Goal: Task Accomplishment & Management: Use online tool/utility

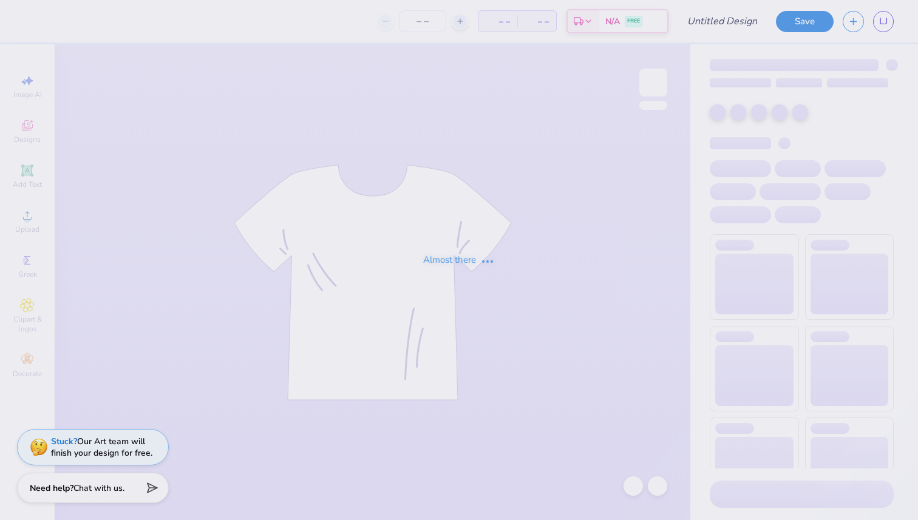
type input "plain aoe hoodie"
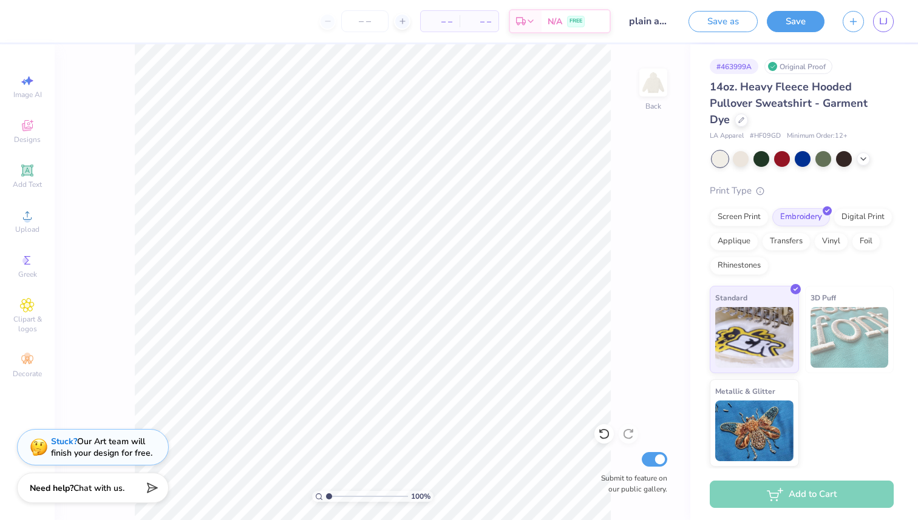
click at [893, 18] on div "LJ" at bounding box center [883, 21] width 21 height 21
click at [890, 18] on link "LJ" at bounding box center [883, 21] width 21 height 21
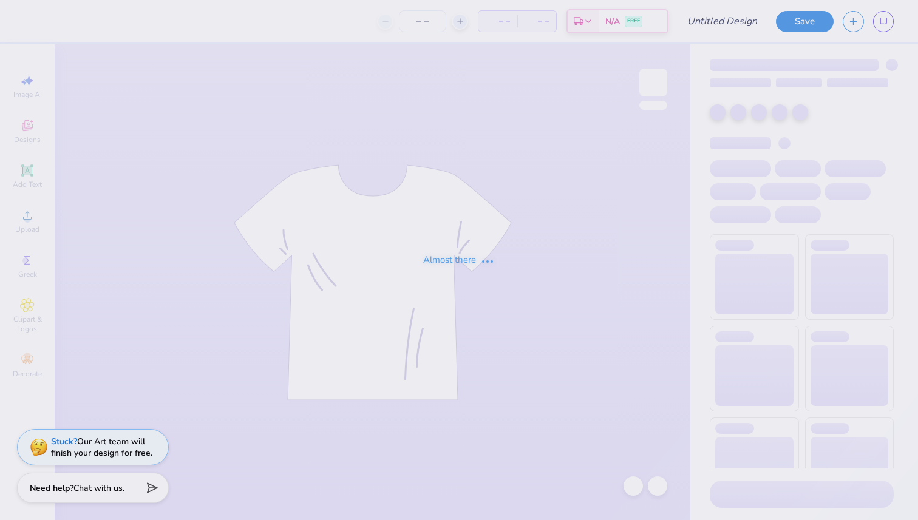
type input "AOE Tank"
type input "80"
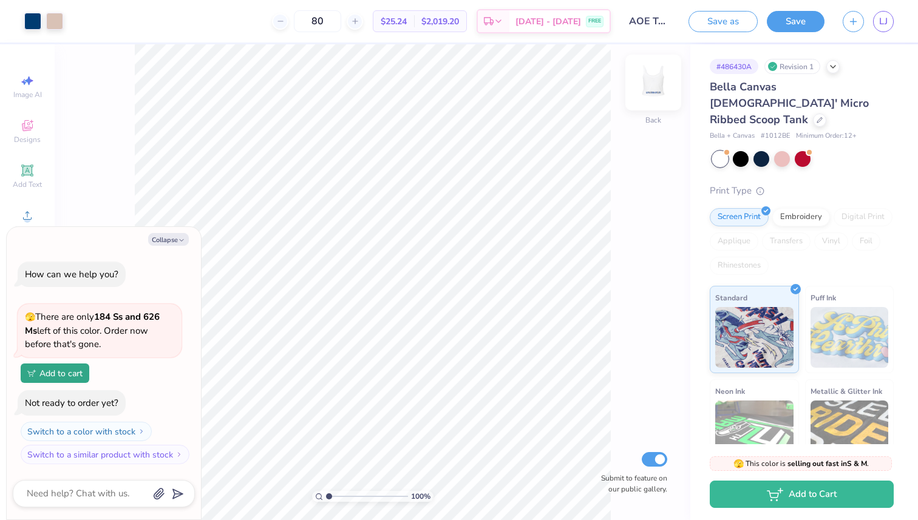
click at [658, 85] on img at bounding box center [653, 82] width 49 height 49
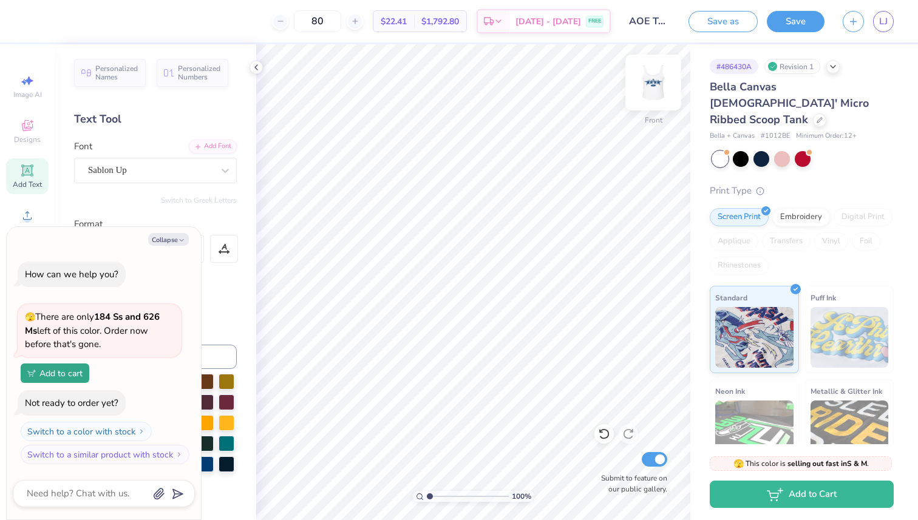
click at [655, 78] on img at bounding box center [653, 82] width 49 height 49
click at [792, 18] on button "Save" at bounding box center [795, 19] width 58 height 21
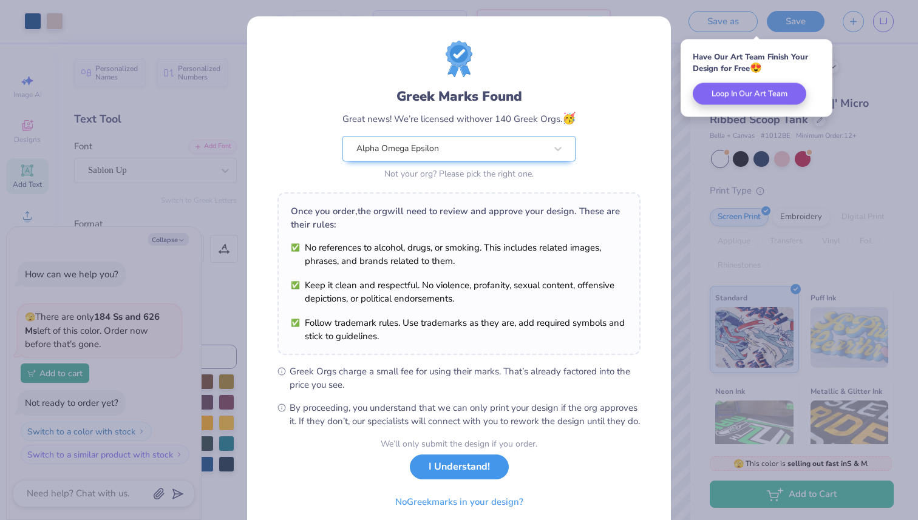
click at [434, 479] on button "I Understand!" at bounding box center [459, 467] width 99 height 25
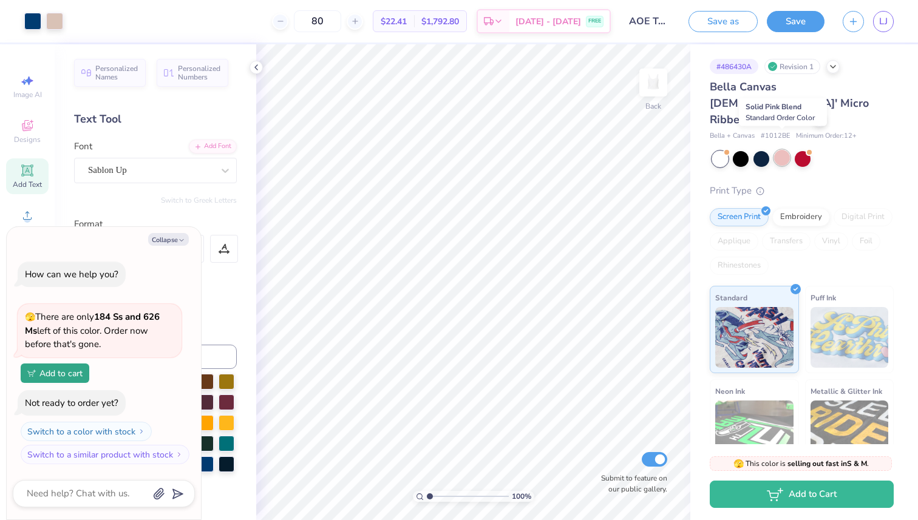
click at [786, 150] on div at bounding box center [782, 158] width 16 height 16
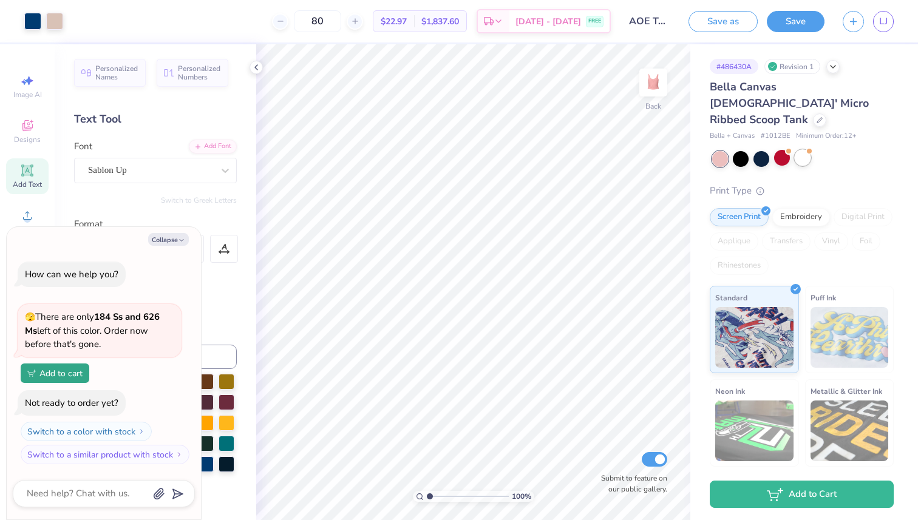
click at [802, 150] on div at bounding box center [802, 158] width 16 height 16
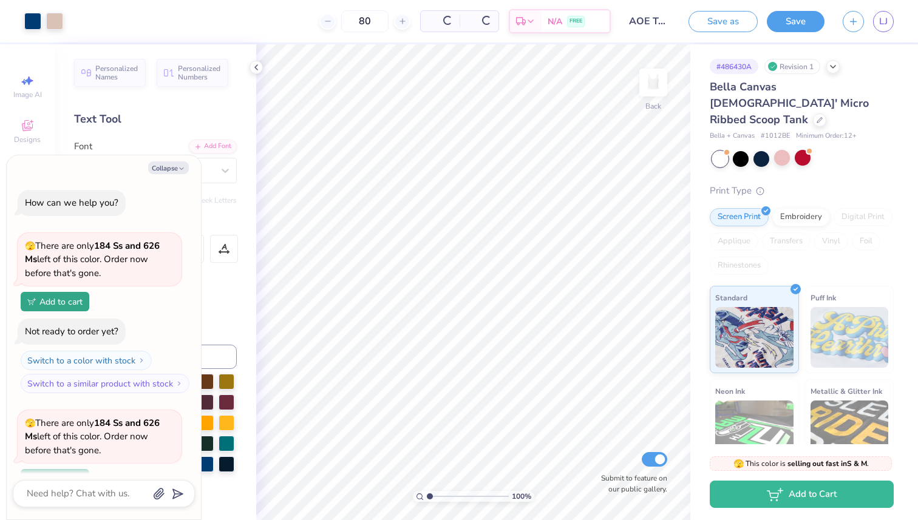
scroll to position [106, 0]
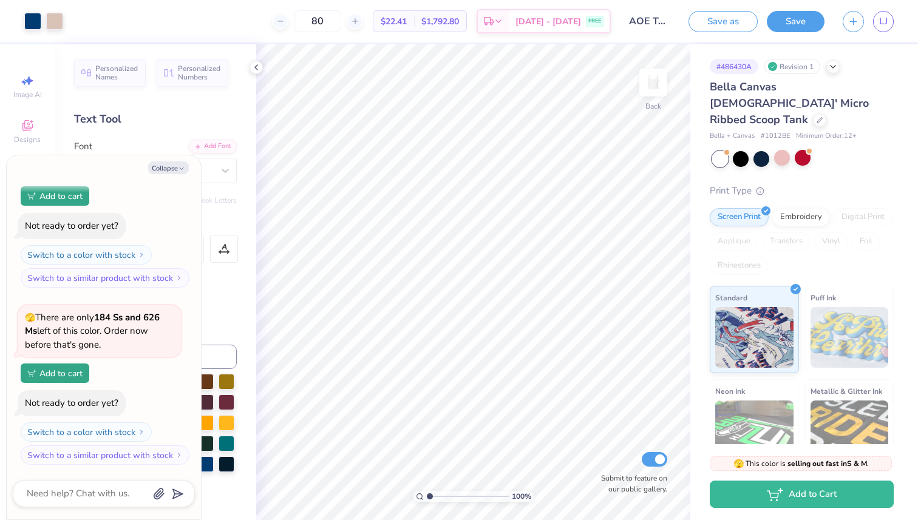
type textarea "x"
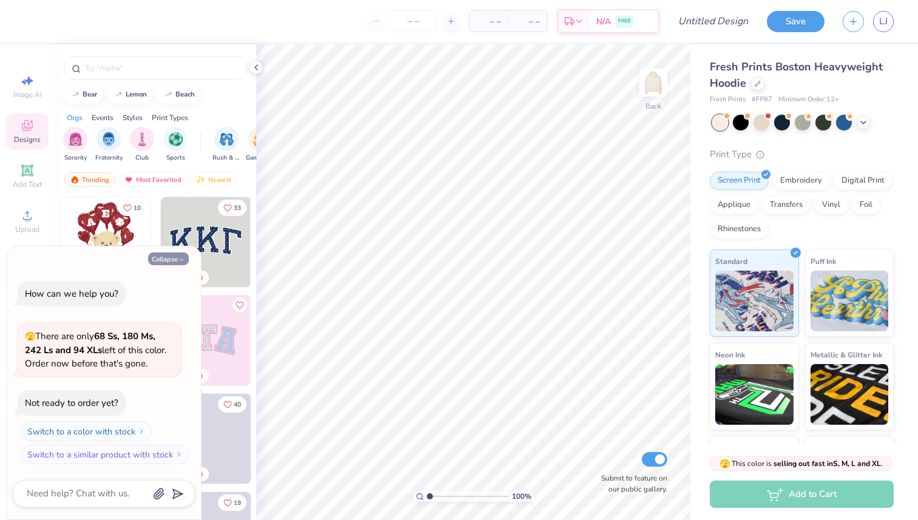
click at [181, 259] on icon "button" at bounding box center [181, 259] width 7 height 7
type textarea "x"
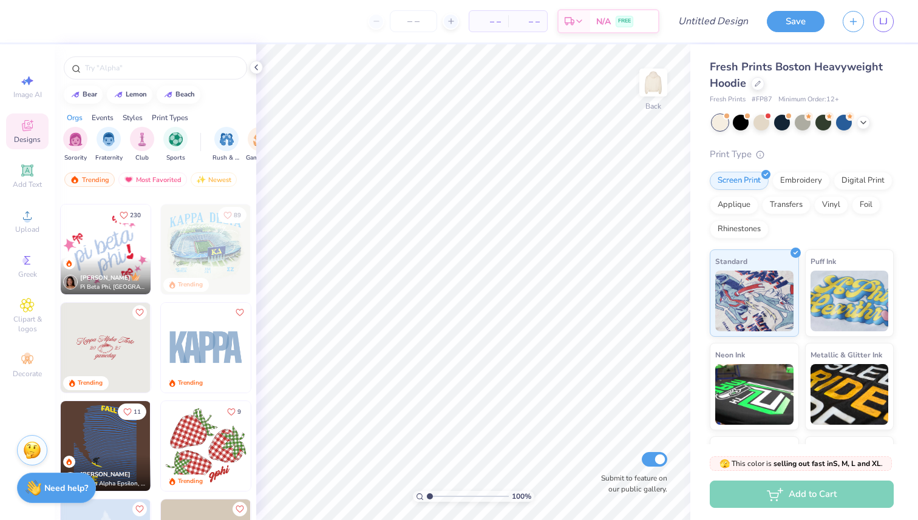
scroll to position [1527, 0]
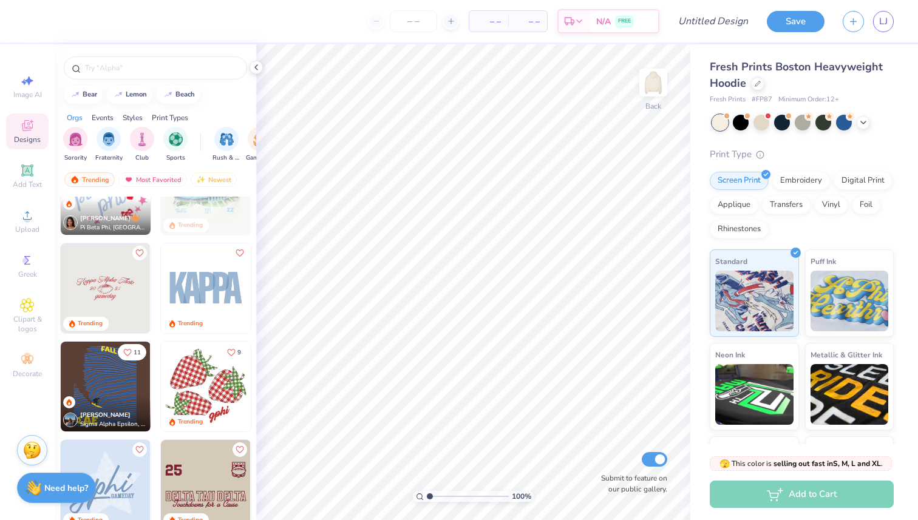
click at [223, 297] on img at bounding box center [206, 288] width 90 height 90
click at [27, 177] on icon at bounding box center [27, 170] width 15 height 15
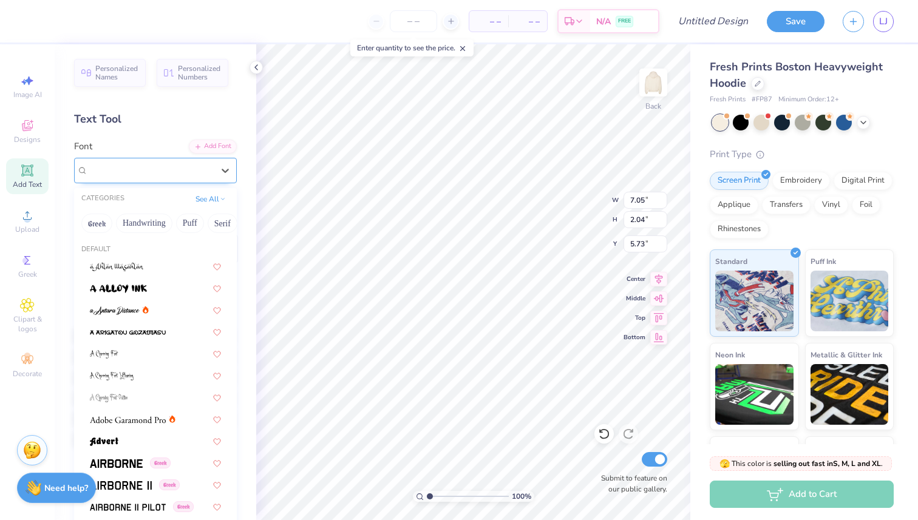
click at [189, 167] on div "Super Dream" at bounding box center [150, 170] width 127 height 19
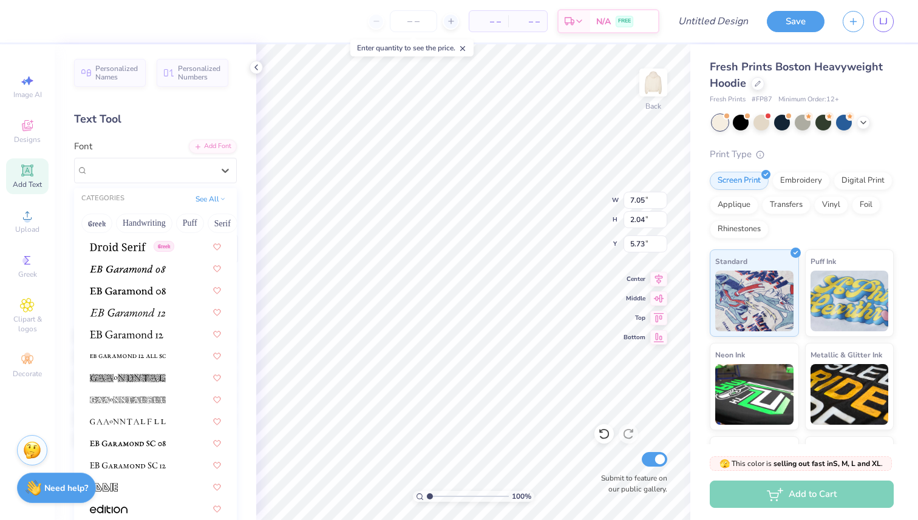
scroll to position [2200, 0]
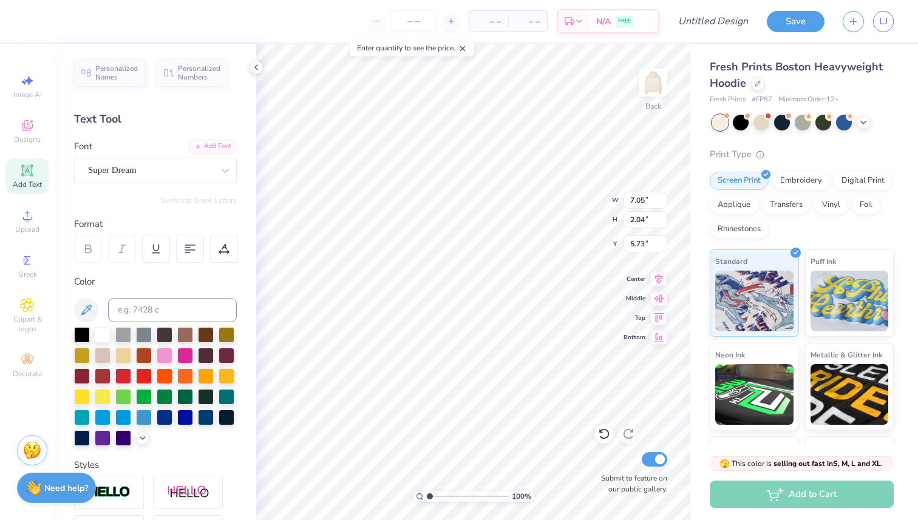
type textarea "T"
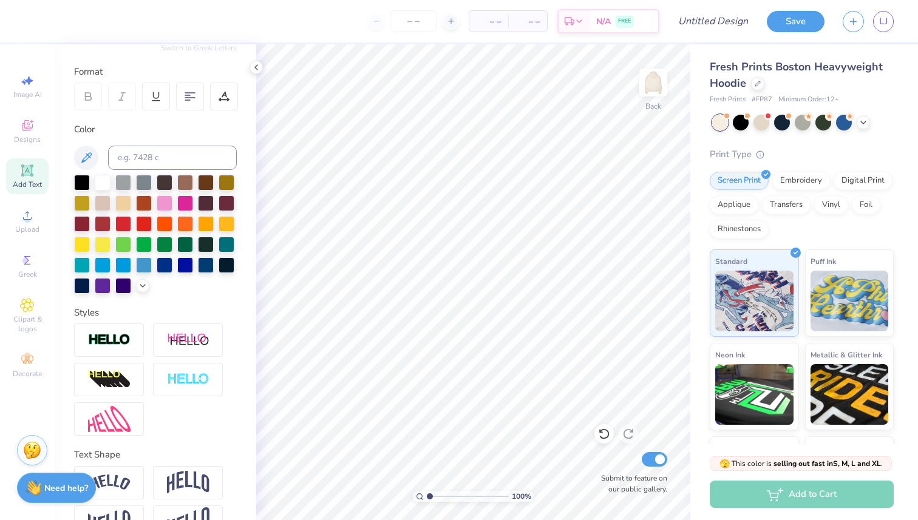
scroll to position [185, 0]
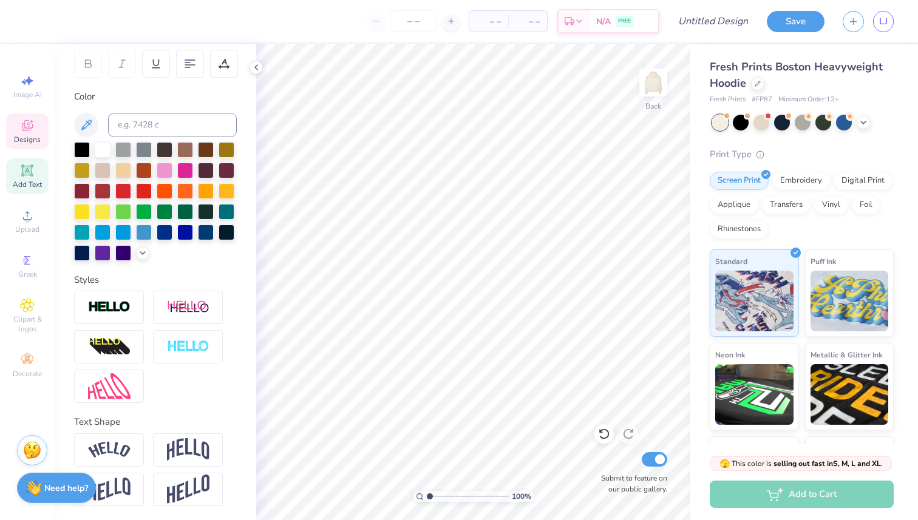
click at [29, 119] on icon at bounding box center [27, 125] width 15 height 15
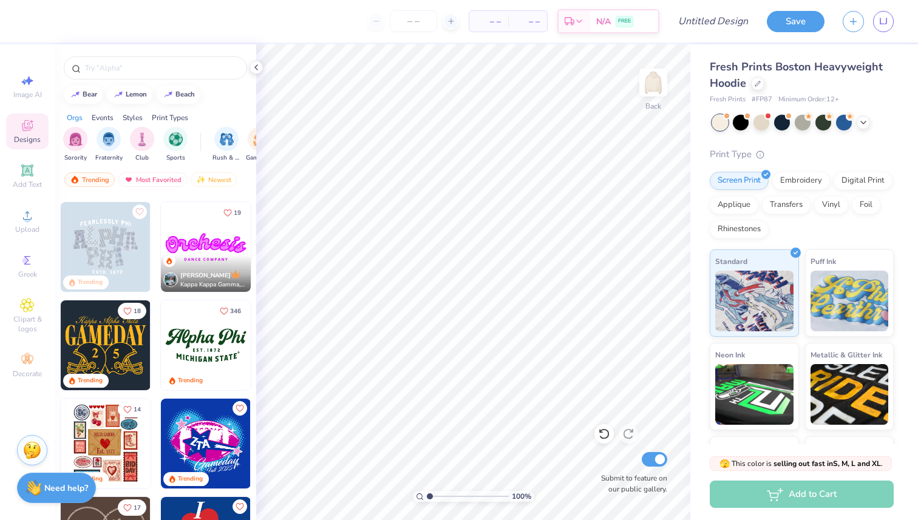
scroll to position [292, 0]
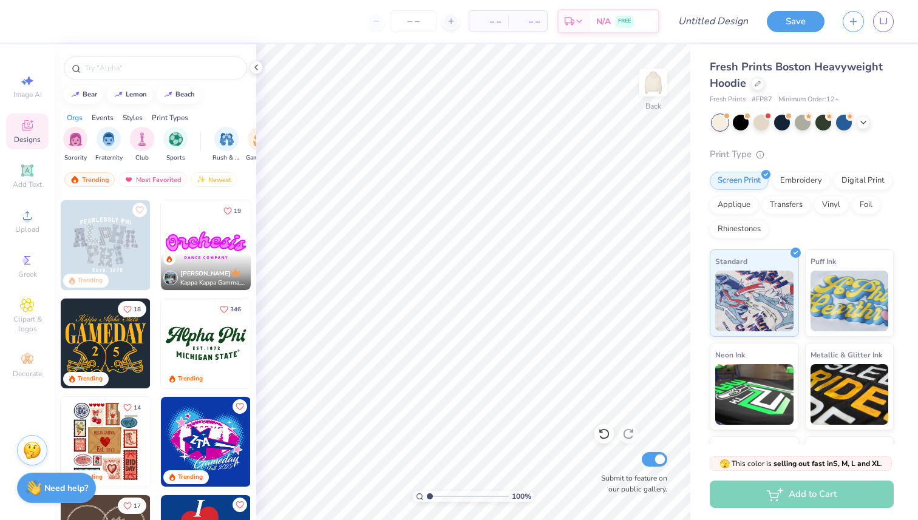
click at [203, 345] on img at bounding box center [206, 344] width 90 height 90
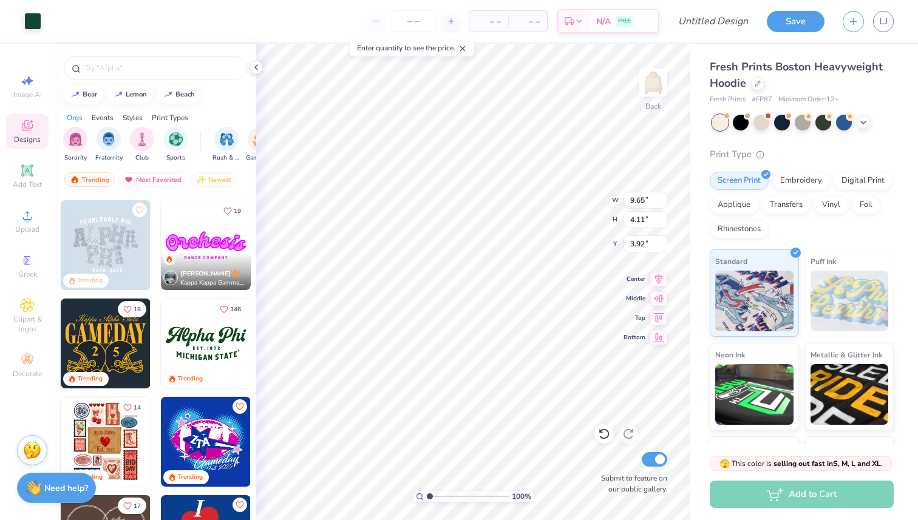
type input "3.92"
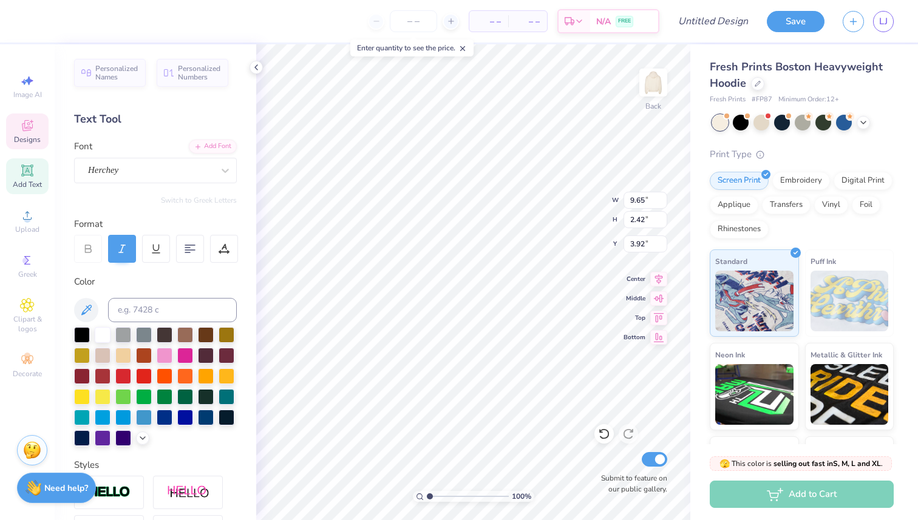
scroll to position [0, 0]
type textarea "A"
type textarea "Alpha Omega Epsilon"
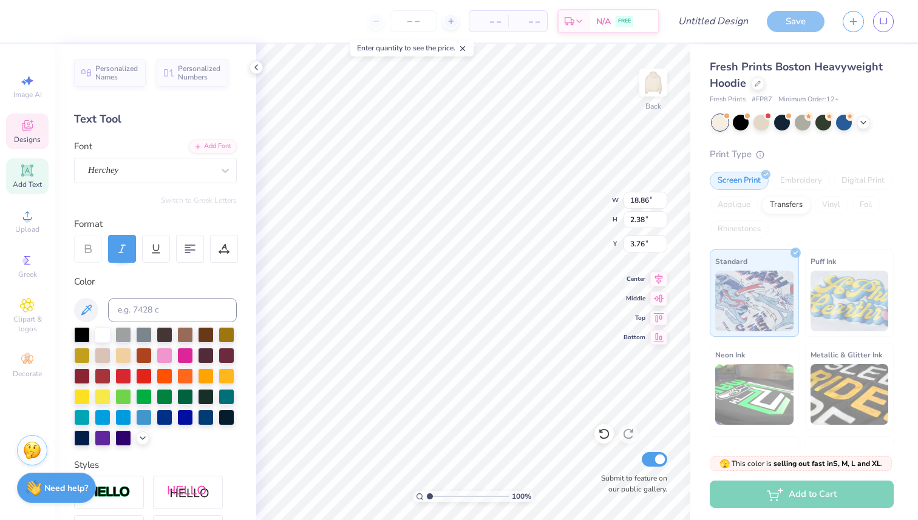
type input "14.76"
type input "1.86"
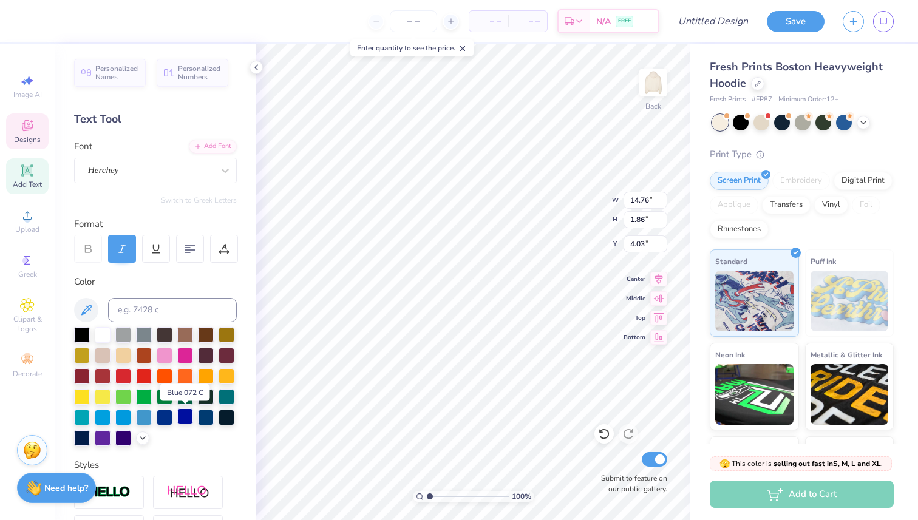
click at [188, 419] on div at bounding box center [185, 416] width 16 height 16
type input "4.21"
click at [138, 436] on icon at bounding box center [143, 437] width 10 height 10
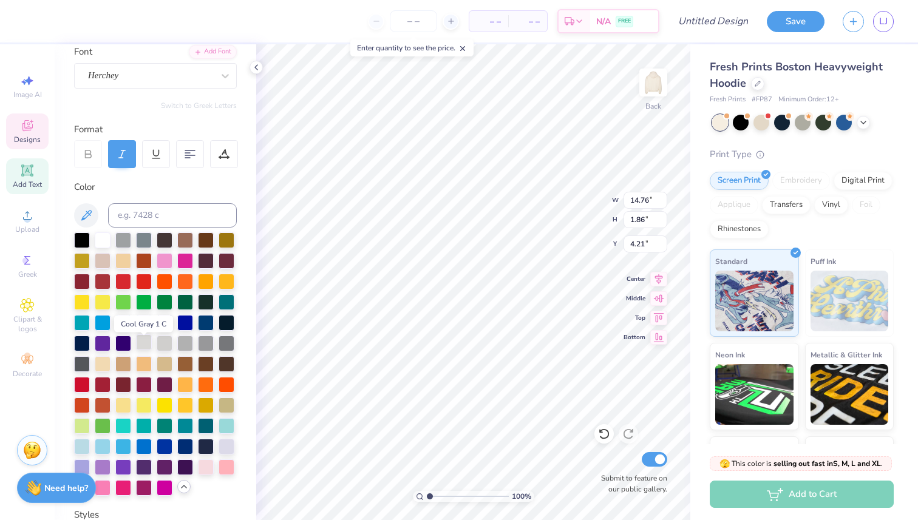
scroll to position [110, 0]
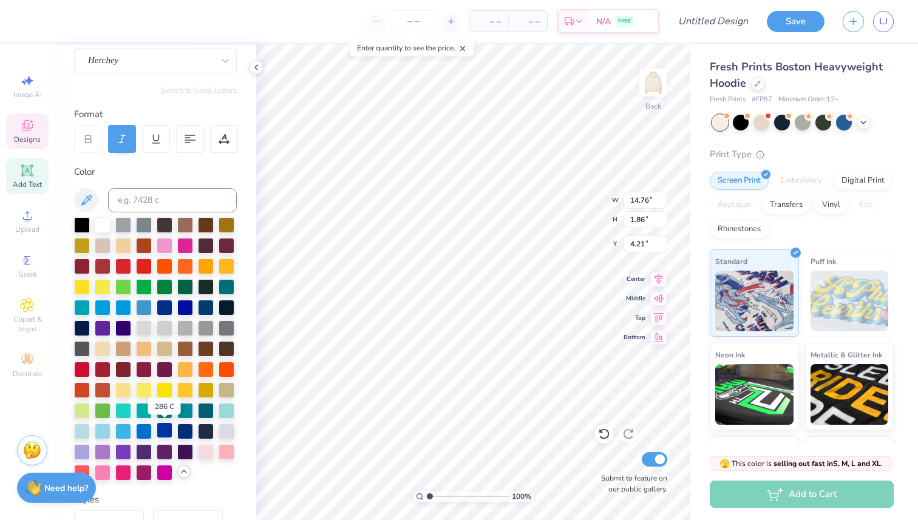
click at [164, 433] on div at bounding box center [165, 430] width 16 height 16
type input "7.37"
type input "1.10"
type input "6.93"
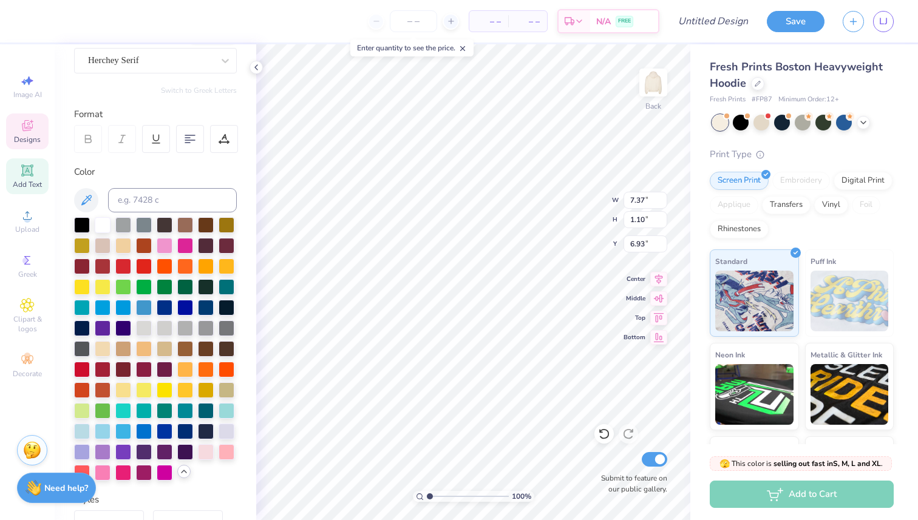
type textarea "M"
type textarea "[GEOGRAPHIC_DATA]"
click at [164, 429] on div at bounding box center [165, 430] width 16 height 16
type input "14.76"
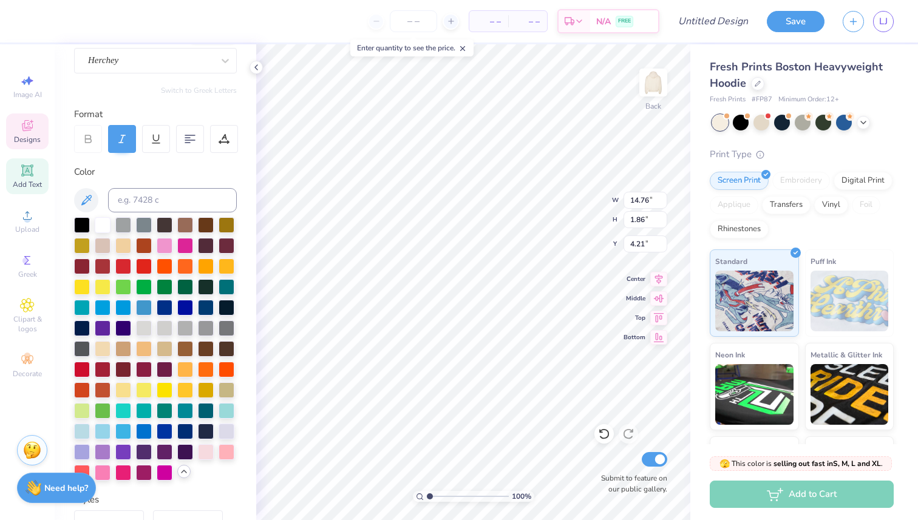
type input "1.86"
type input "4.21"
type input "7.00"
type textarea "E S T . 1 8983"
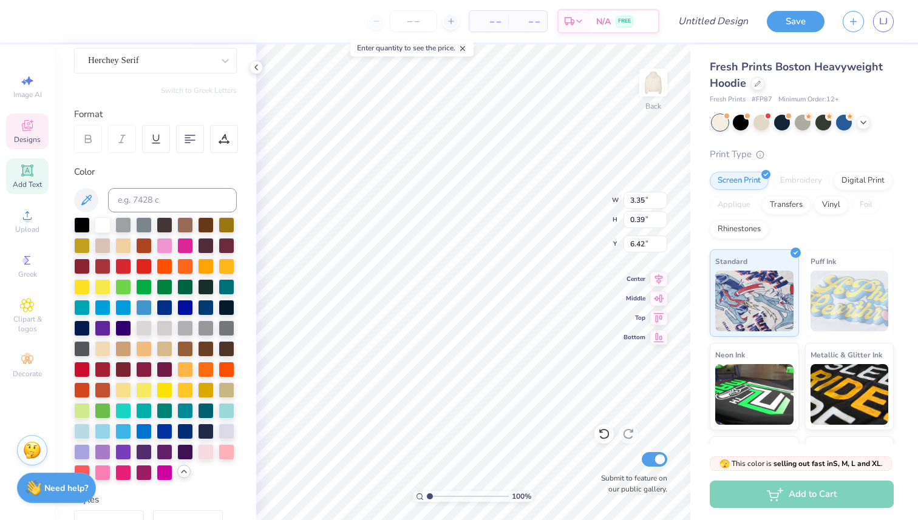
scroll to position [0, 1]
type textarea "E S T . 1 983"
click at [168, 428] on div at bounding box center [165, 430] width 16 height 16
type input "6.56"
click at [255, 67] on polyline at bounding box center [256, 67] width 2 height 5
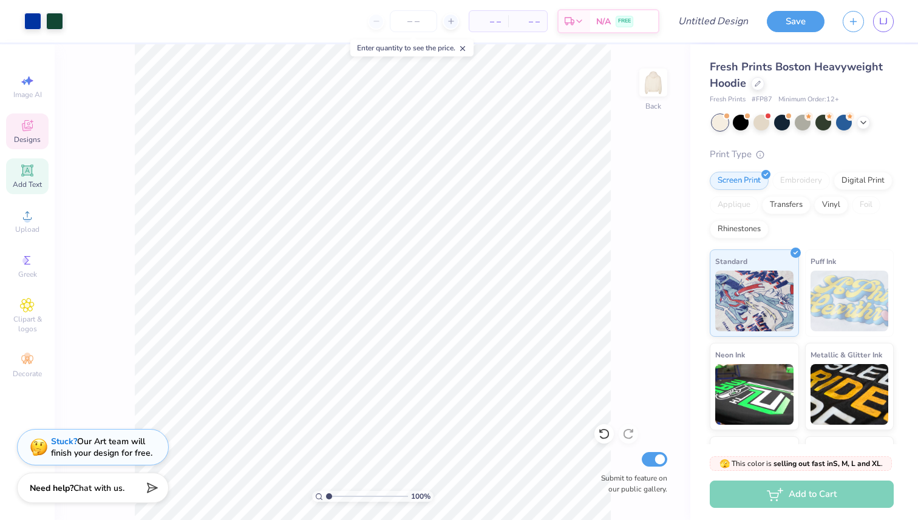
click at [30, 141] on span "Designs" at bounding box center [27, 140] width 27 height 10
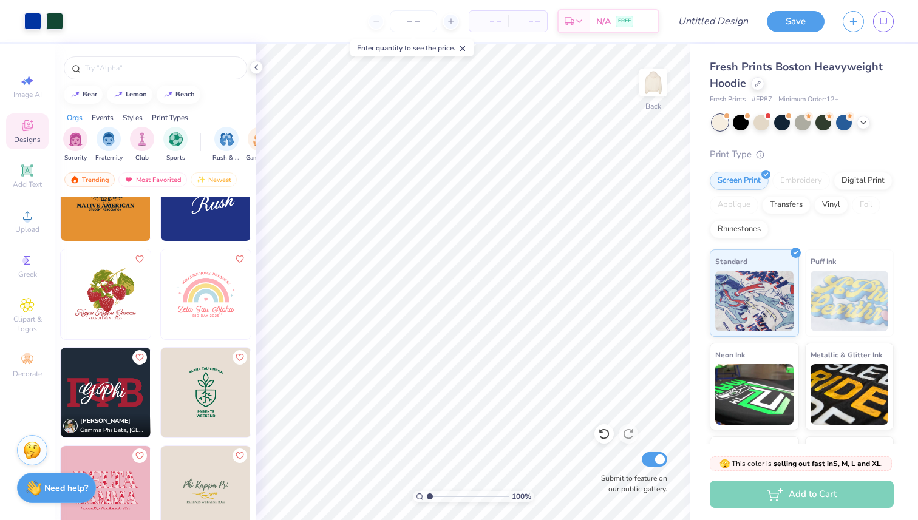
scroll to position [4472, 0]
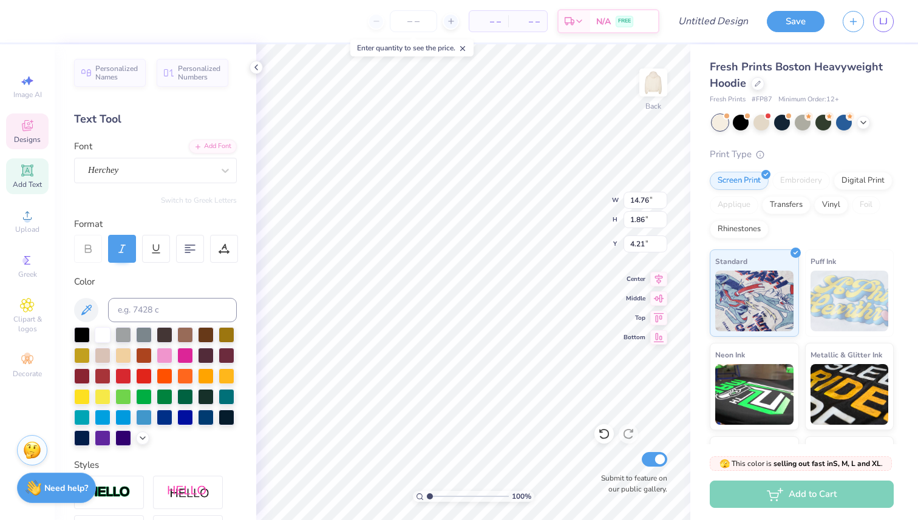
type input "13.47"
type input "1.70"
type input "4.39"
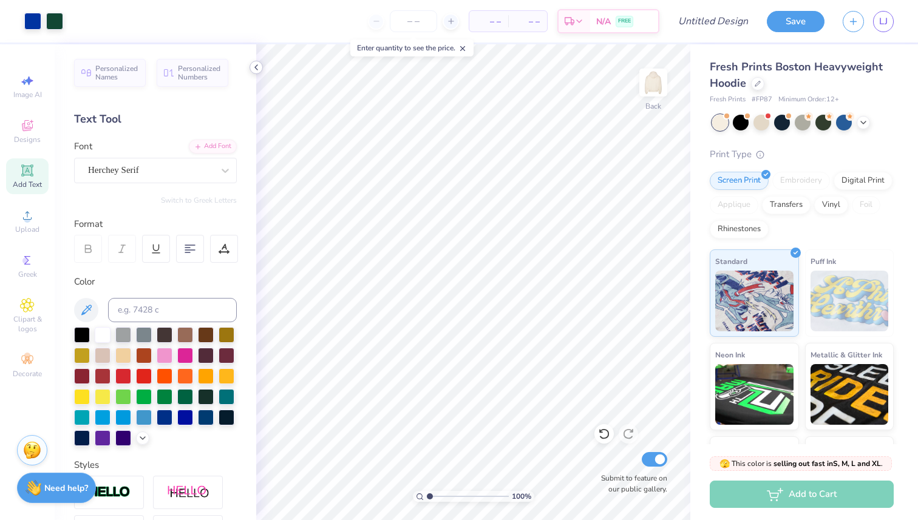
click at [254, 67] on icon at bounding box center [256, 68] width 10 height 10
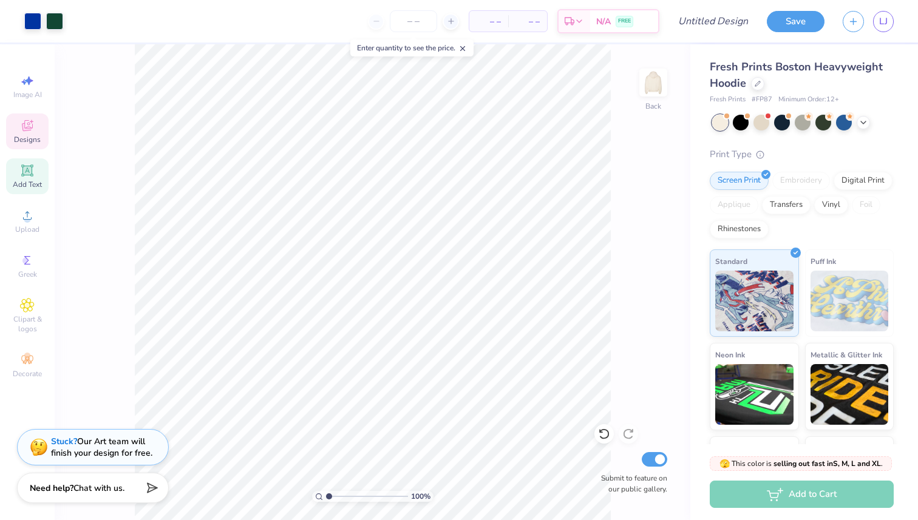
click at [27, 132] on icon at bounding box center [27, 125] width 15 height 15
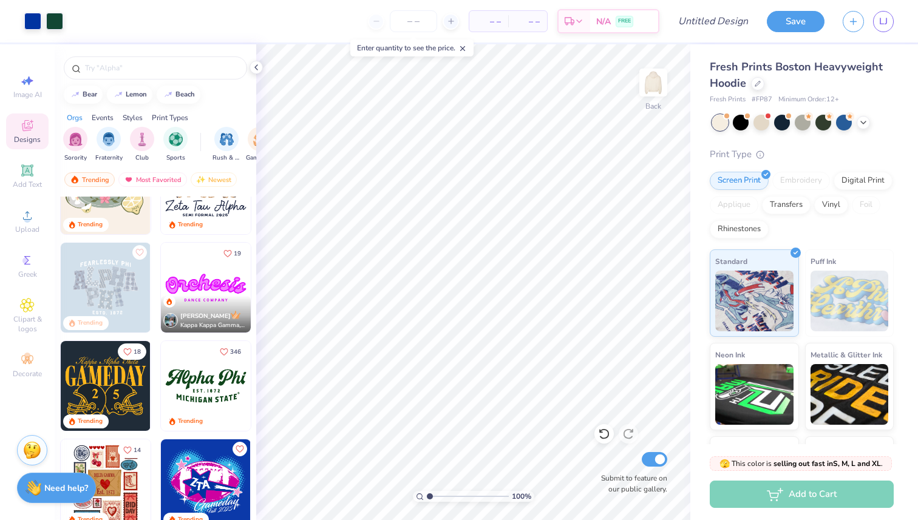
scroll to position [254, 0]
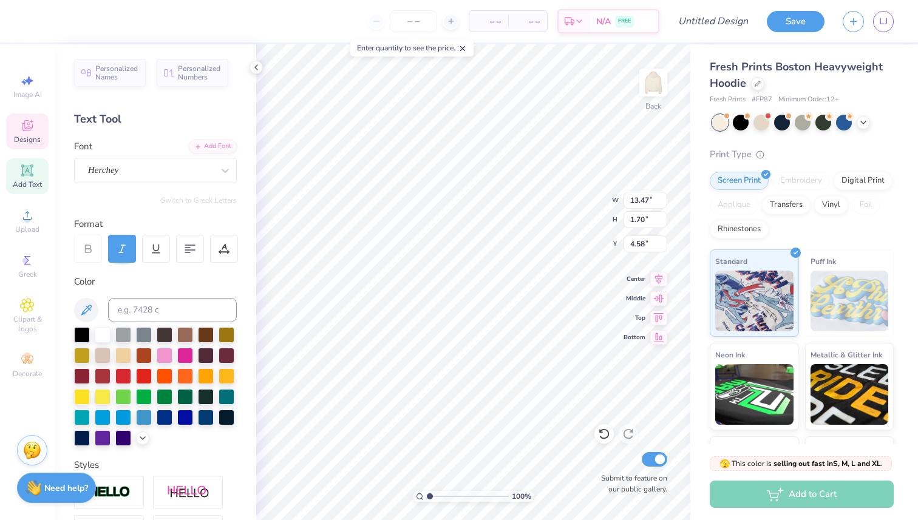
type input "4.58"
type input "4.41"
click at [23, 129] on icon at bounding box center [27, 125] width 11 height 11
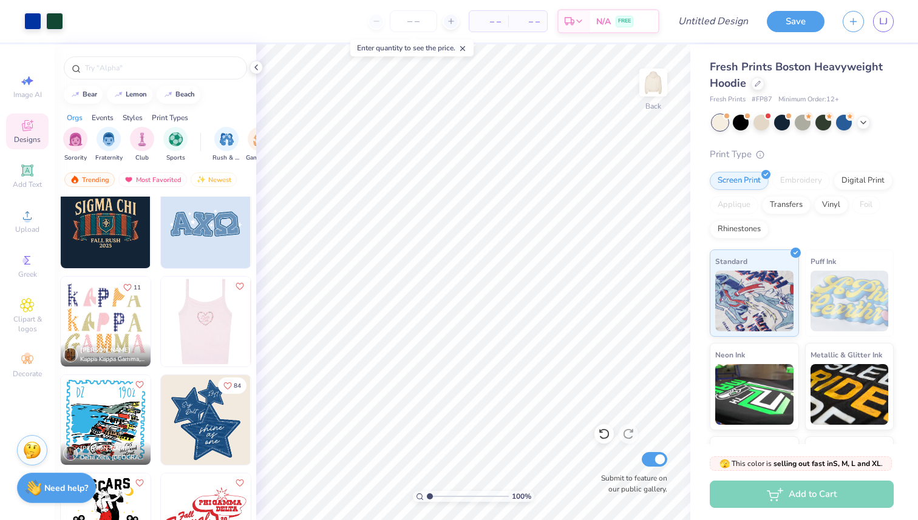
scroll to position [3264, 0]
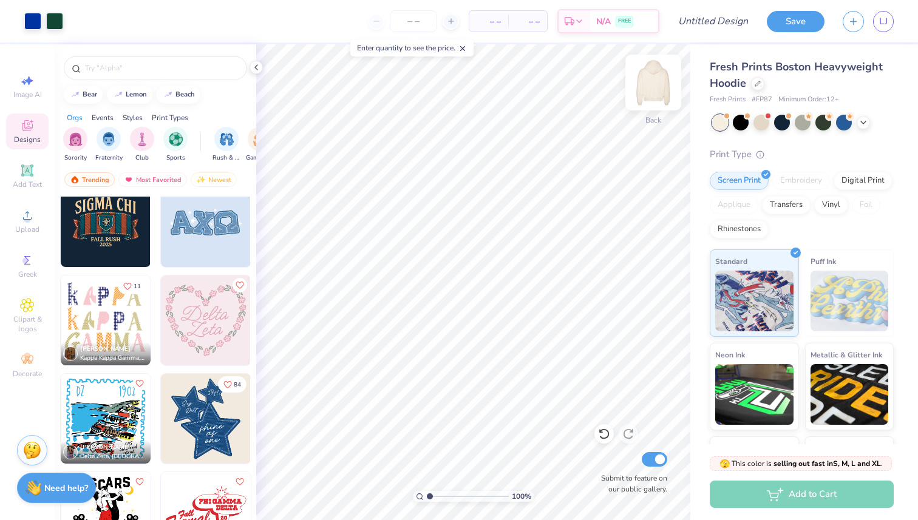
click at [654, 83] on img at bounding box center [653, 82] width 49 height 49
click at [23, 84] on icon at bounding box center [27, 80] width 15 height 15
select select "4"
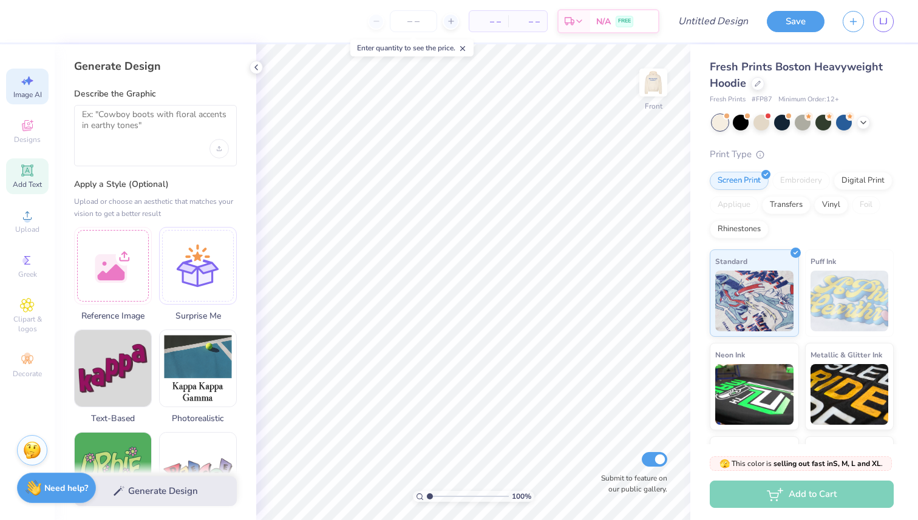
click at [26, 187] on span "Add Text" at bounding box center [27, 185] width 29 height 10
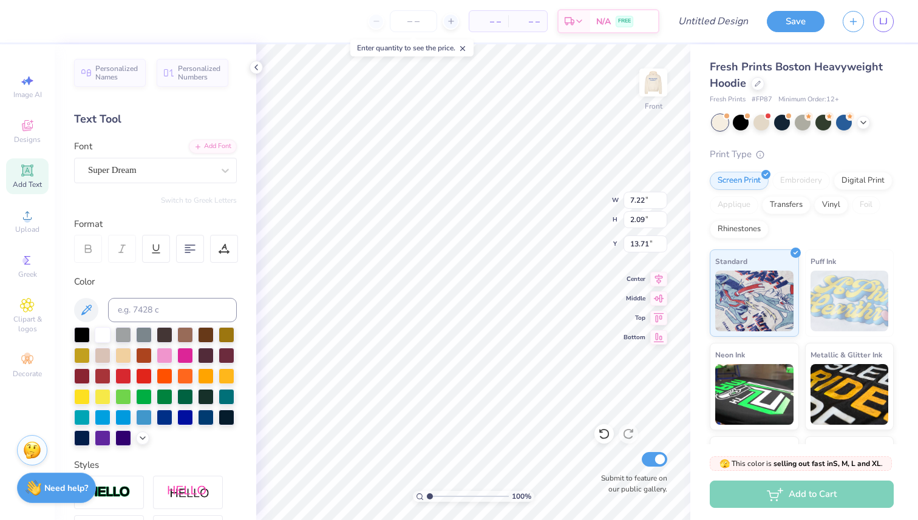
type textarea "A"
type input "8.27"
click at [24, 163] on icon at bounding box center [27, 170] width 15 height 15
type input "7.22"
type input "2.09"
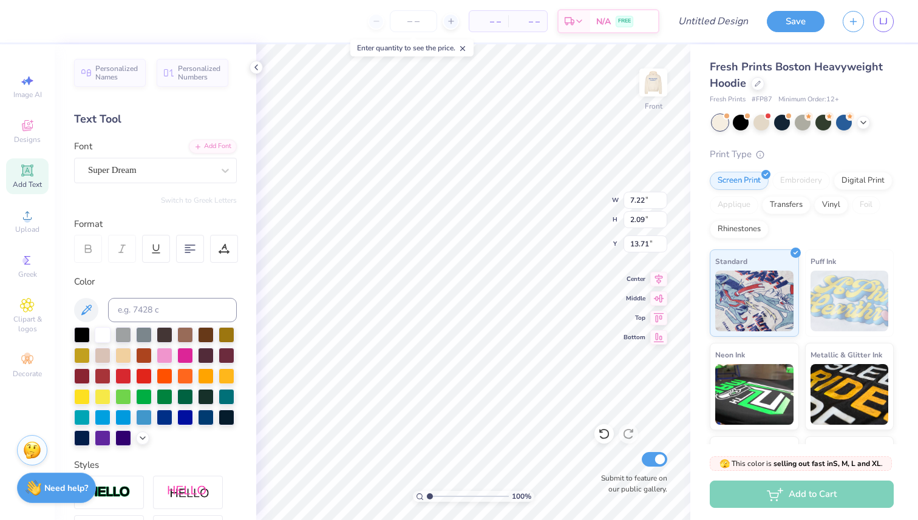
click at [30, 179] on div "Add Text" at bounding box center [27, 176] width 42 height 36
type input "12.27"
type textarea "o"
type input "13.71"
type textarea "E"
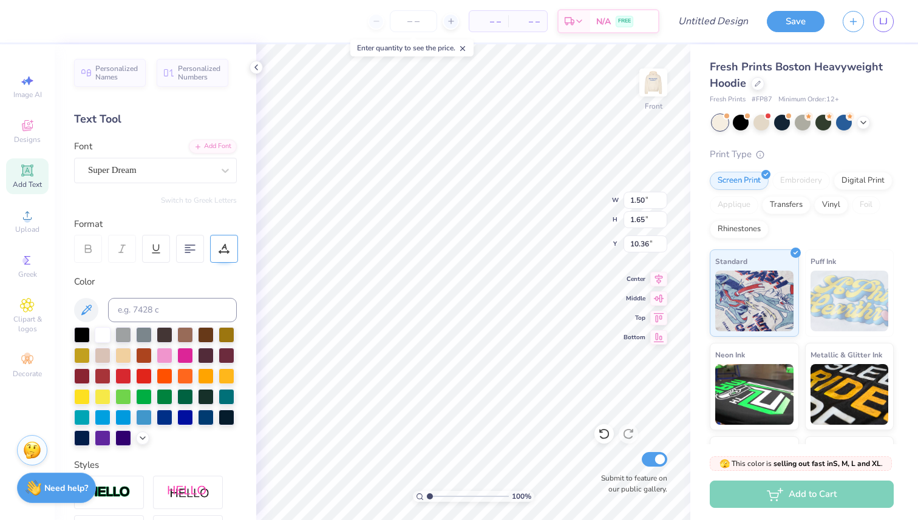
type input "10.36"
type input "1.57"
type input "2.09"
type input "12.01"
type input "1.81"
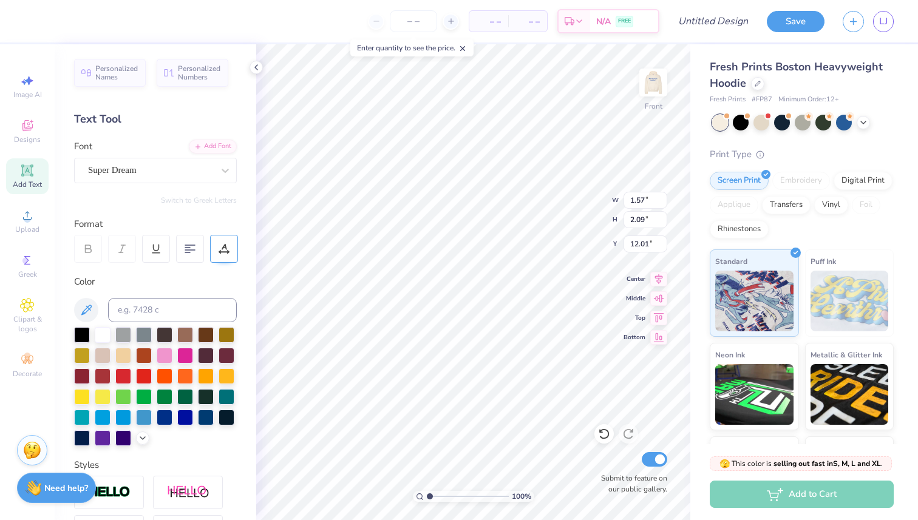
type input "2.08"
type input "8.27"
click at [138, 169] on div "Super Dream" at bounding box center [150, 170] width 127 height 19
click at [149, 172] on div "Super Dream" at bounding box center [150, 170] width 127 height 19
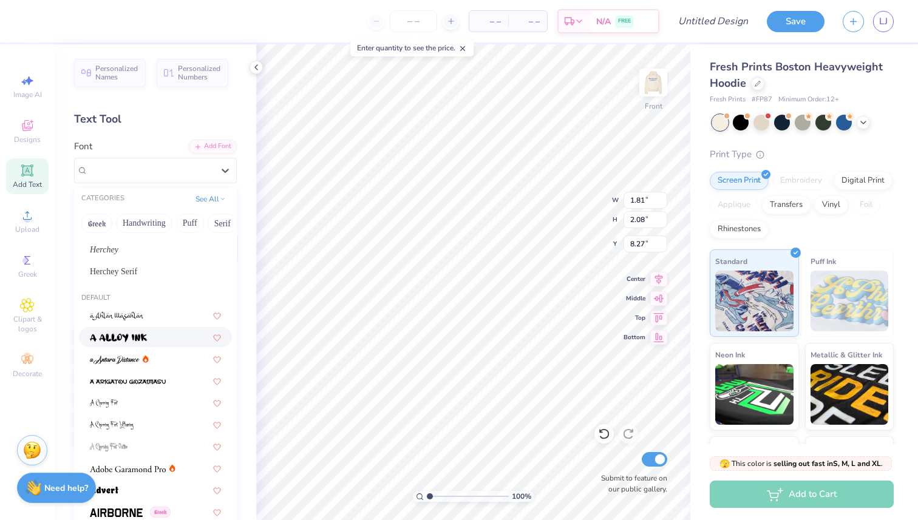
scroll to position [0, 0]
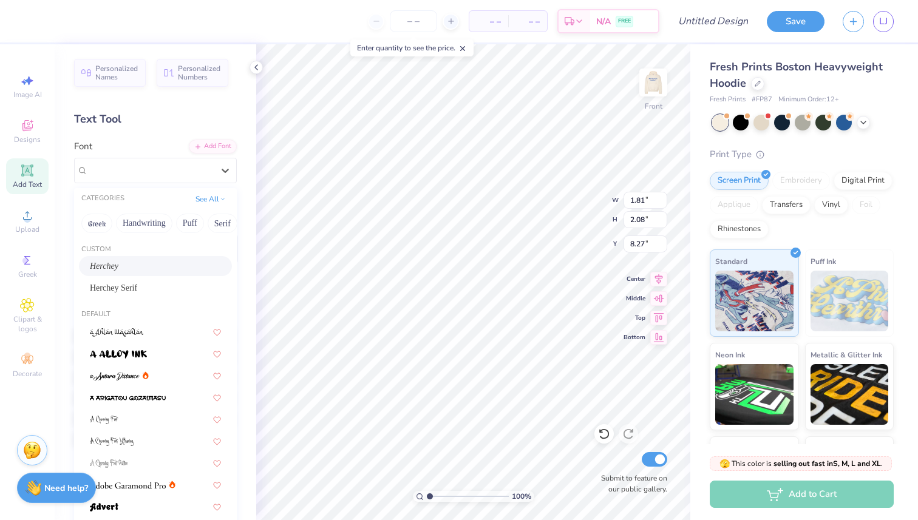
click at [104, 269] on span "Herchey" at bounding box center [104, 266] width 29 height 13
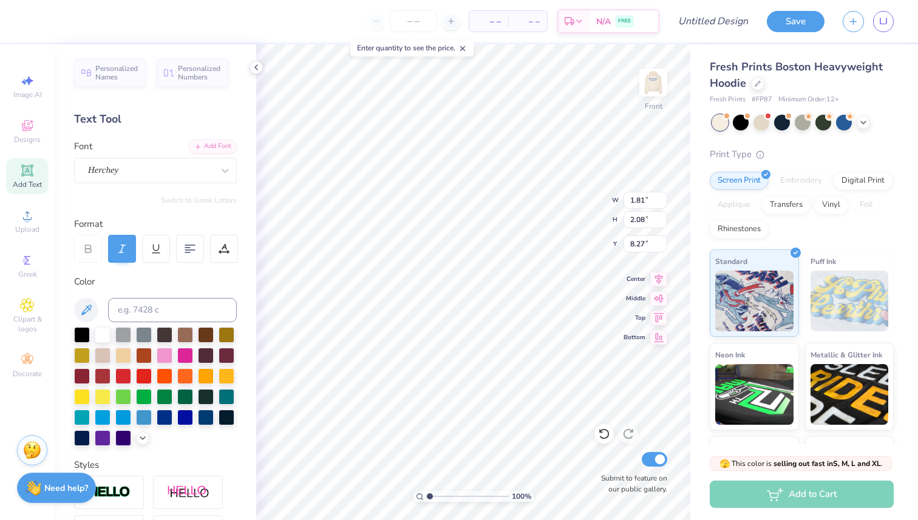
type input "1.50"
type input "1.65"
type input "10.36"
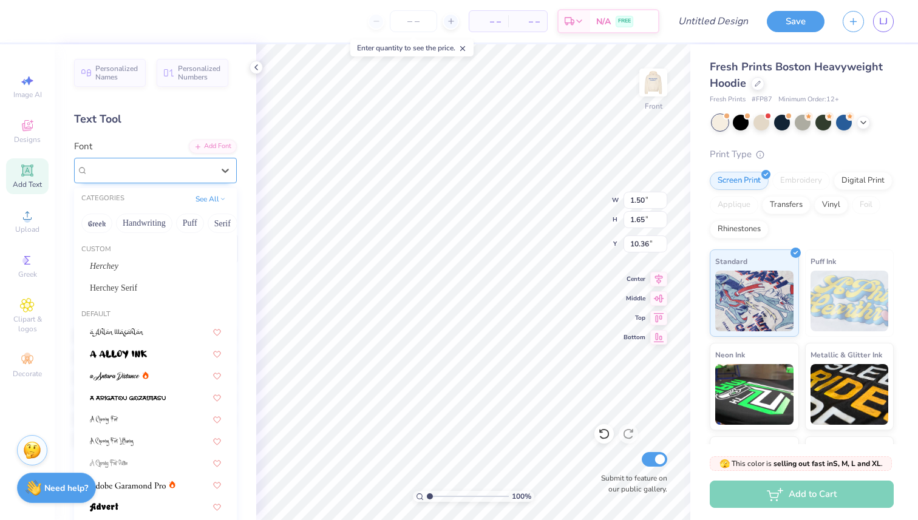
click at [144, 171] on div "Super Dream" at bounding box center [150, 170] width 127 height 19
click at [112, 269] on div "Herchey" at bounding box center [155, 266] width 131 height 13
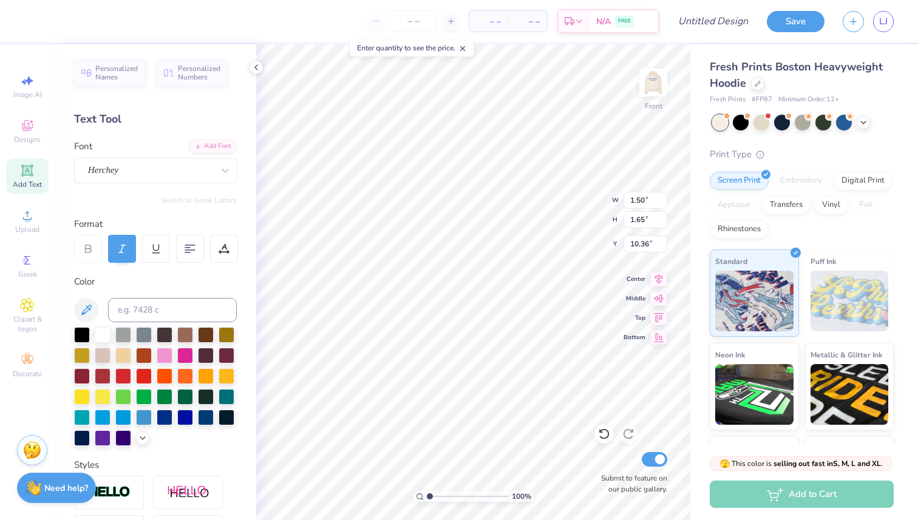
type textarea "o"
type textarea "O"
type input "1.57"
type input "2.09"
type input "12.01"
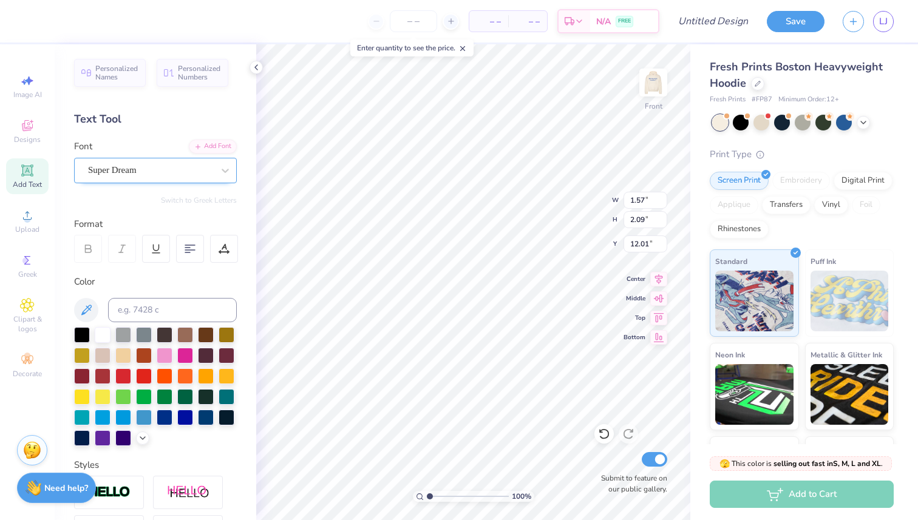
click at [136, 173] on div "Super Dream" at bounding box center [150, 170] width 127 height 19
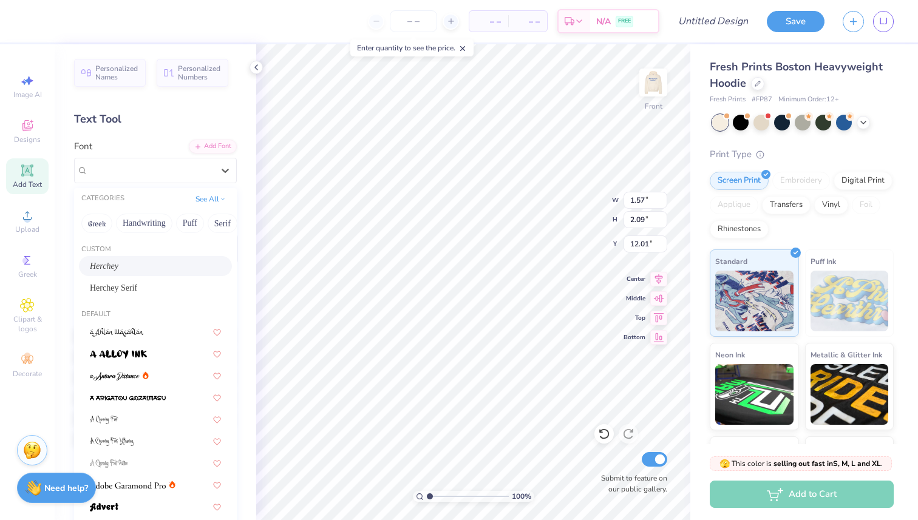
click at [104, 266] on span "Herchey" at bounding box center [104, 266] width 29 height 13
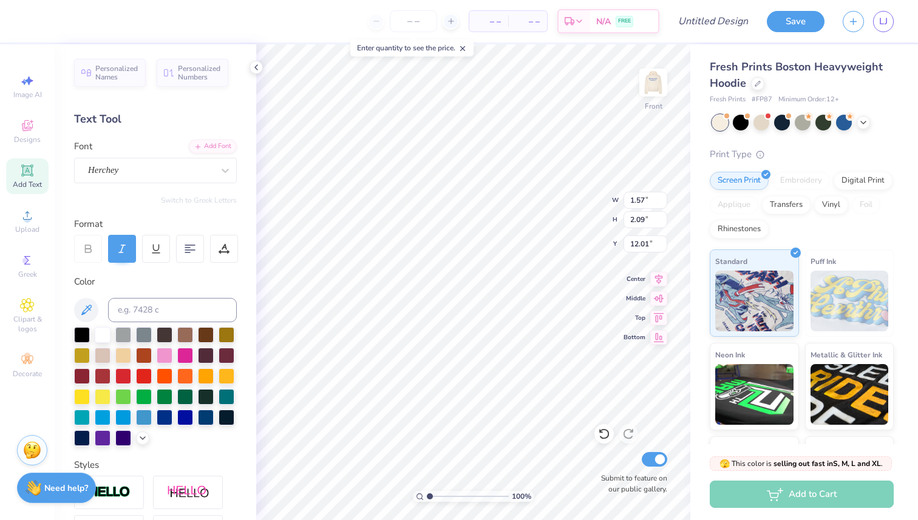
type textarea "E"
click at [144, 436] on icon at bounding box center [143, 437] width 10 height 10
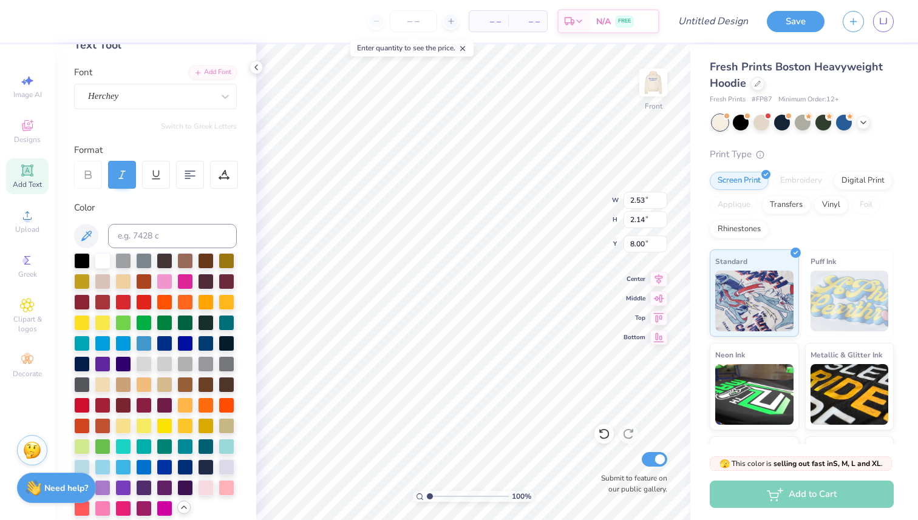
scroll to position [76, 0]
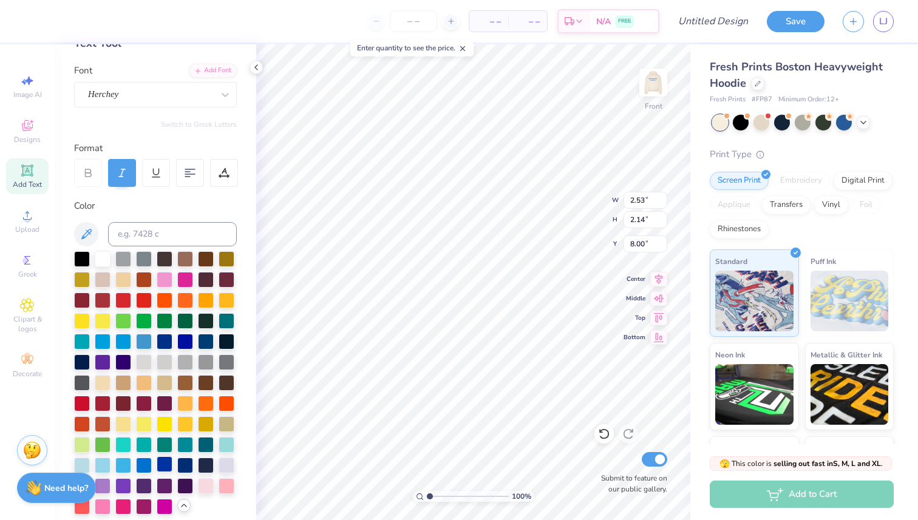
click at [164, 464] on div at bounding box center [165, 464] width 16 height 16
type input "1.63"
type input "2.09"
type input "10.14"
click at [166, 465] on div at bounding box center [165, 464] width 16 height 16
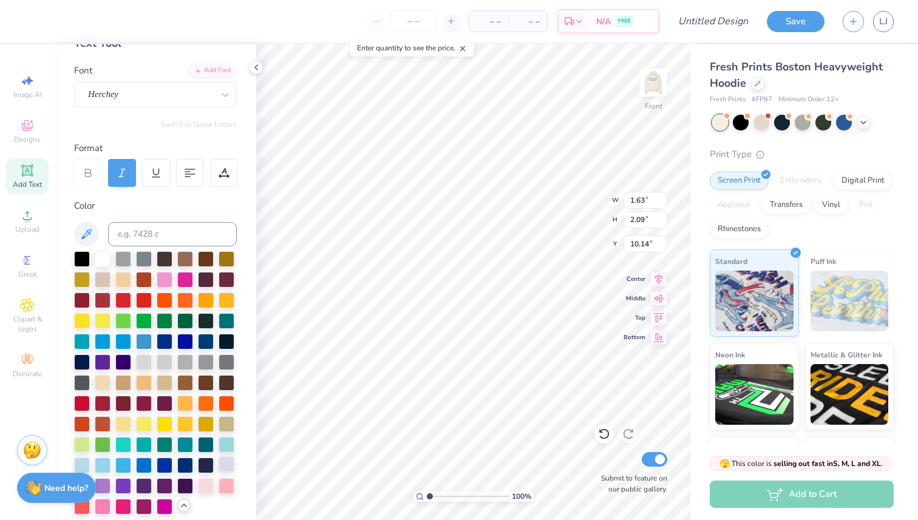
type input "1.78"
type input "12.01"
click at [164, 462] on div at bounding box center [165, 464] width 16 height 16
type input "2.53"
type input "2.14"
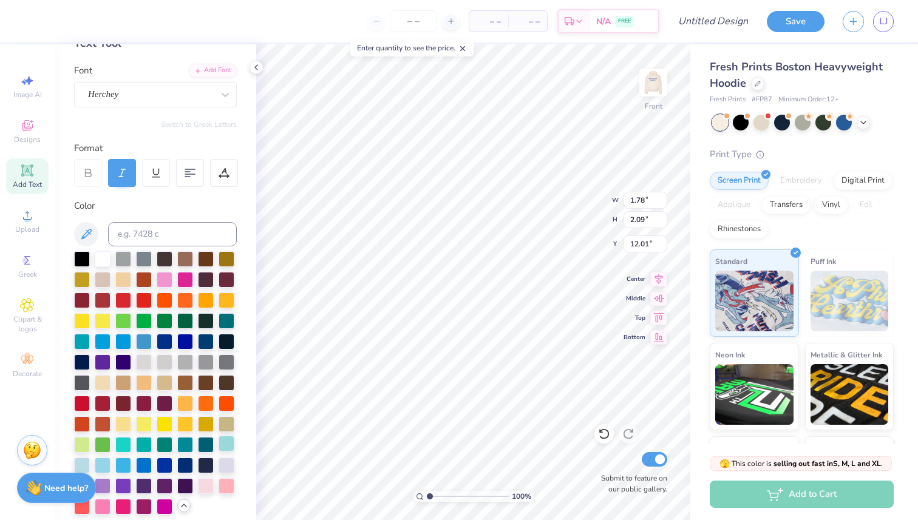
type input "8.00"
type input "4.29"
type input "3.63"
type input "7.85"
type input "1.63"
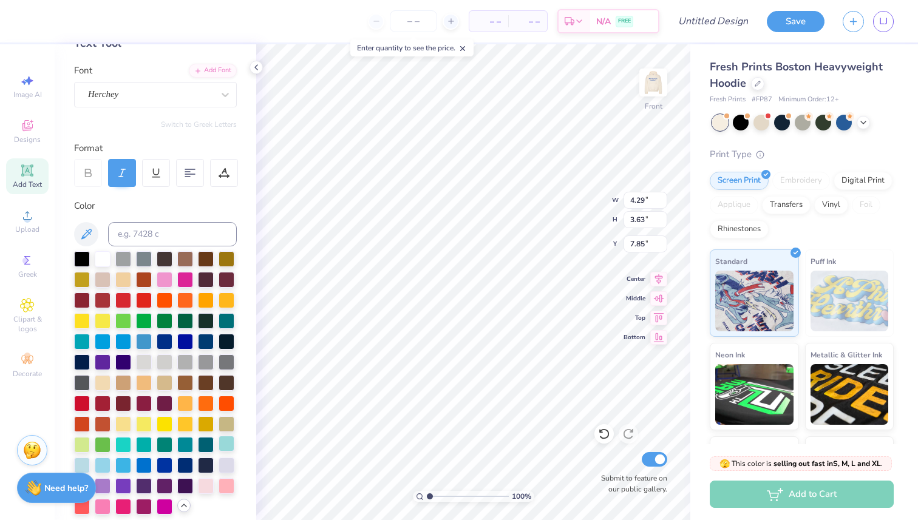
type input "2.09"
type input "10.14"
type input "3.45"
type input "4.40"
type input "2.94"
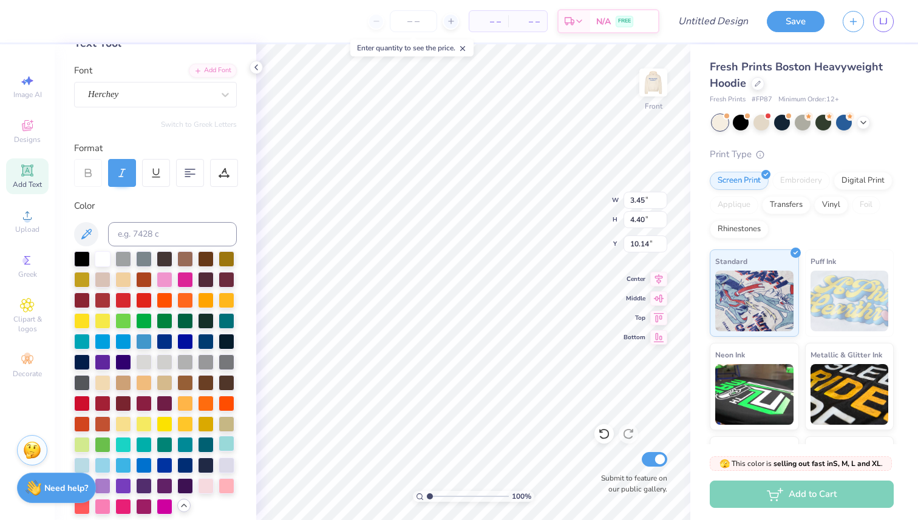
type input "3.75"
type input "9.66"
type input "1.78"
type input "2.09"
type input "12.01"
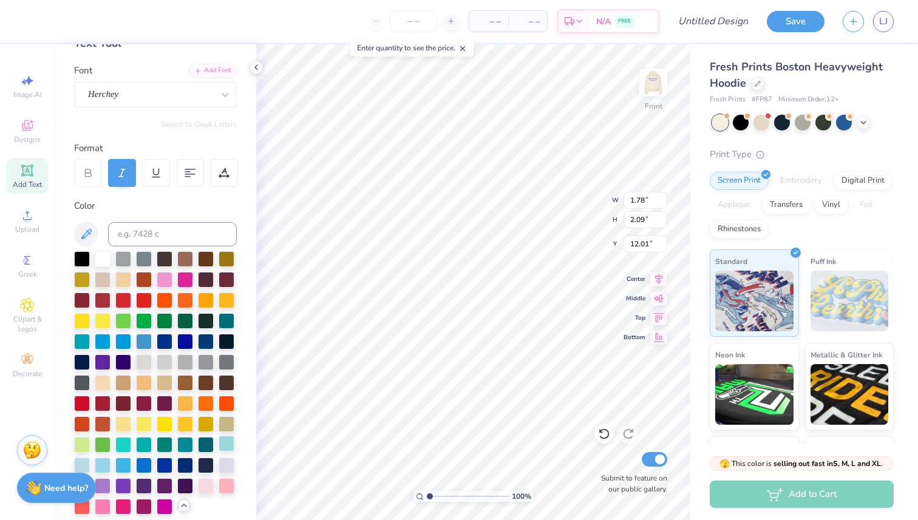
type input "3.22"
type input "3.79"
type input "11.85"
type input "4.29"
type input "3.63"
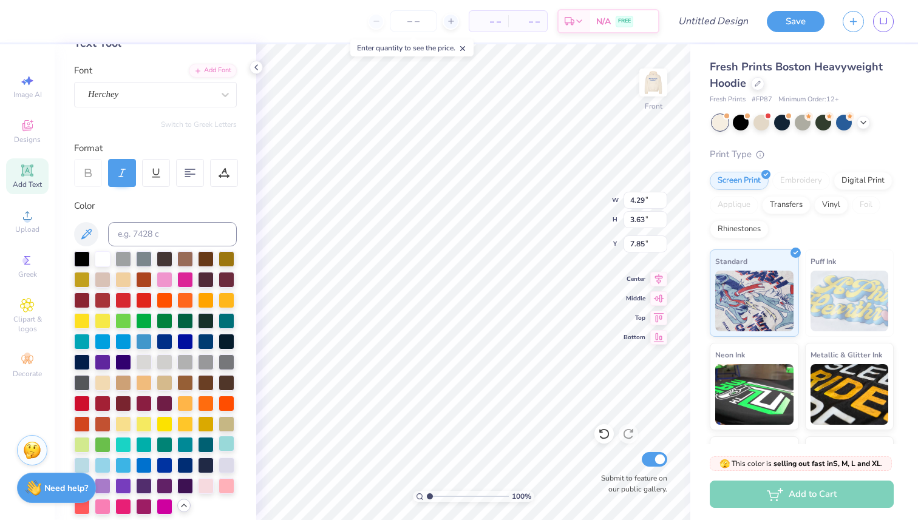
type input "7.91"
type input "2.94"
type input "3.75"
type input "9.66"
type input "3.22"
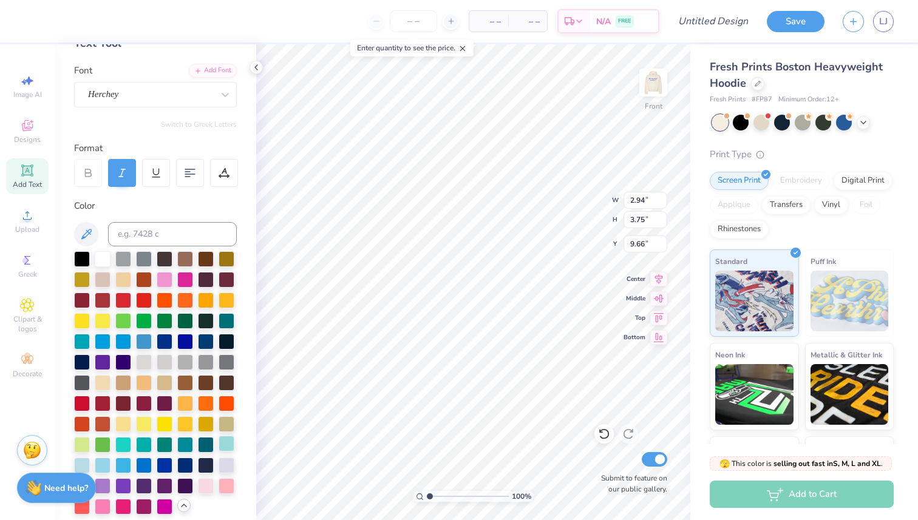
type input "3.79"
type input "12.19"
type input "4.29"
type input "3.63"
type input "7.91"
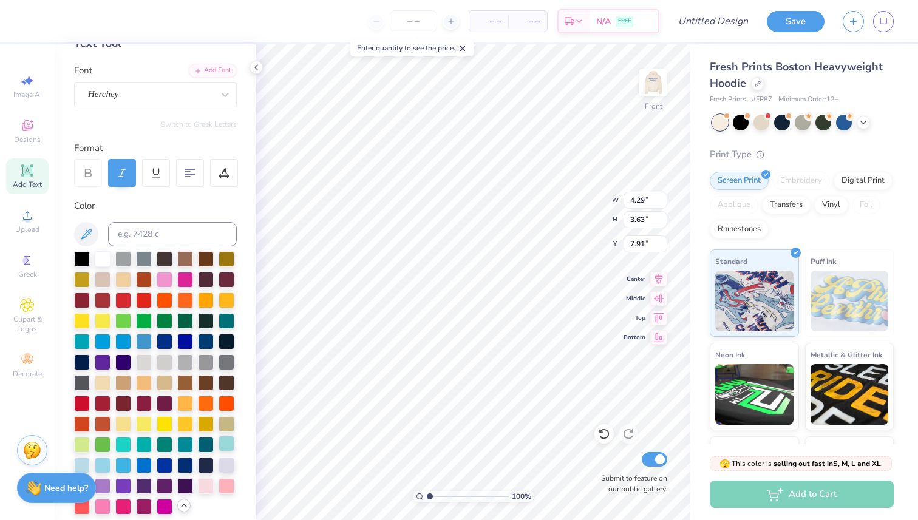
type input "4.99"
type input "4.22"
type input "7.32"
type input "2.94"
type input "3.75"
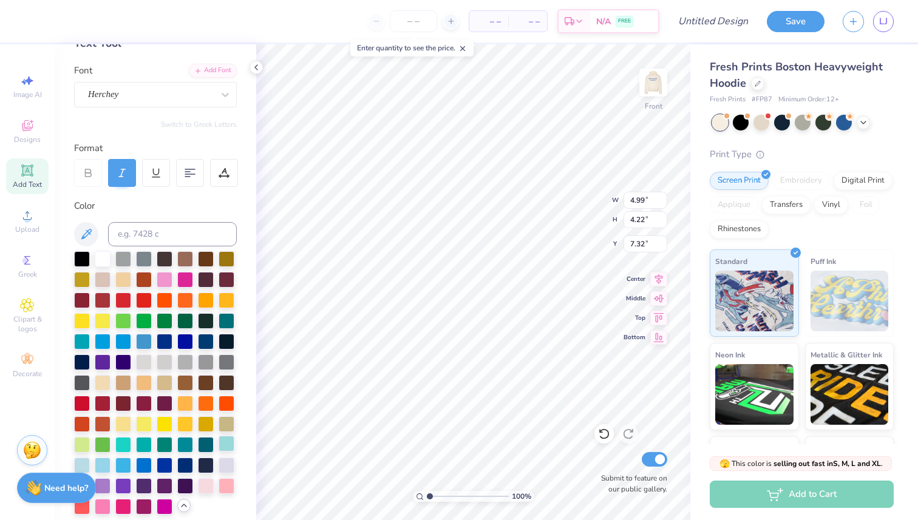
type input "9.66"
type input "3.39"
type input "4.33"
type input "9.07"
type input "3.22"
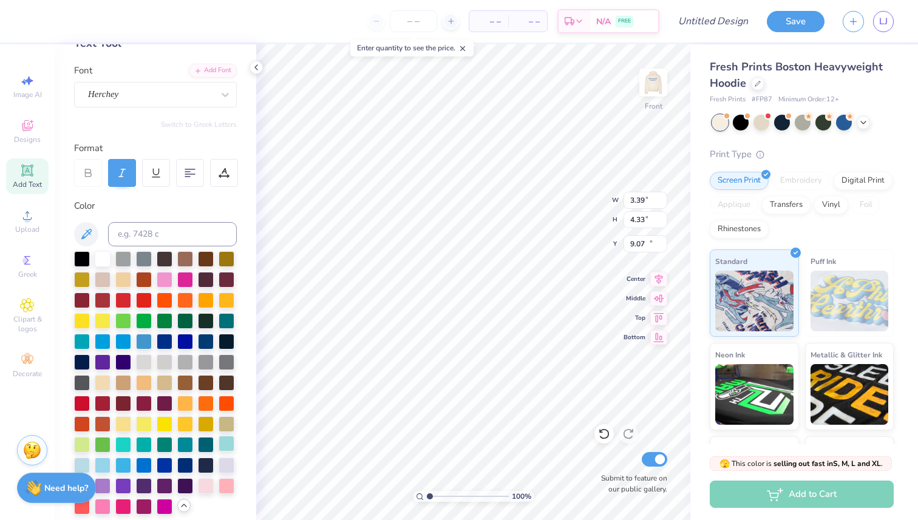
type input "3.79"
type input "12.19"
type input "3.80"
type input "4.46"
type input "11.52"
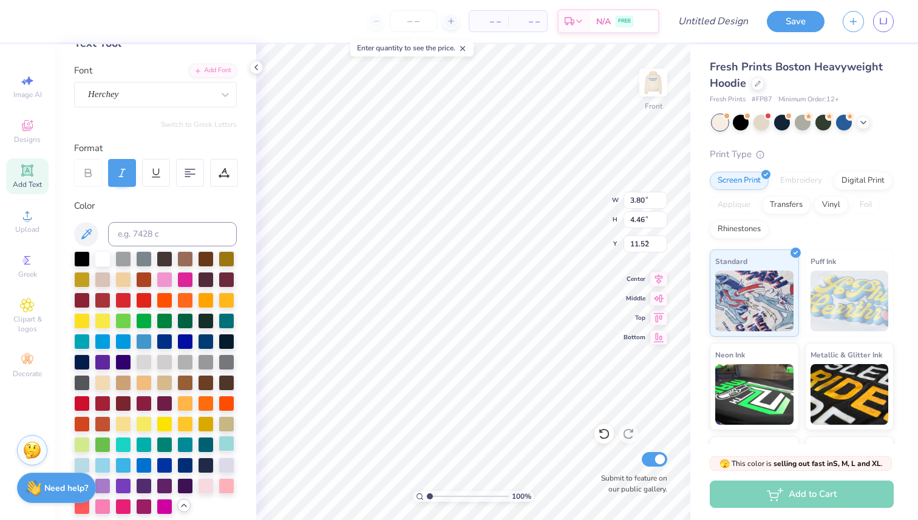
type input "3.39"
type input "4.33"
type input "9.07"
type textarea "o"
type textarea "O"
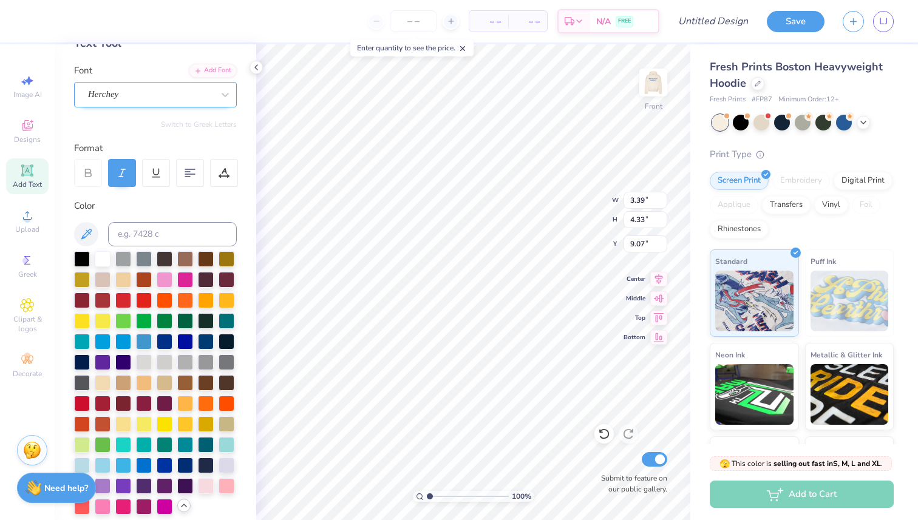
click at [140, 92] on div "Herchey" at bounding box center [150, 94] width 127 height 19
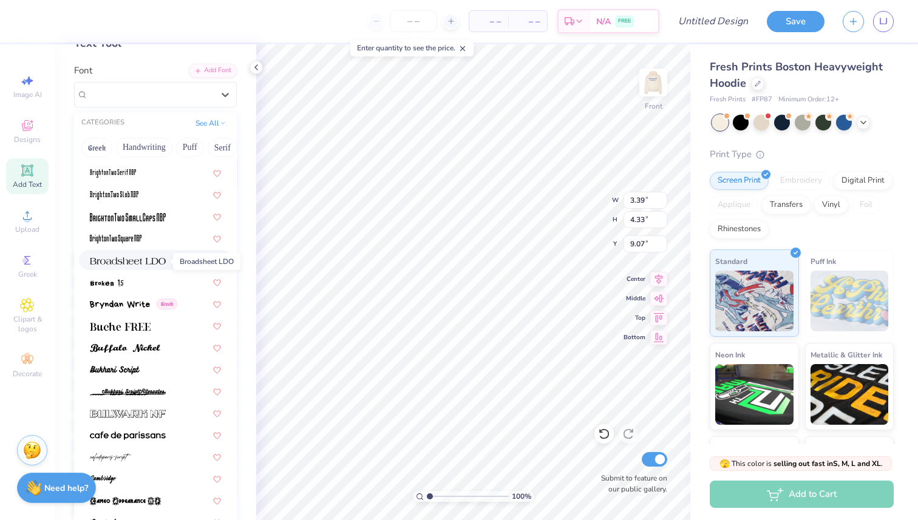
scroll to position [1029, 0]
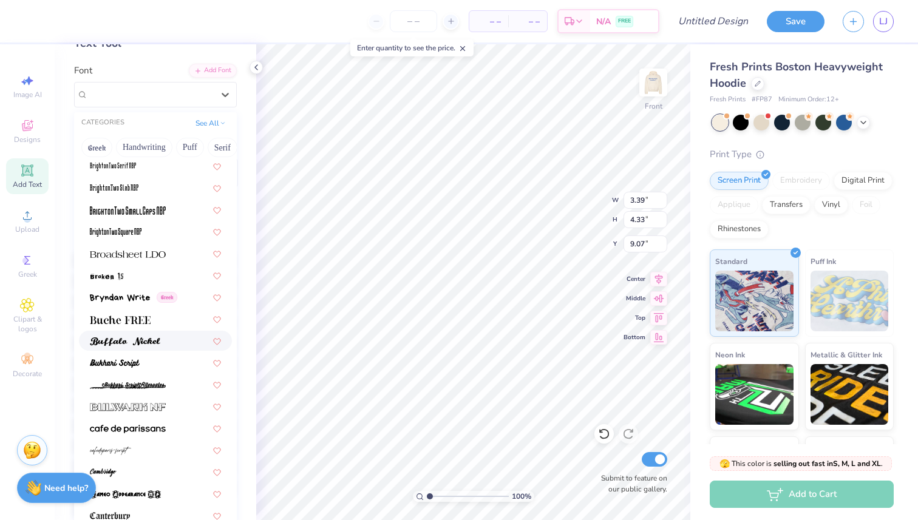
click at [161, 348] on div at bounding box center [155, 341] width 153 height 20
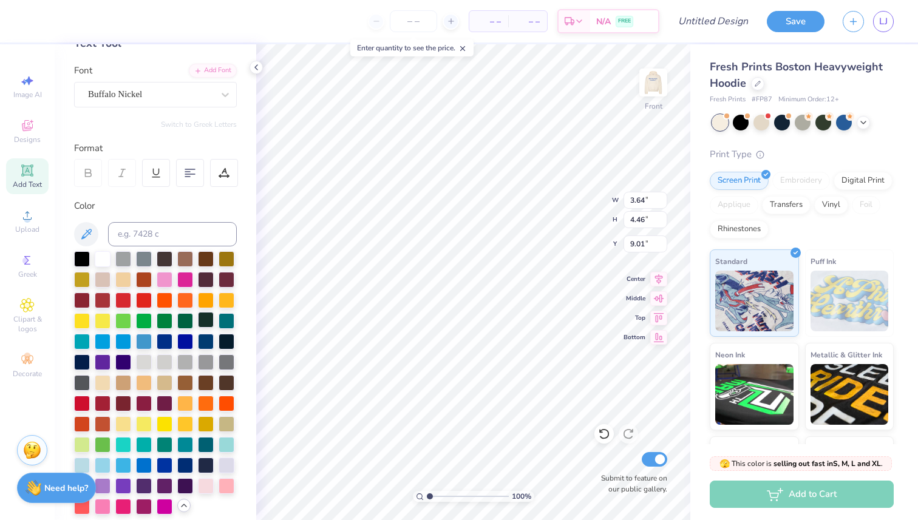
type input "9.78"
type input "3.80"
type input "12.52"
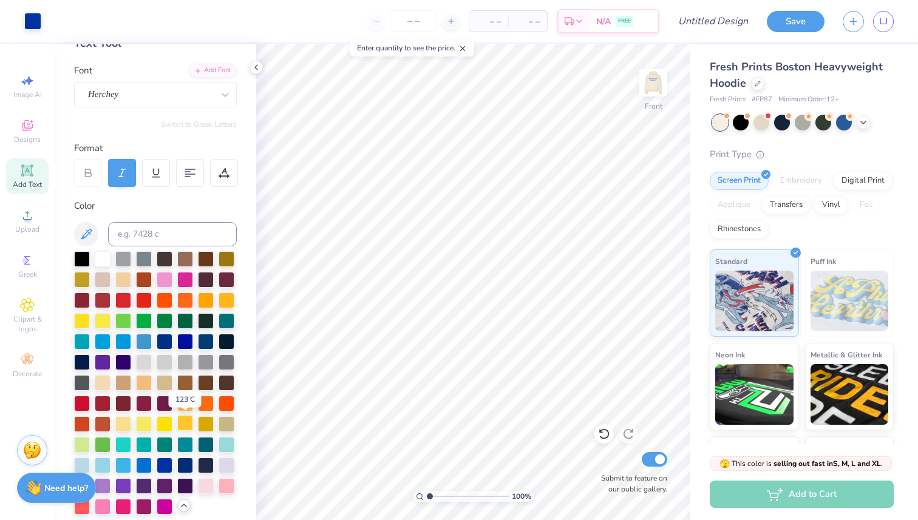
scroll to position [330, 0]
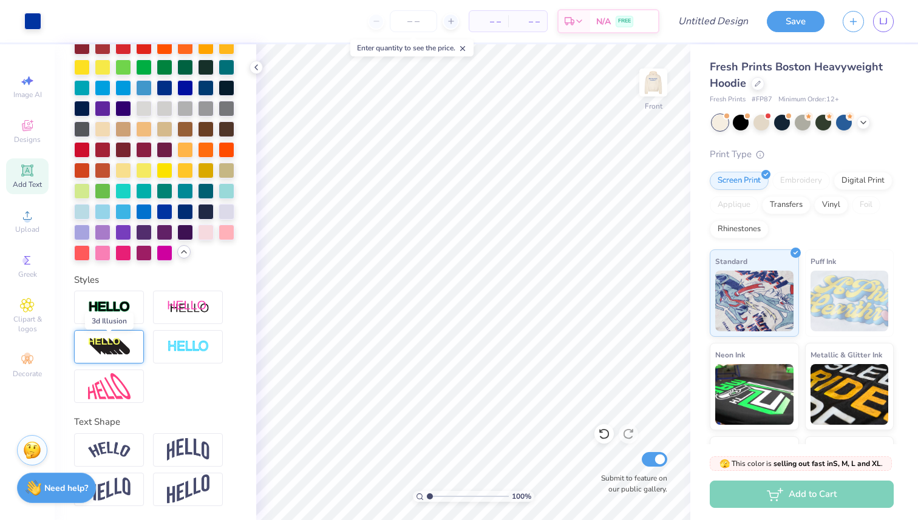
click at [127, 347] on img at bounding box center [109, 346] width 42 height 19
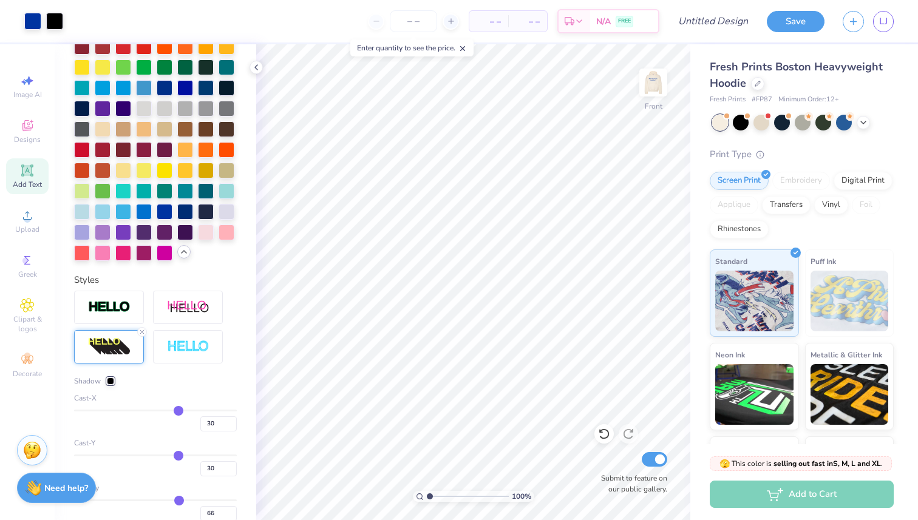
type input "33"
type input "32"
type input "31"
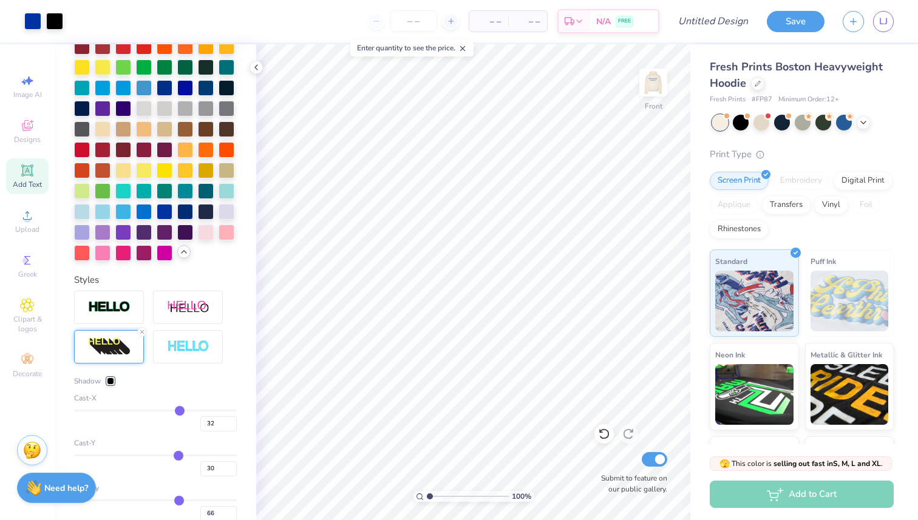
type input "31"
type input "30"
type input "29"
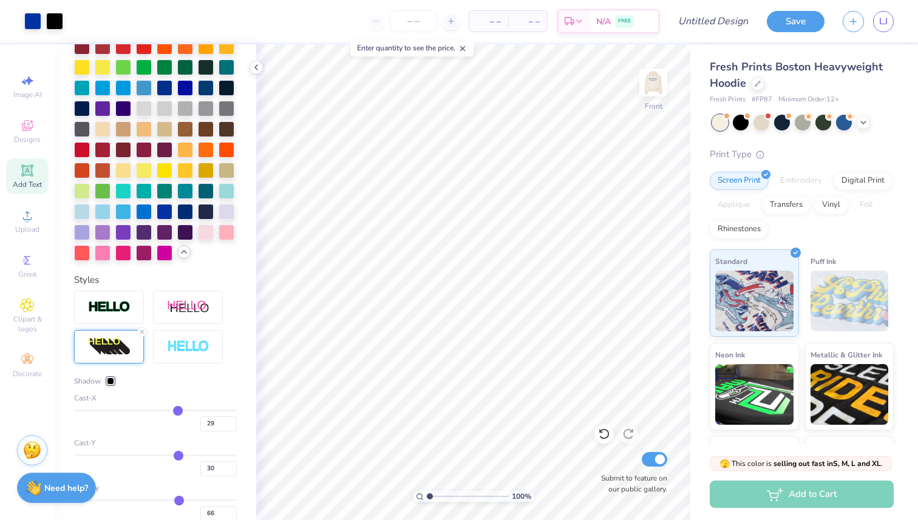
type input "28"
type input "27"
type input "26"
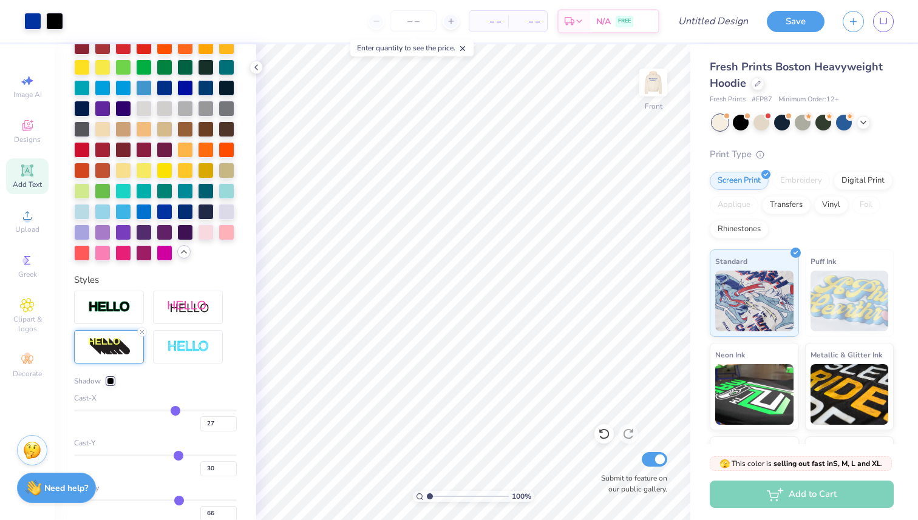
type input "26"
type input "25"
type input "24"
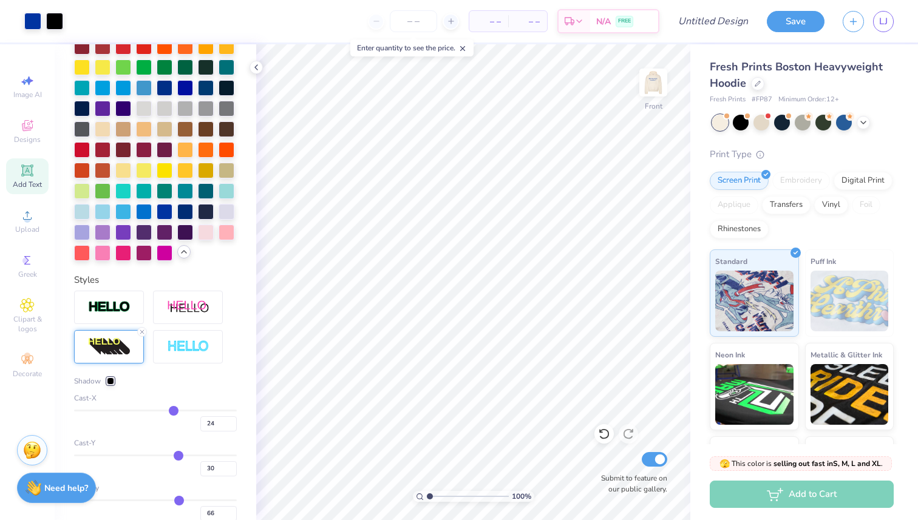
type input "23"
type input "22"
type input "21"
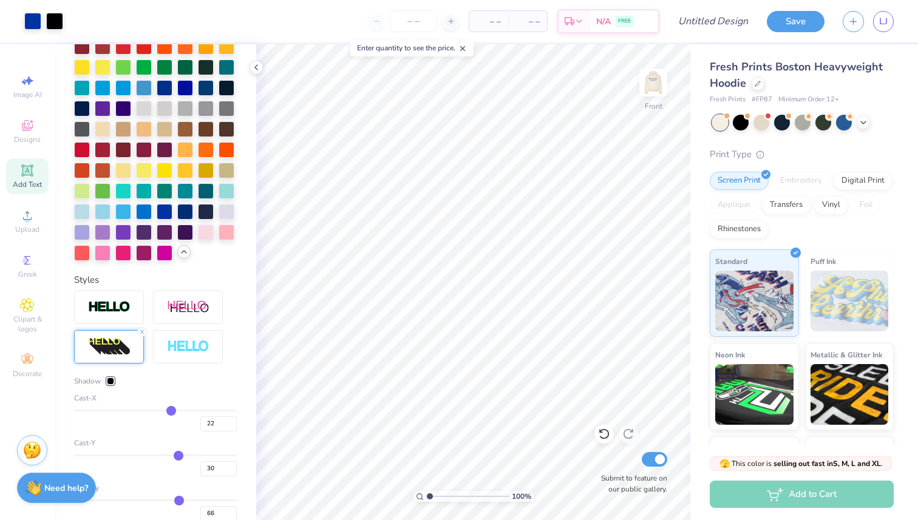
type input "21"
type input "20"
type input "18"
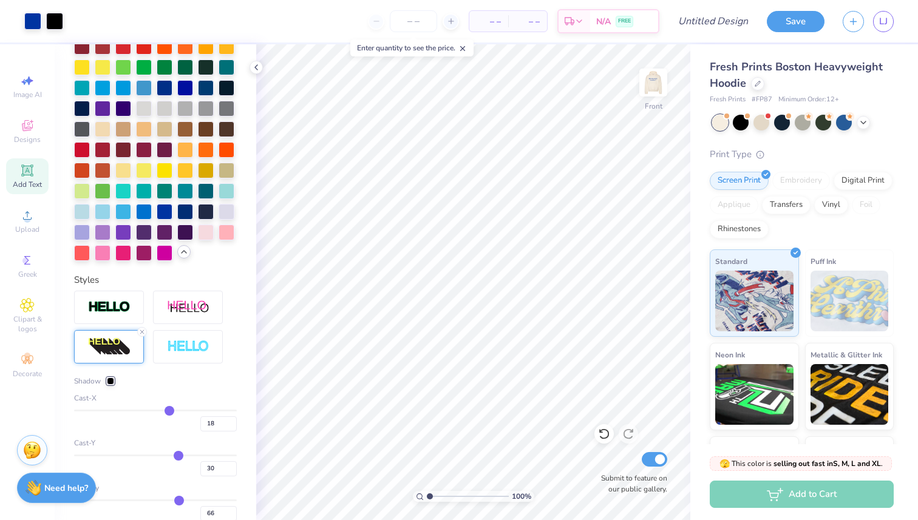
type input "17"
type input "16"
type input "15"
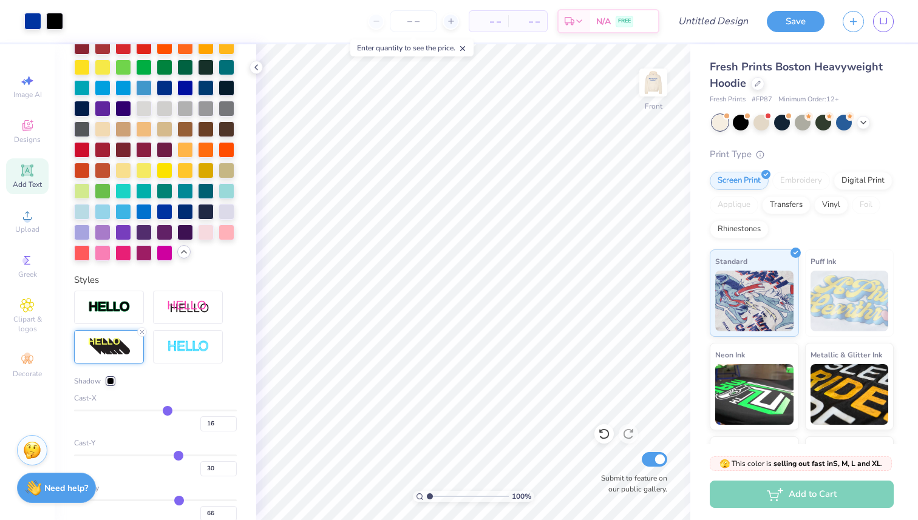
type input "15"
type input "14"
type input "13"
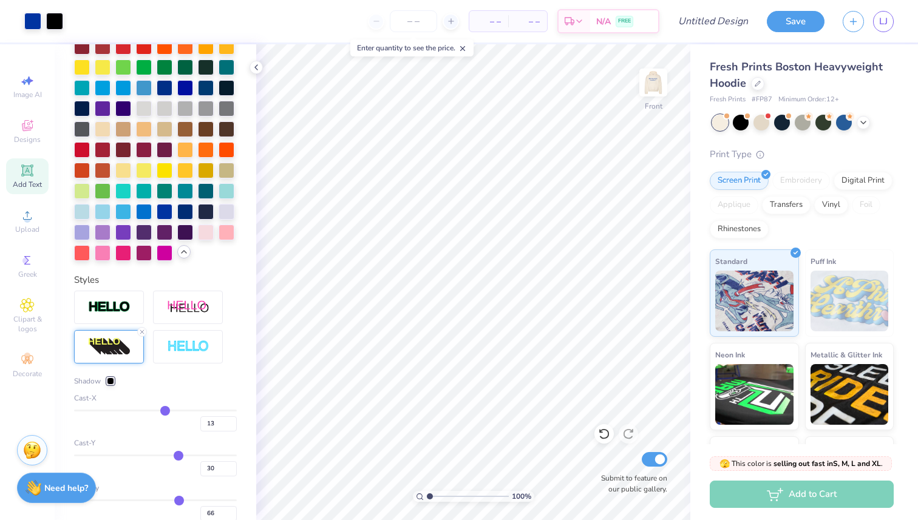
type input "12"
type input "11"
type input "9"
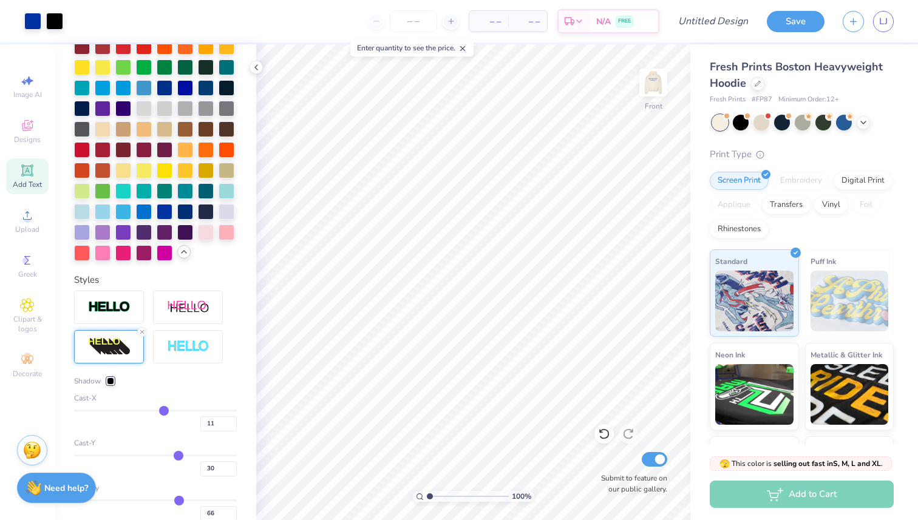
type input "9"
type input "8"
type input "7"
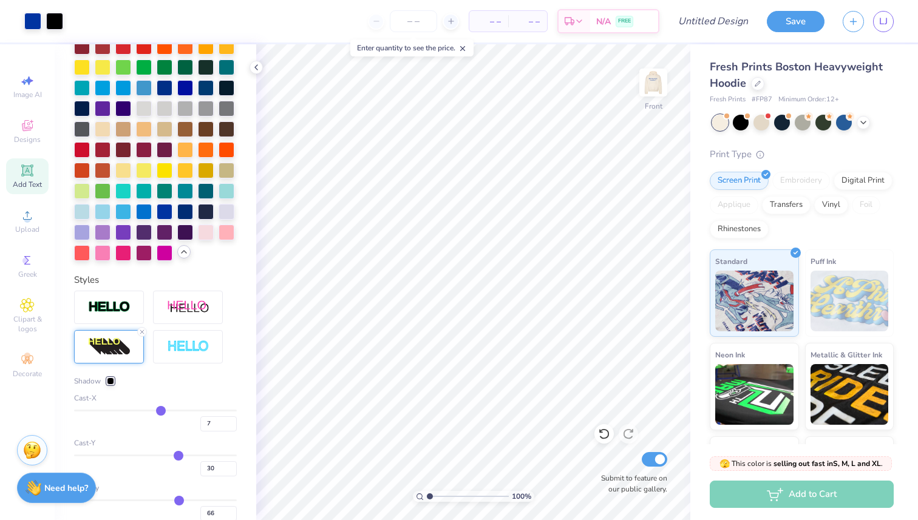
type input "6"
type input "5"
type input "4"
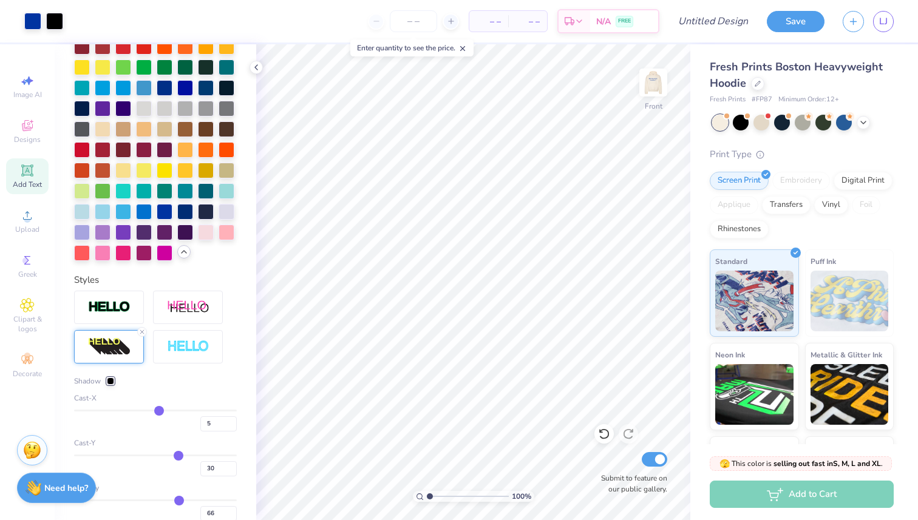
type input "4"
drag, startPoint x: 181, startPoint y: 409, endPoint x: 158, endPoint y: 410, distance: 23.1
type input "4"
click at [158, 410] on input "range" at bounding box center [155, 411] width 163 height 2
click at [118, 304] on img at bounding box center [109, 307] width 42 height 14
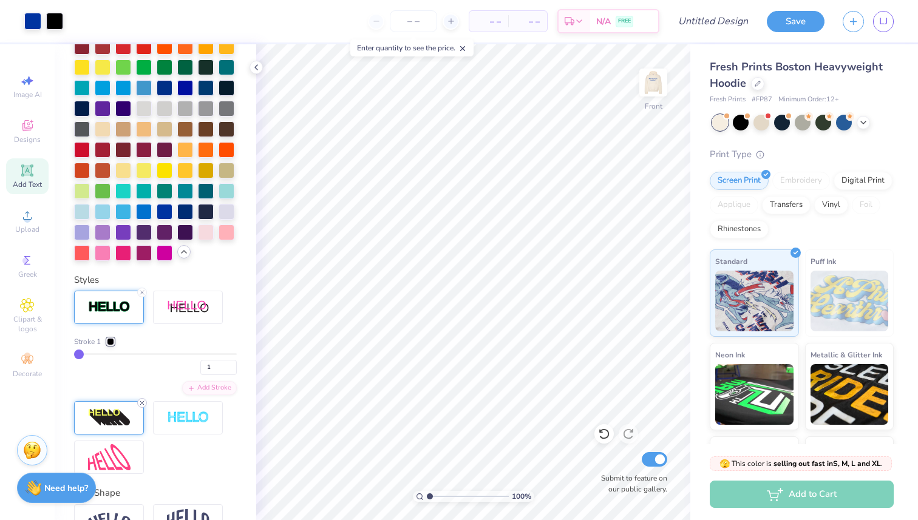
click at [144, 400] on icon at bounding box center [141, 402] width 7 height 7
type input "2"
type input "3"
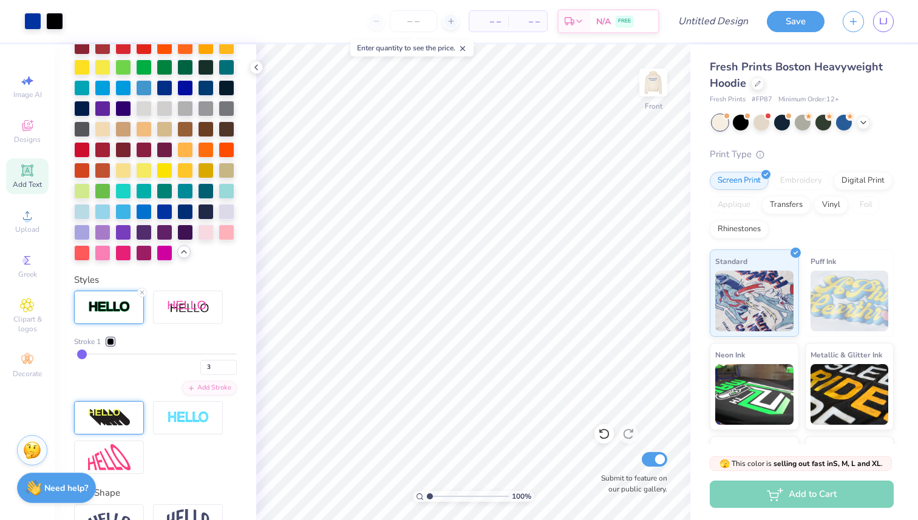
type input "4"
type input "5"
type input "6"
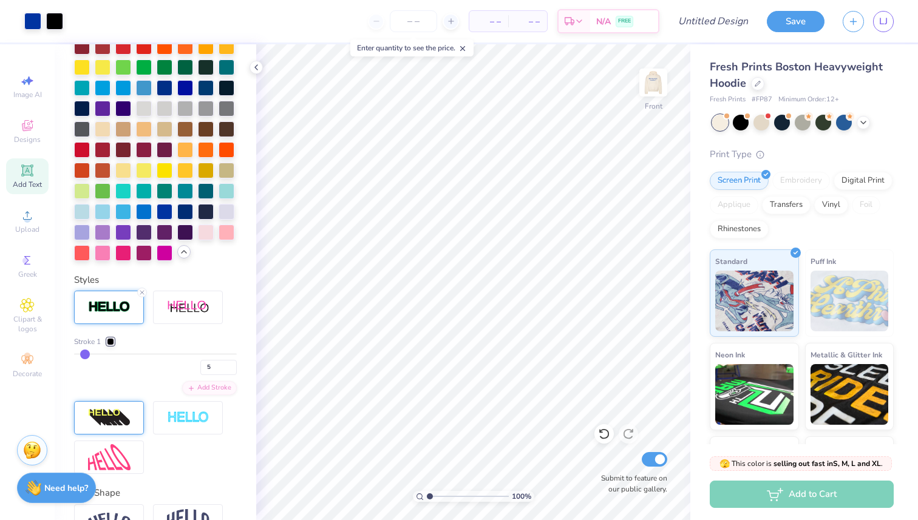
type input "6"
drag, startPoint x: 79, startPoint y: 354, endPoint x: 86, endPoint y: 354, distance: 7.3
type input "6"
click at [86, 354] on input "range" at bounding box center [155, 354] width 163 height 2
type input "7"
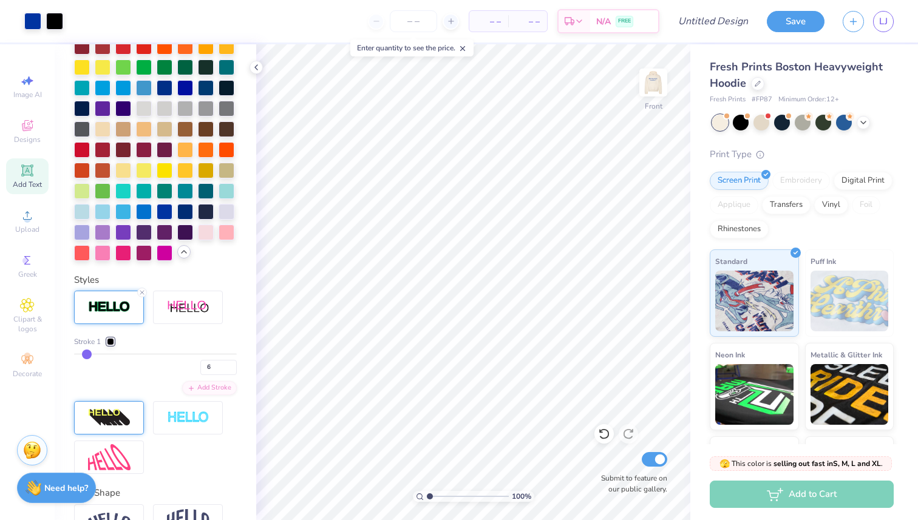
type input "7"
type input "6"
type input "5"
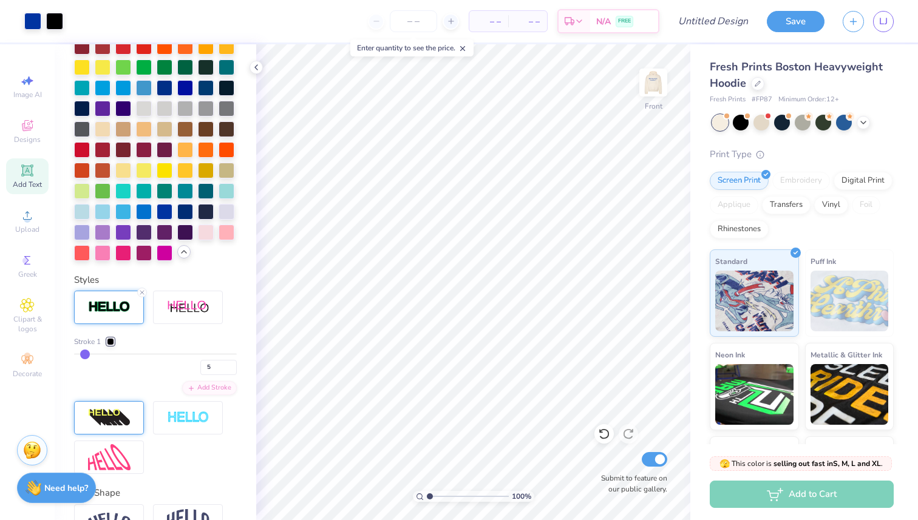
type input "4"
click at [83, 353] on input "range" at bounding box center [155, 354] width 163 height 2
type input "3"
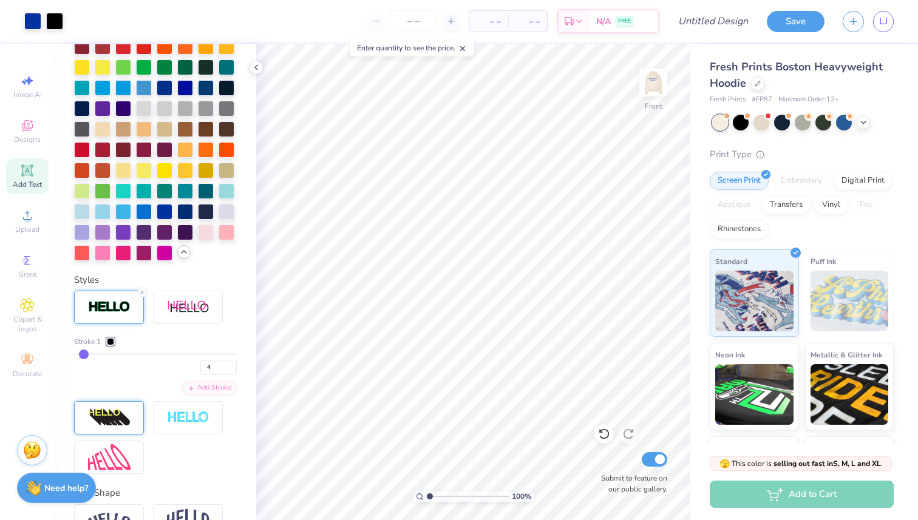
type input "3"
type input "2"
click at [80, 354] on input "range" at bounding box center [155, 354] width 163 height 2
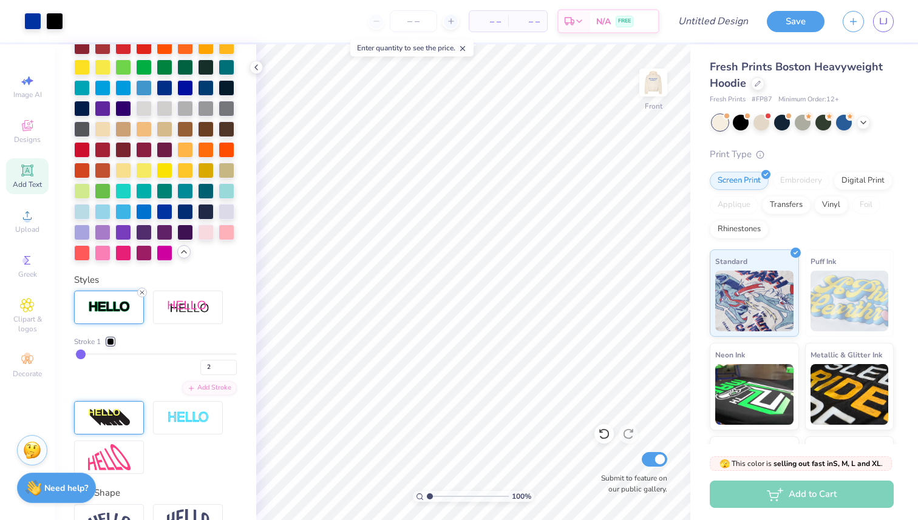
click at [142, 292] on line at bounding box center [142, 293] width 4 height 4
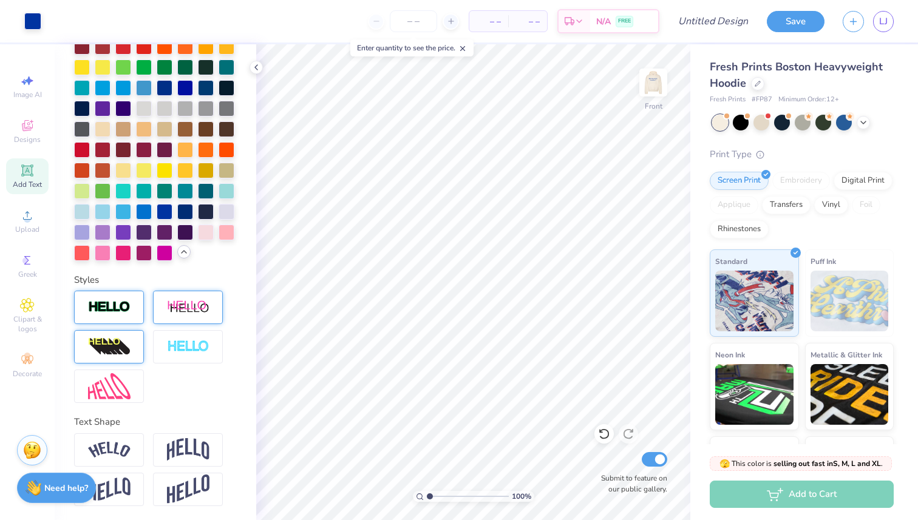
click at [212, 304] on div at bounding box center [188, 307] width 70 height 33
click at [198, 310] on img at bounding box center [188, 307] width 42 height 15
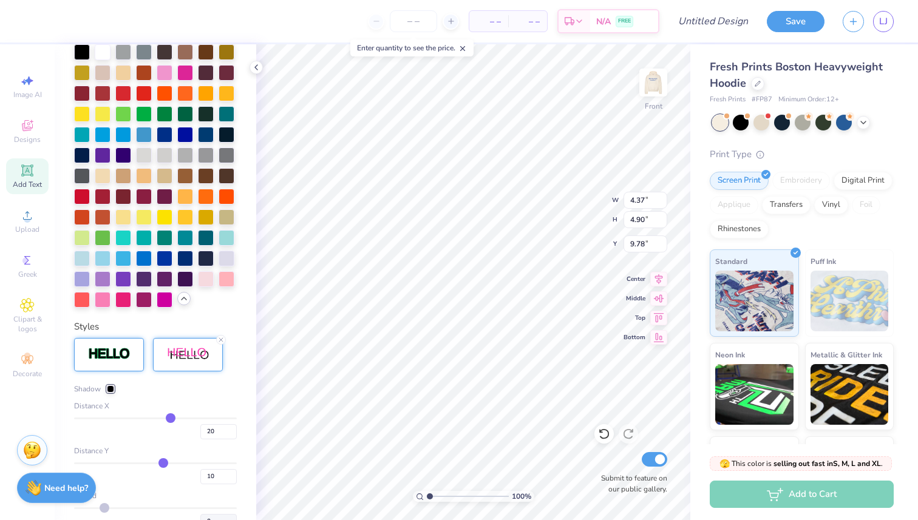
type input "4.37"
type input "4.90"
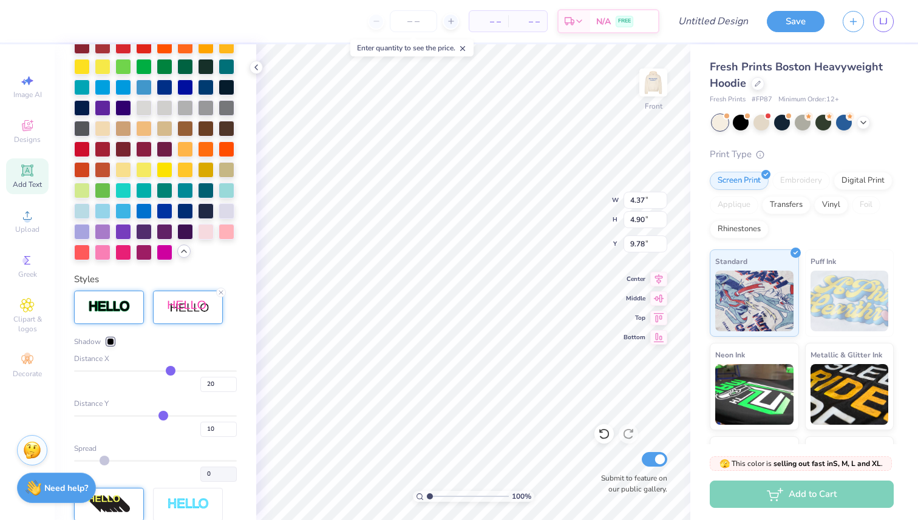
type input "4.99"
type input "4.22"
type input "7.33"
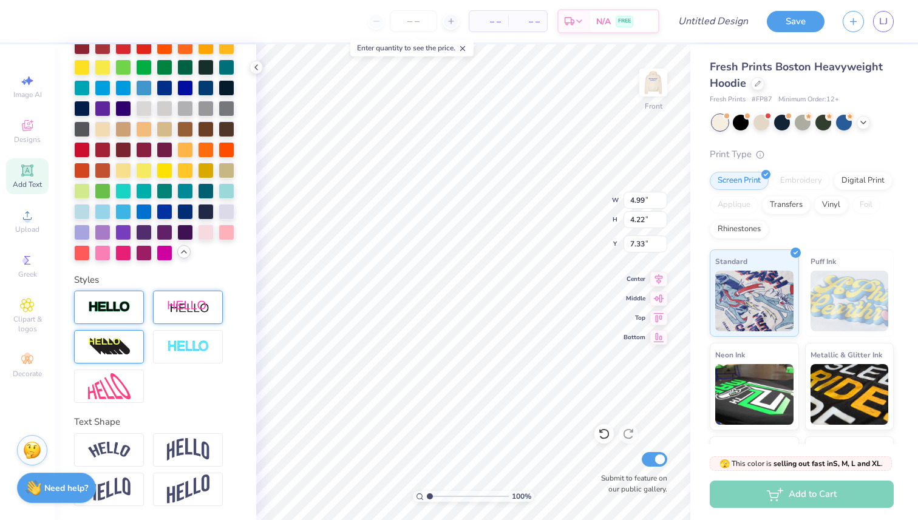
click at [187, 308] on img at bounding box center [188, 307] width 42 height 15
type input "5.99"
type input "4.64"
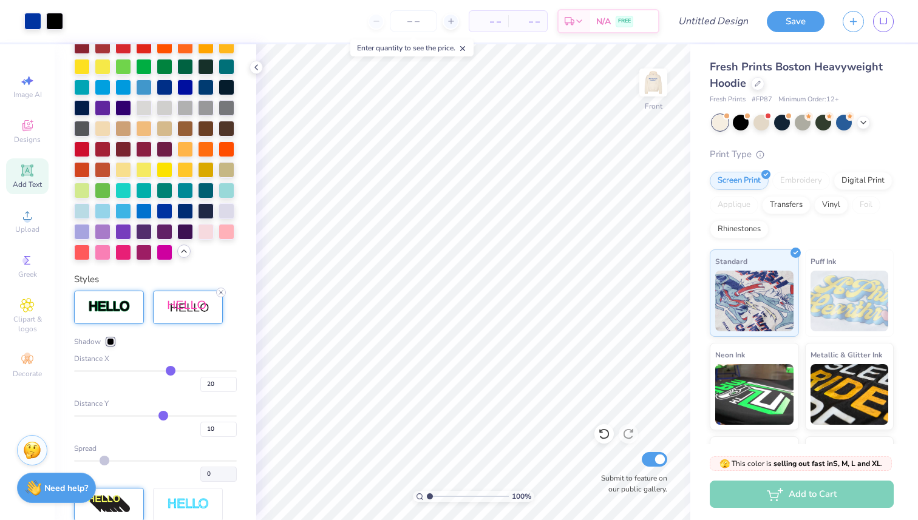
click at [223, 294] on icon at bounding box center [220, 292] width 7 height 7
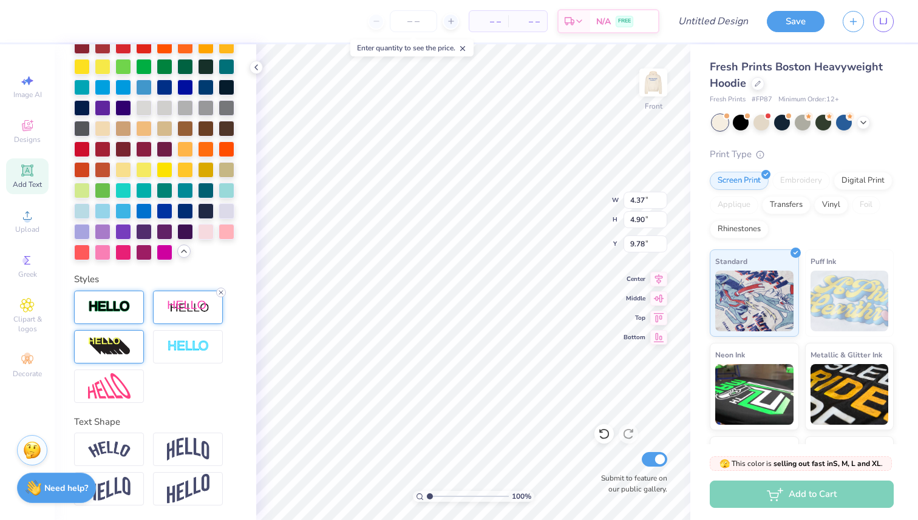
click at [220, 293] on icon at bounding box center [220, 292] width 7 height 7
click at [219, 291] on line at bounding box center [221, 293] width 4 height 4
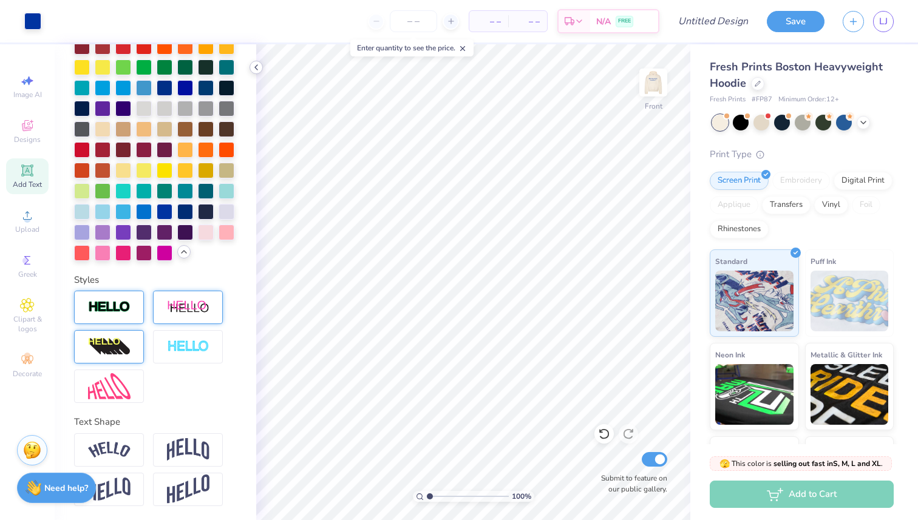
click at [257, 68] on icon at bounding box center [256, 68] width 10 height 10
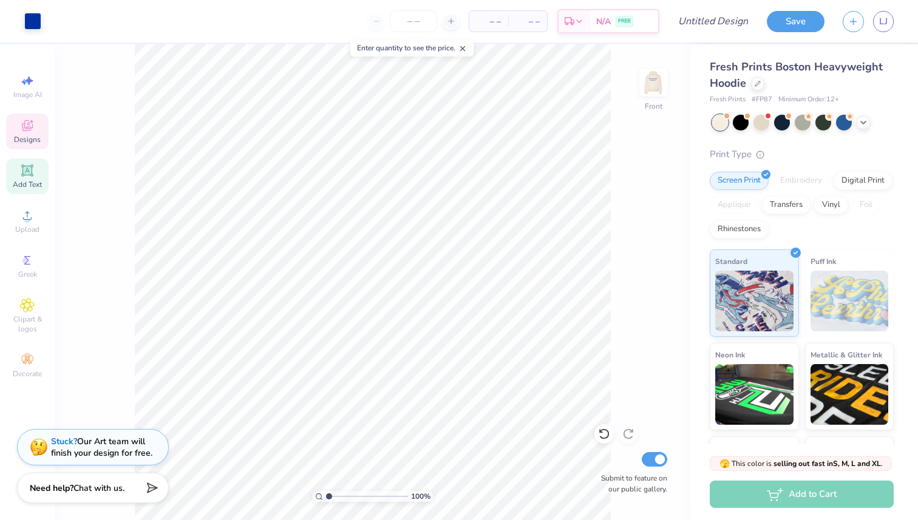
click at [36, 131] on div "Designs" at bounding box center [27, 131] width 42 height 36
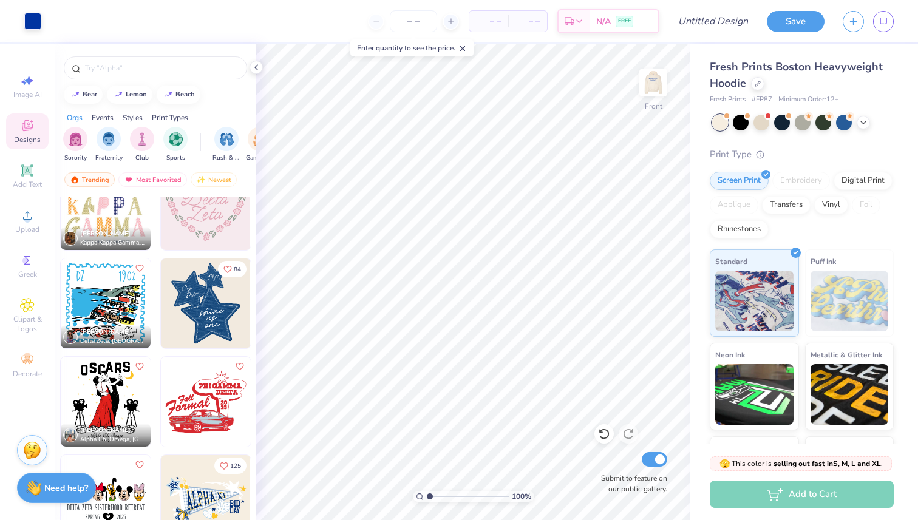
scroll to position [3378, 0]
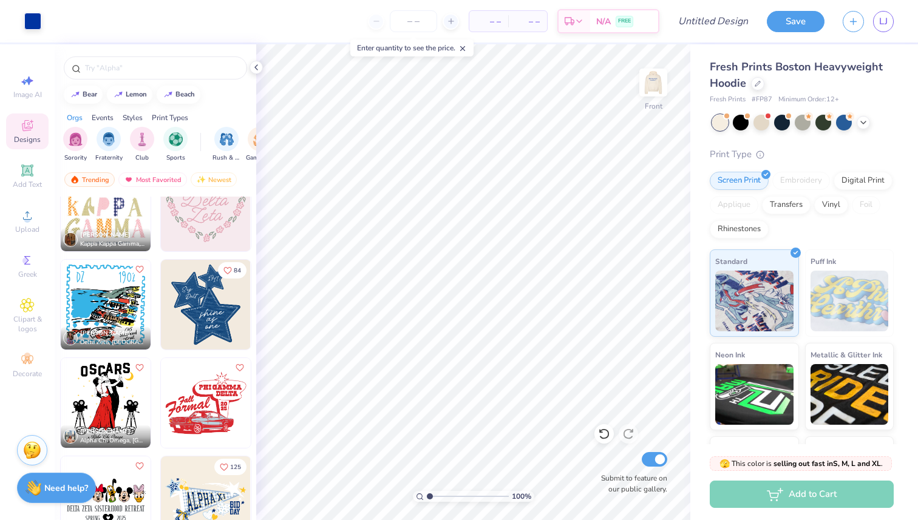
click at [204, 330] on img at bounding box center [206, 305] width 90 height 90
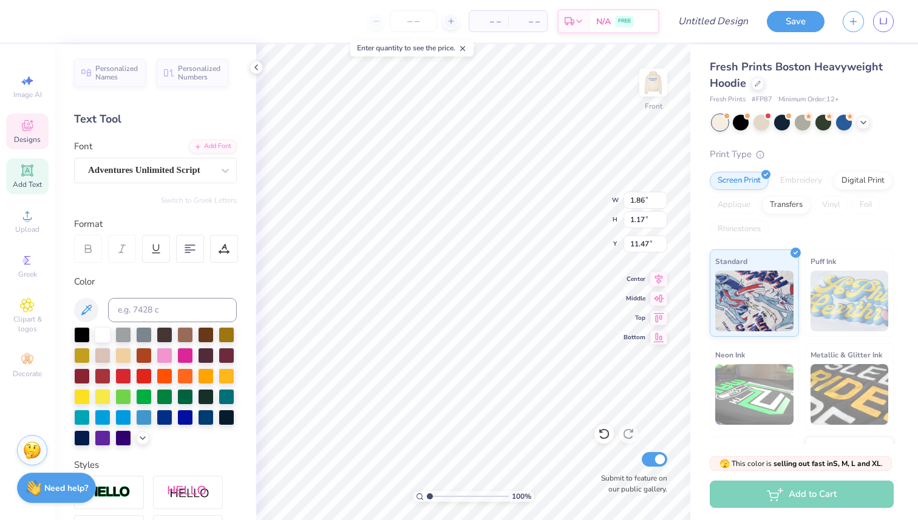
scroll to position [0, 0]
click at [150, 164] on div "Adventures Unlimited Script" at bounding box center [150, 170] width 127 height 19
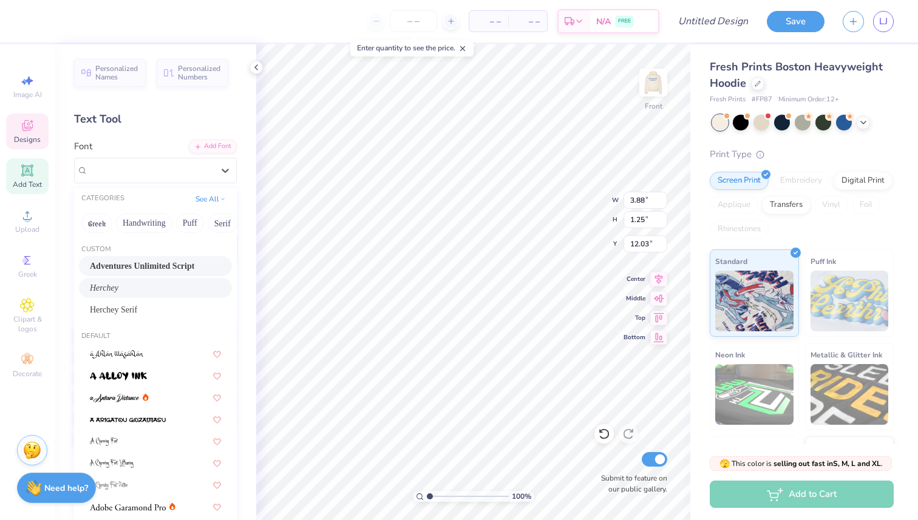
click at [112, 283] on div "Herchey" at bounding box center [155, 288] width 131 height 13
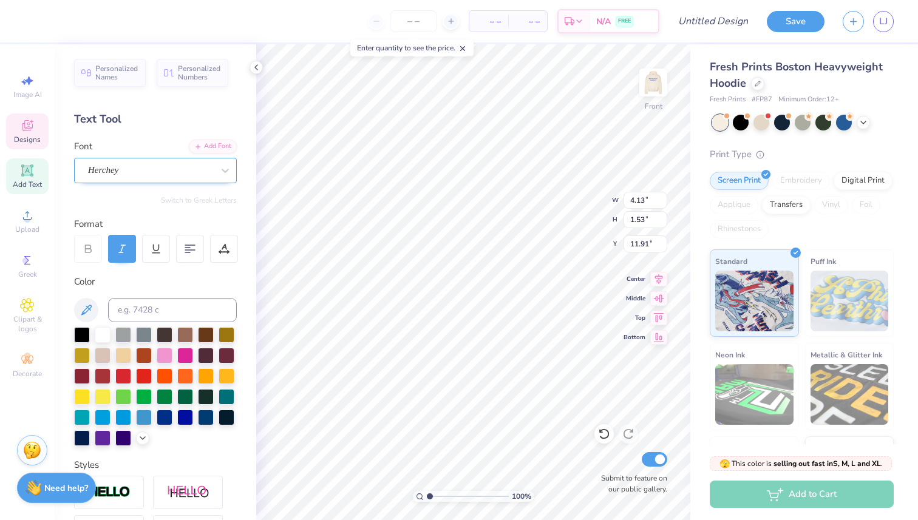
click at [117, 172] on div "Herchey" at bounding box center [150, 170] width 127 height 19
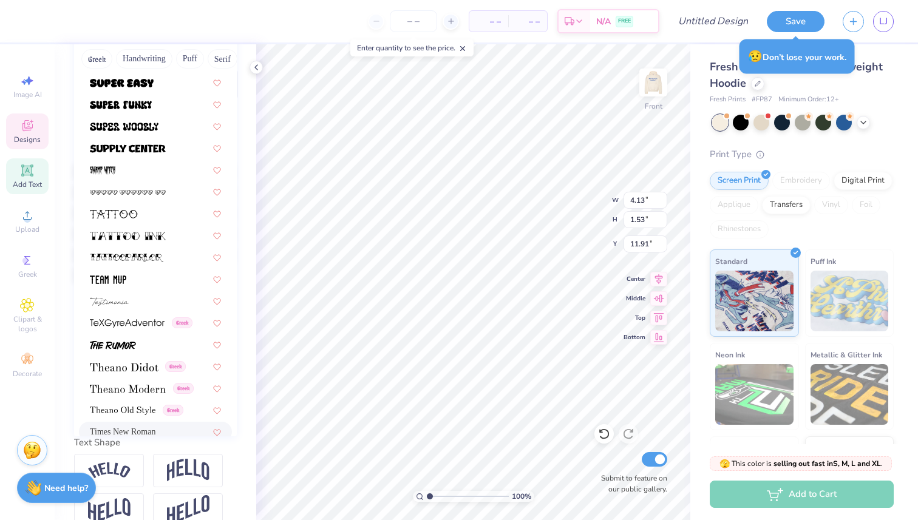
scroll to position [6073, 0]
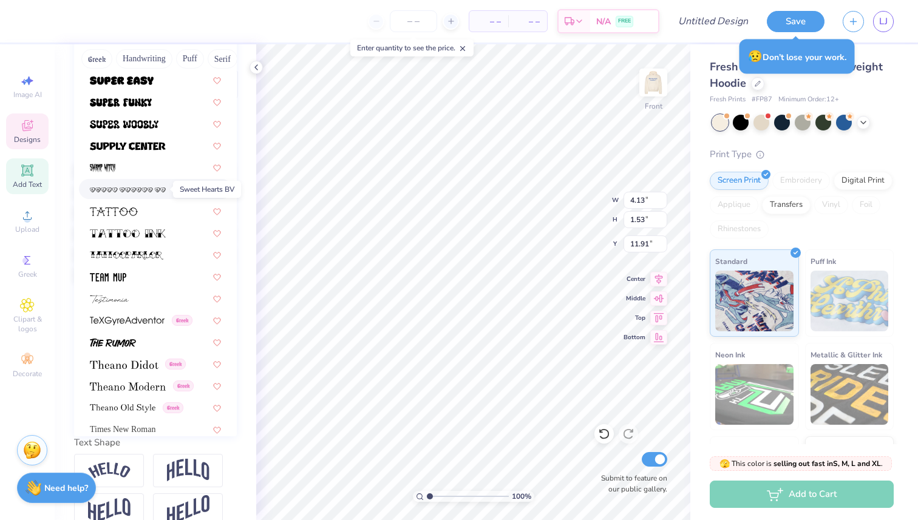
click at [137, 194] on span at bounding box center [128, 189] width 76 height 13
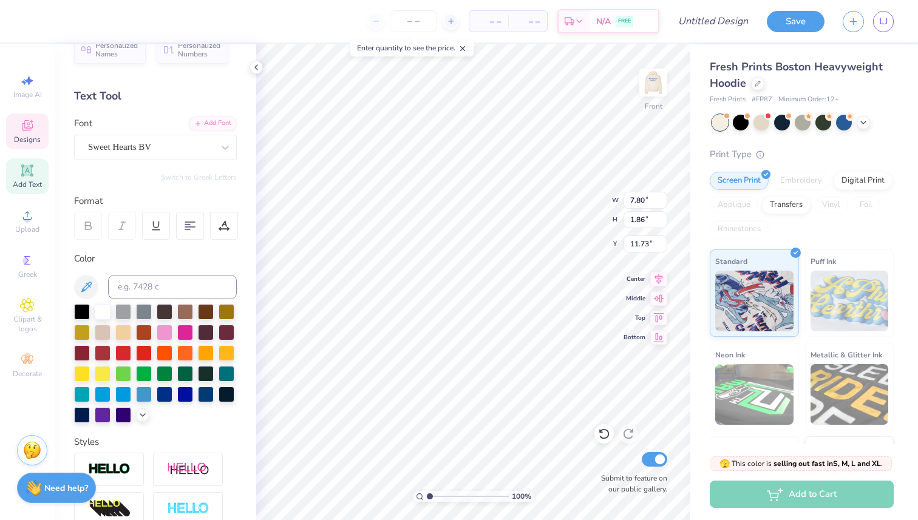
scroll to position [0, 0]
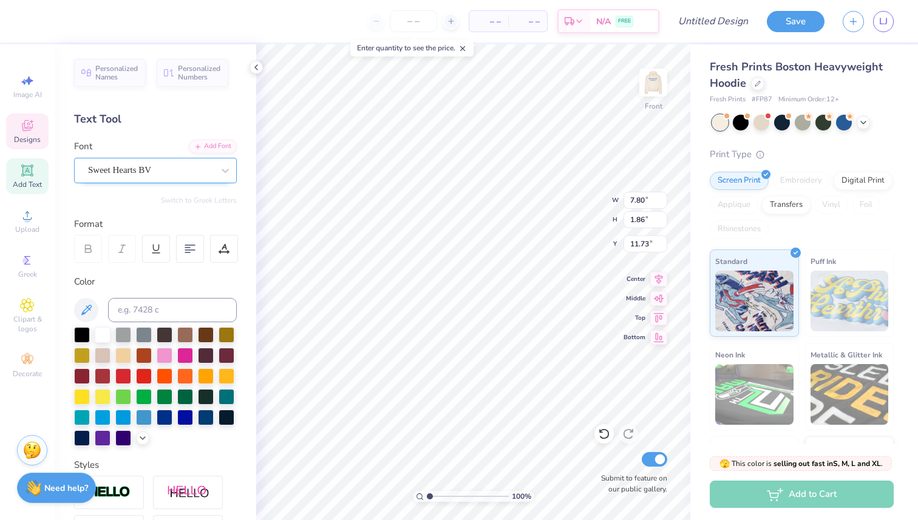
click at [157, 172] on div "Sweet Hearts BV" at bounding box center [150, 170] width 127 height 19
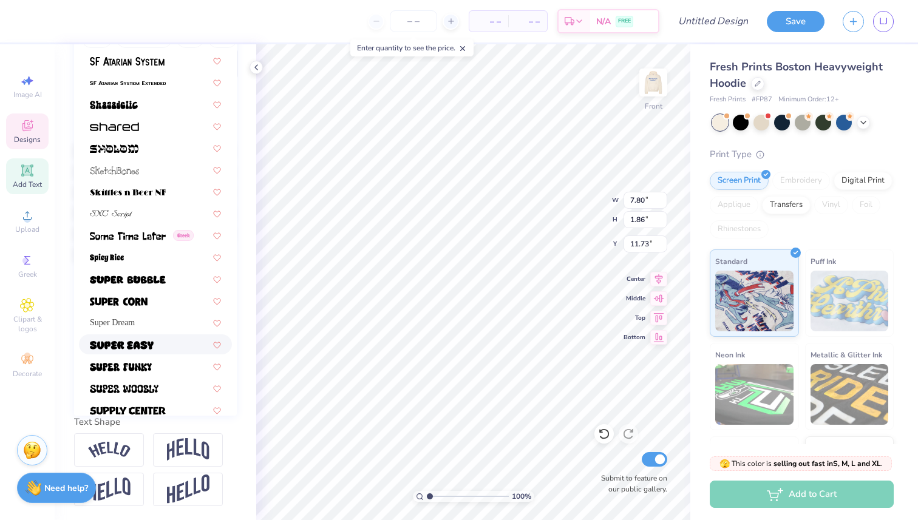
scroll to position [5764, 0]
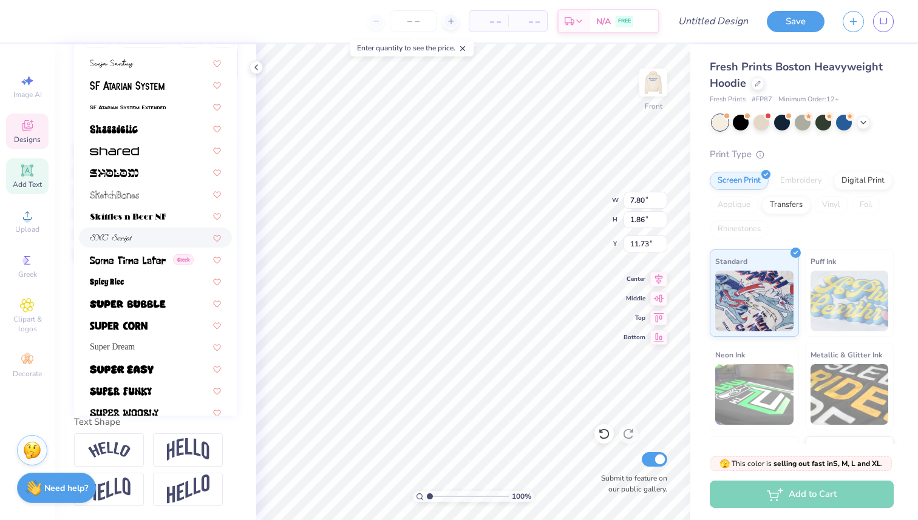
click at [124, 237] on img at bounding box center [111, 238] width 42 height 8
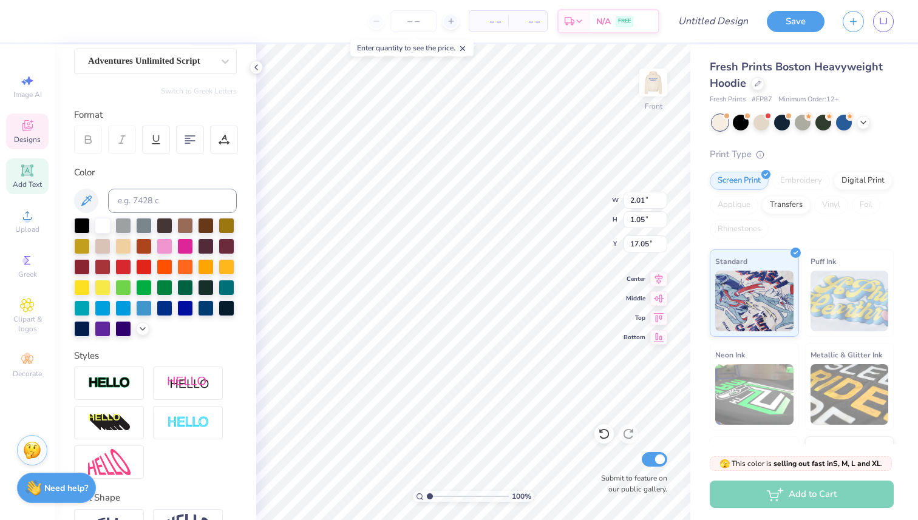
scroll to position [0, 0]
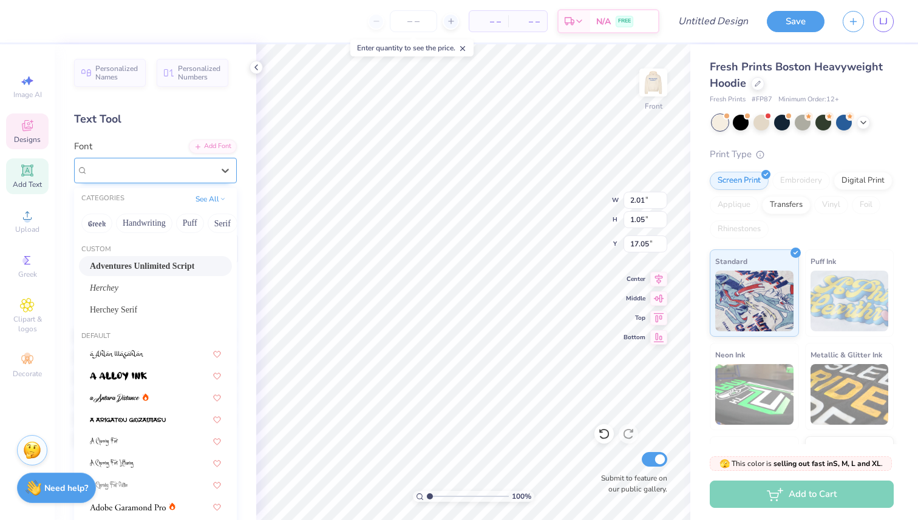
click at [132, 171] on div "Adventures Unlimited Script" at bounding box center [150, 170] width 127 height 19
click at [151, 170] on div "Adventures Unlimited Script" at bounding box center [150, 170] width 127 height 19
click at [150, 285] on div "Herchey" at bounding box center [155, 288] width 131 height 13
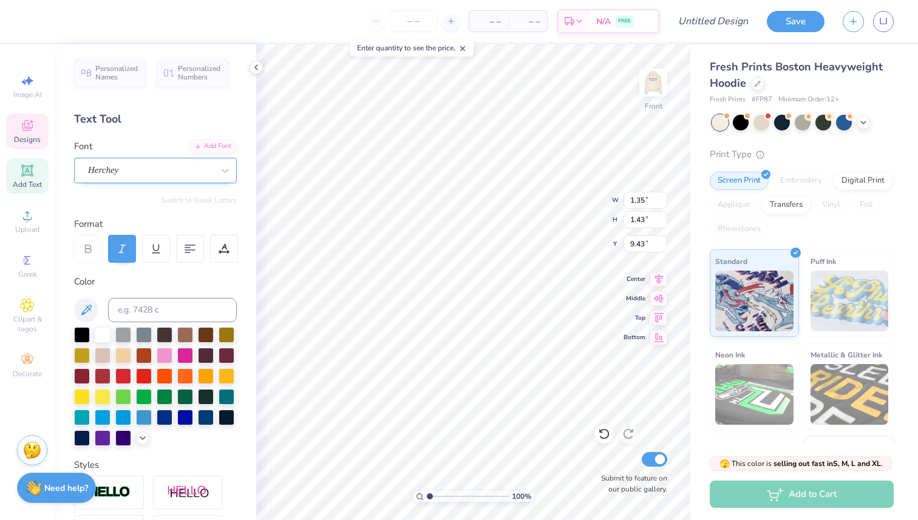
click at [174, 167] on div "Herchey" at bounding box center [150, 170] width 127 height 19
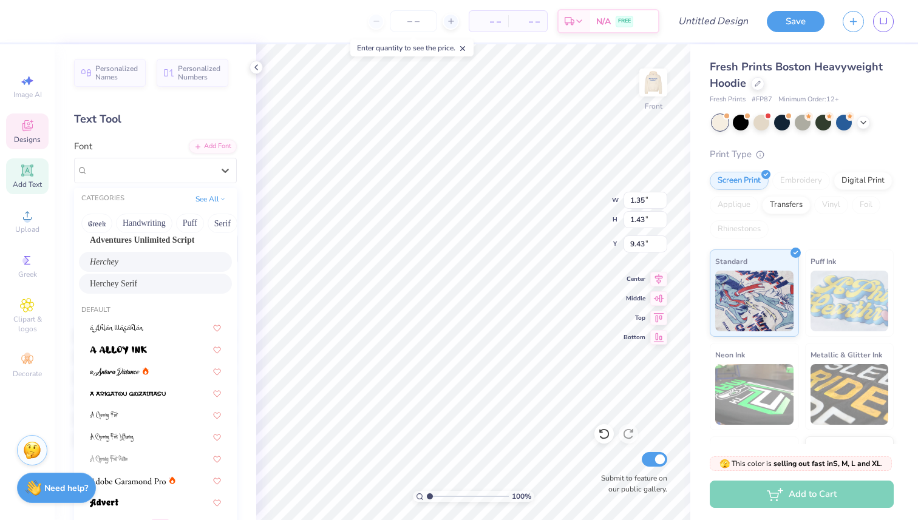
scroll to position [27, 0]
click at [141, 368] on div at bounding box center [119, 370] width 59 height 13
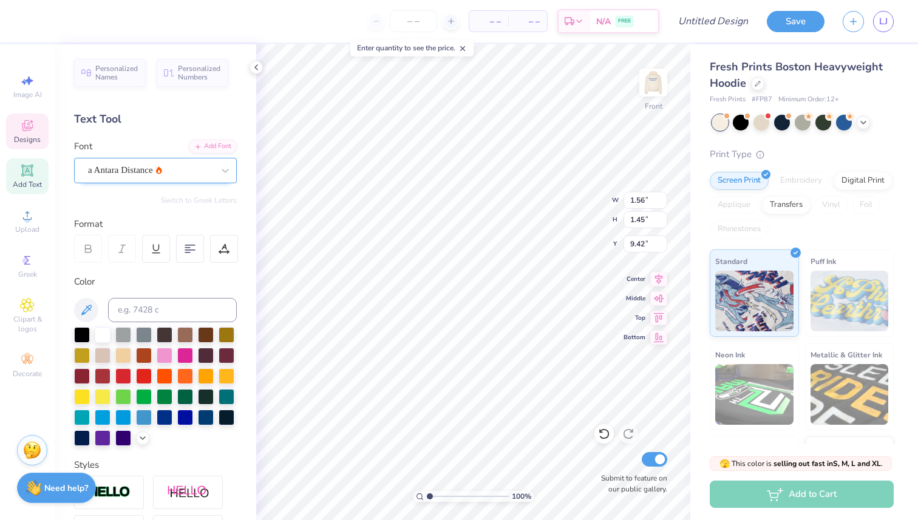
click at [155, 165] on div "a Antara Distance" at bounding box center [150, 170] width 127 height 19
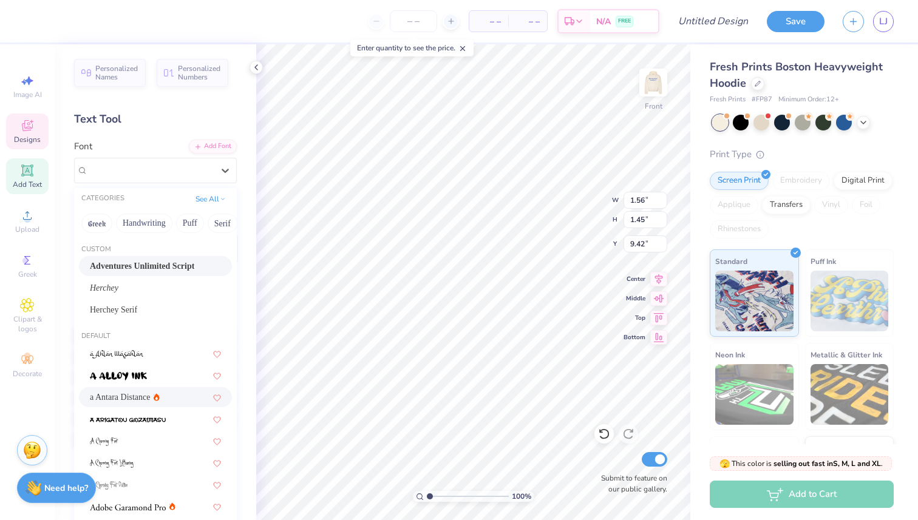
click at [140, 267] on span "Adventures Unlimited Script" at bounding box center [142, 266] width 104 height 13
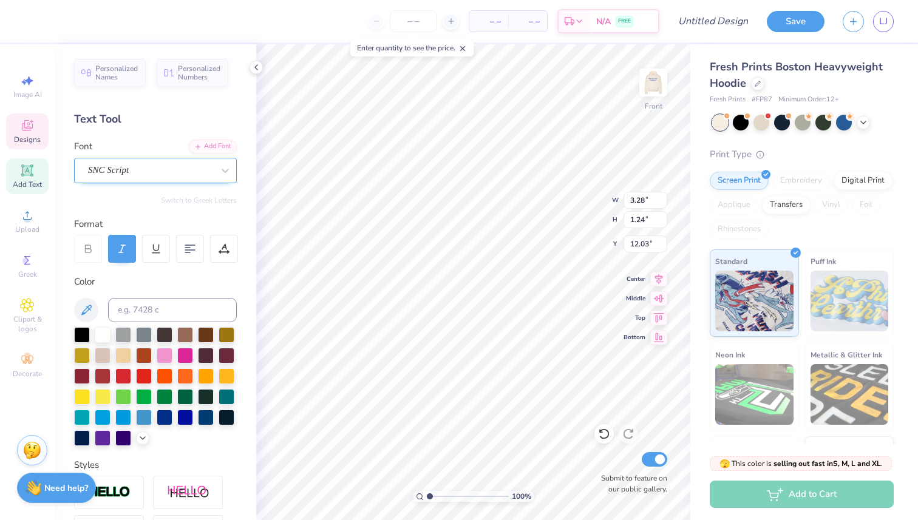
click at [200, 165] on div "SNC Script" at bounding box center [150, 170] width 127 height 19
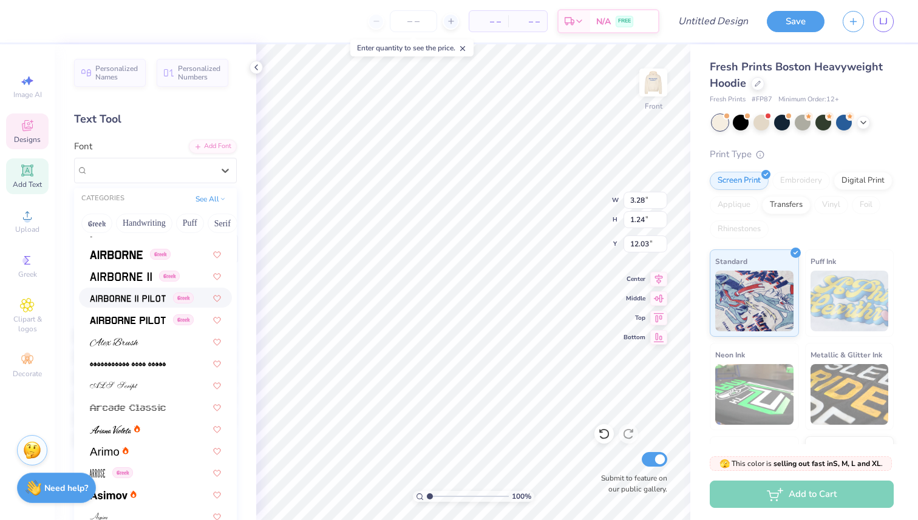
scroll to position [299, 0]
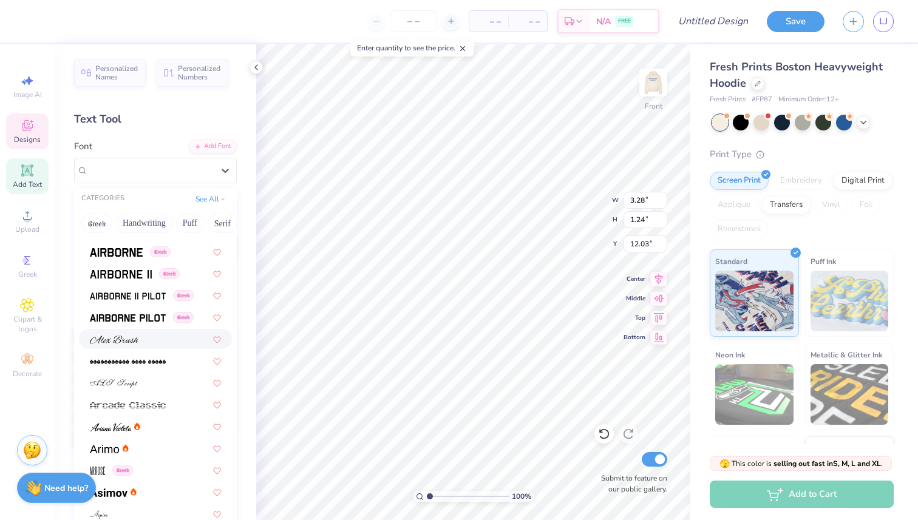
click at [122, 337] on img at bounding box center [114, 340] width 49 height 8
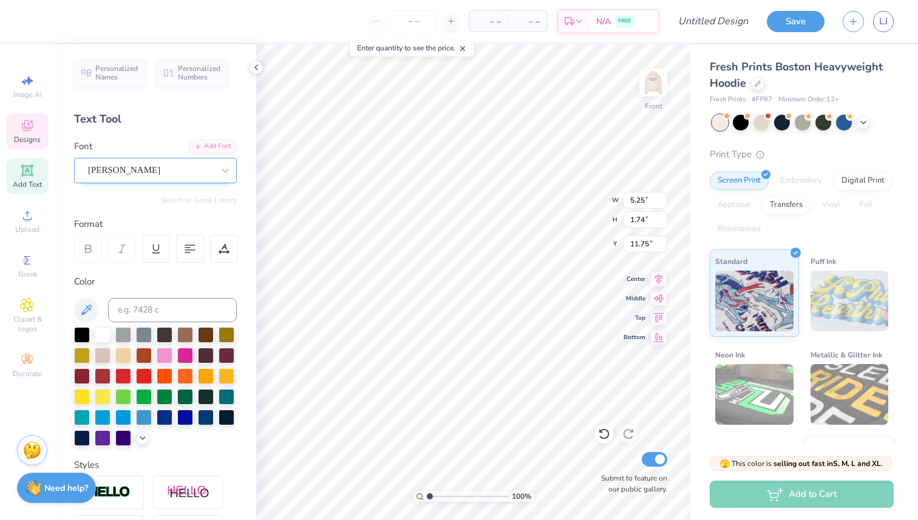
click at [181, 164] on div "[PERSON_NAME]" at bounding box center [150, 170] width 127 height 19
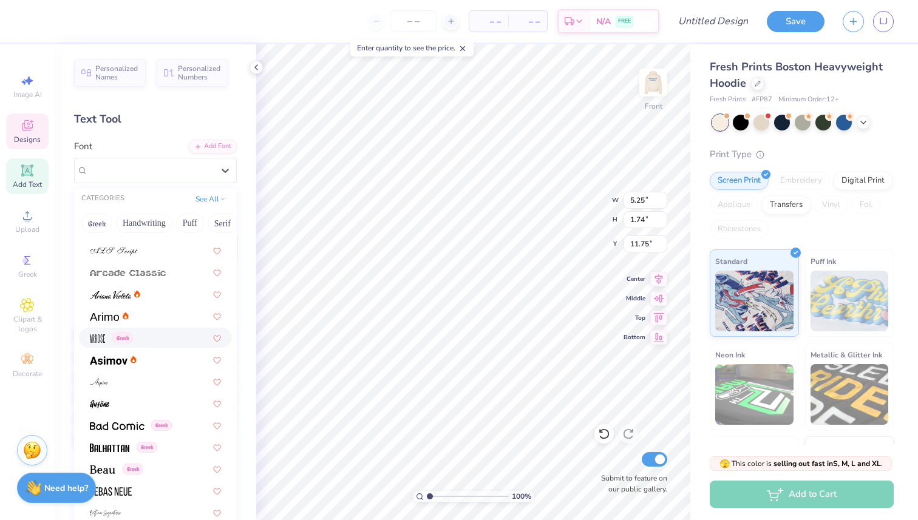
scroll to position [430, 0]
click at [116, 298] on img at bounding box center [110, 295] width 41 height 8
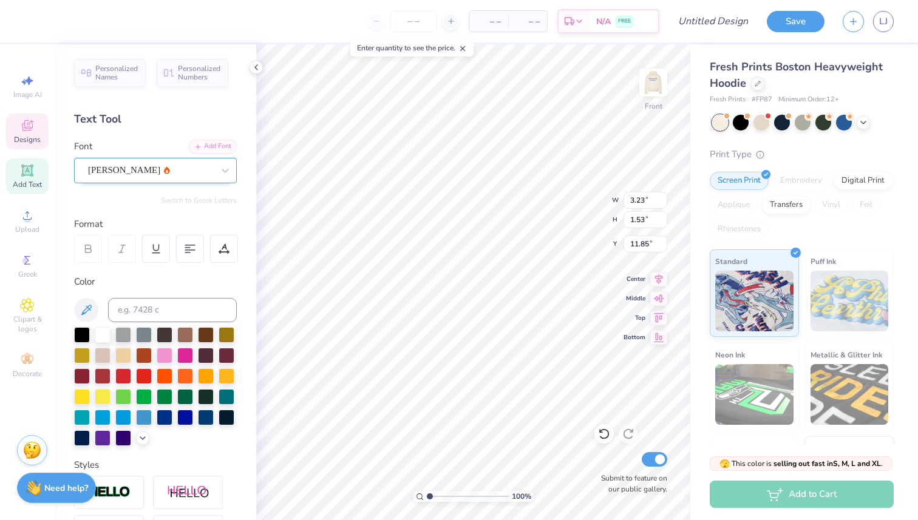
click at [163, 163] on div "[PERSON_NAME]" at bounding box center [150, 170] width 127 height 19
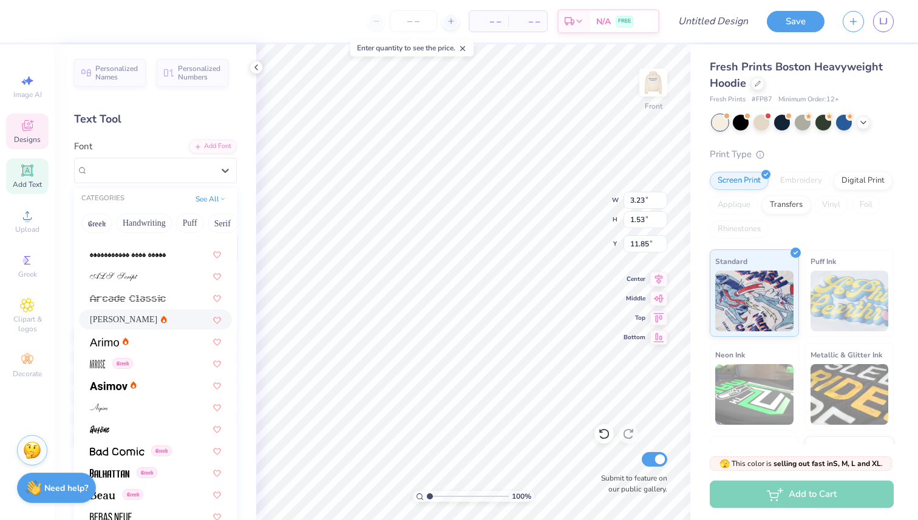
scroll to position [408, 0]
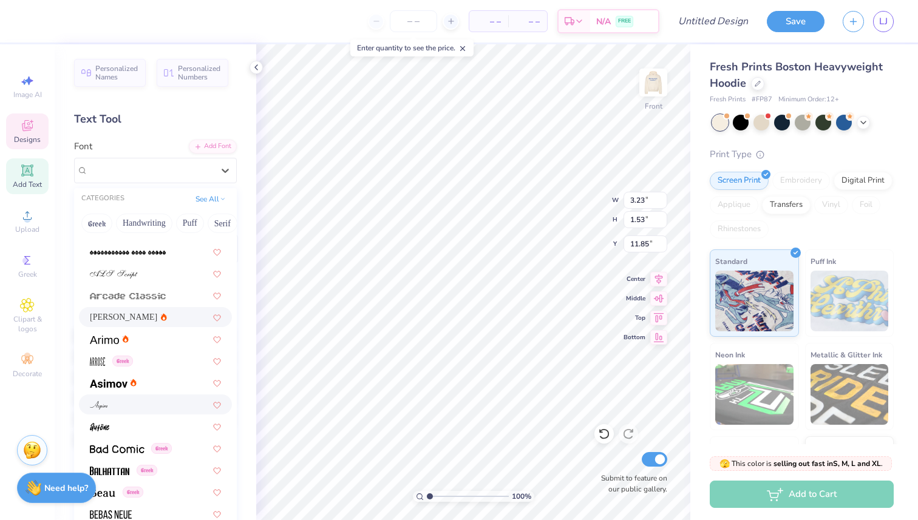
click at [108, 405] on div at bounding box center [155, 404] width 131 height 13
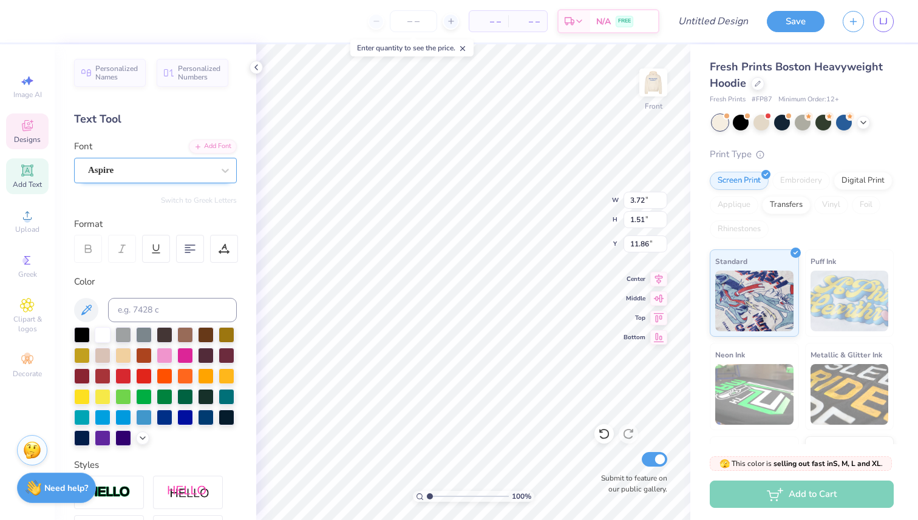
click at [184, 163] on div at bounding box center [150, 170] width 125 height 16
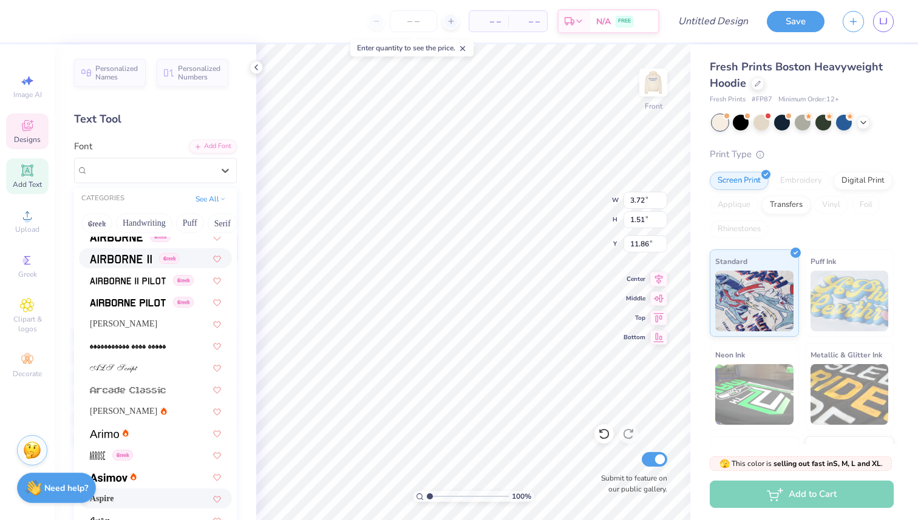
scroll to position [320, 0]
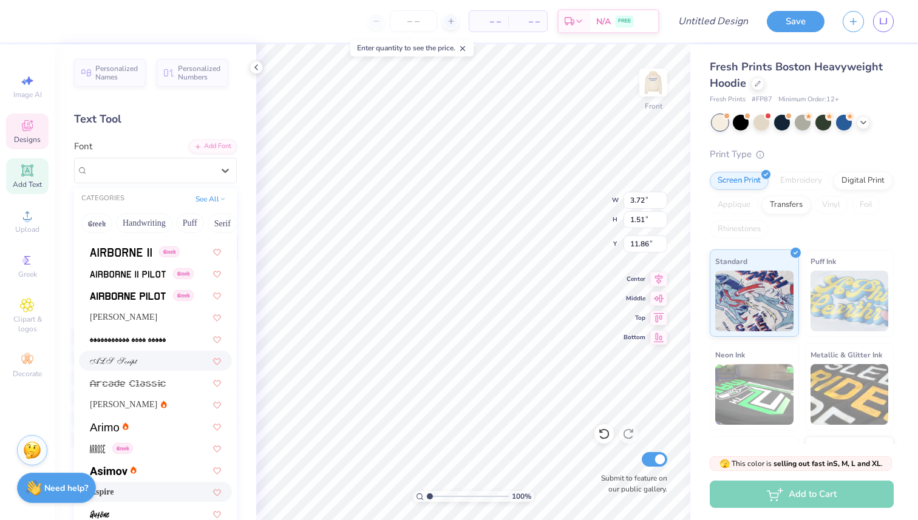
click at [138, 357] on div at bounding box center [155, 360] width 131 height 13
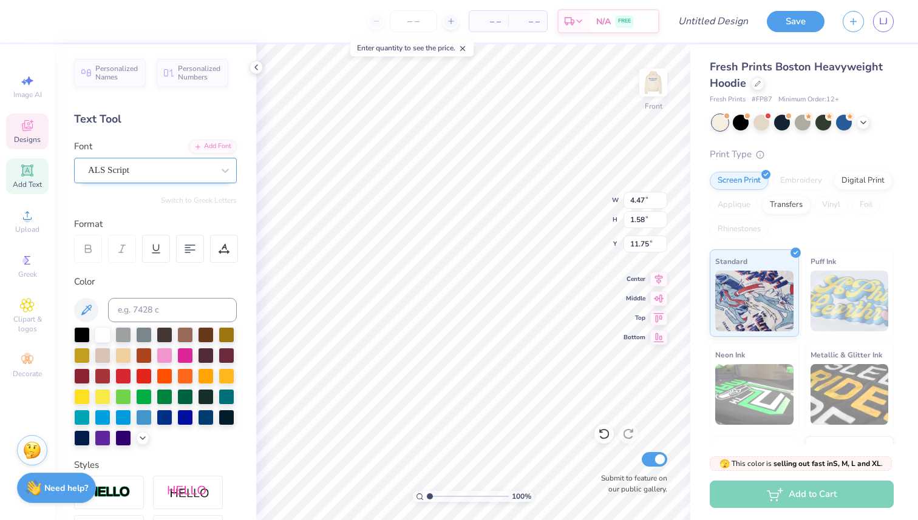
click at [188, 167] on div "ALS Script" at bounding box center [150, 170] width 127 height 19
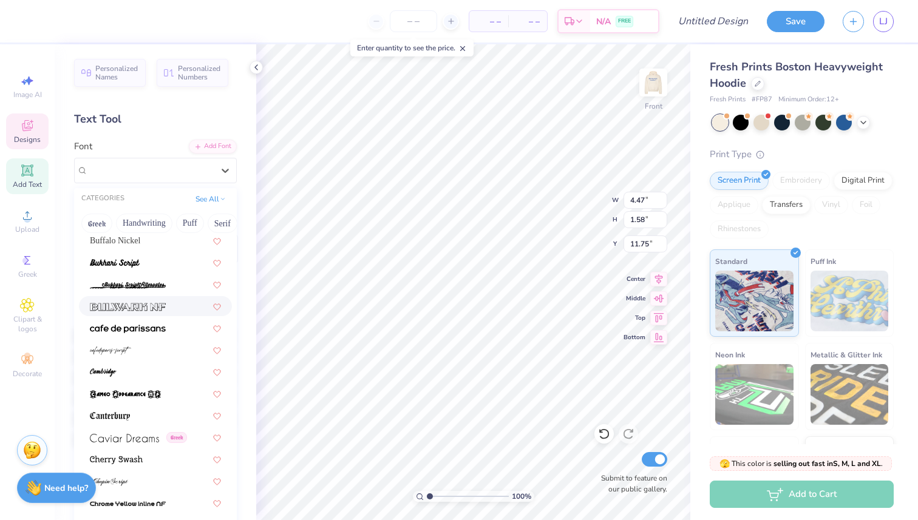
scroll to position [1236, 0]
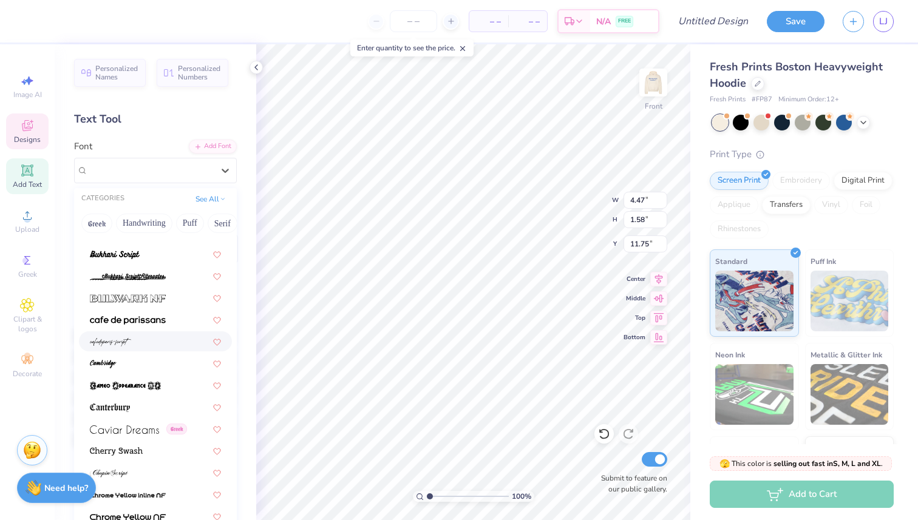
click at [144, 345] on div at bounding box center [155, 341] width 131 height 13
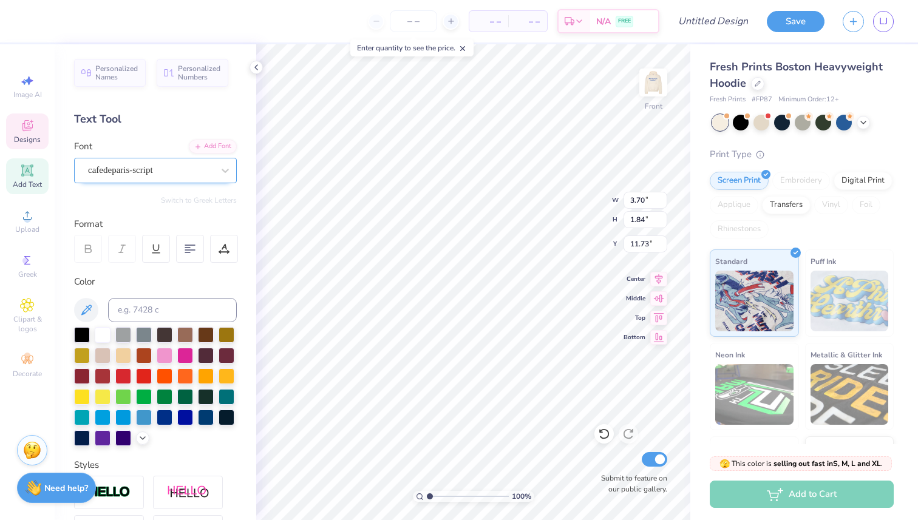
click at [176, 161] on div "cafedeparis-script" at bounding box center [150, 170] width 127 height 19
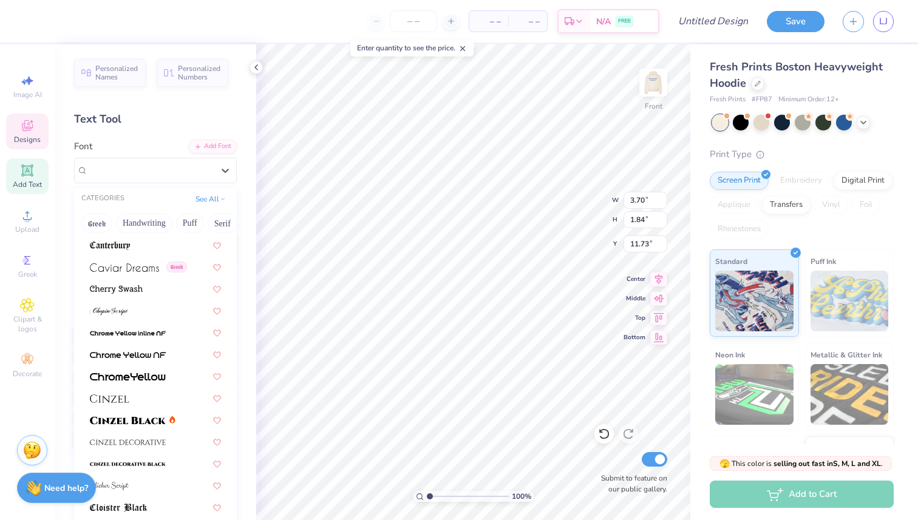
scroll to position [1520, 0]
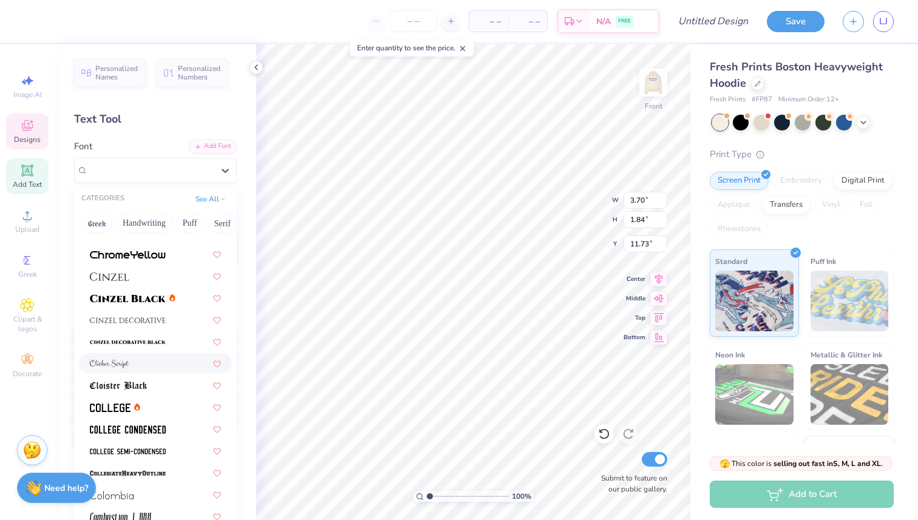
click at [126, 363] on img at bounding box center [109, 364] width 39 height 8
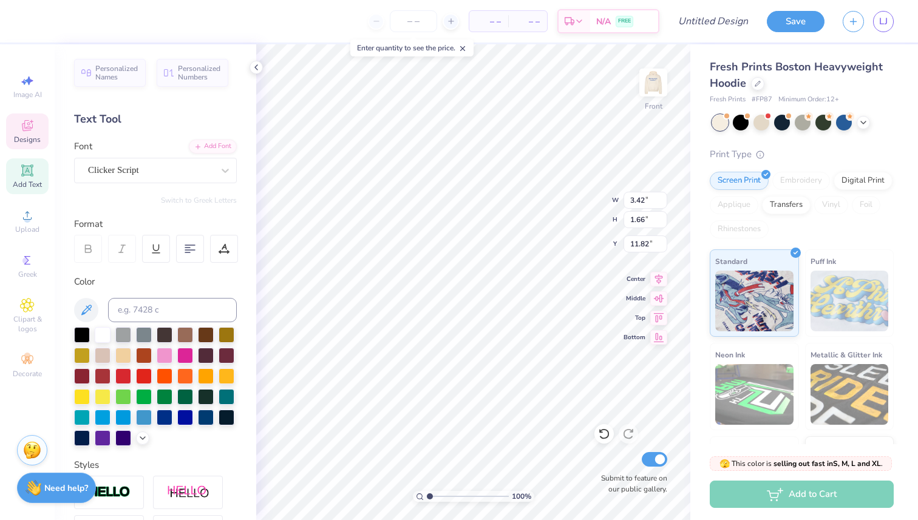
click at [120, 184] on div "Personalized Names Personalized Numbers Text Tool Add Font Font Clicker Script …" at bounding box center [155, 282] width 201 height 476
click at [120, 173] on div "Clicker Script" at bounding box center [150, 170] width 127 height 19
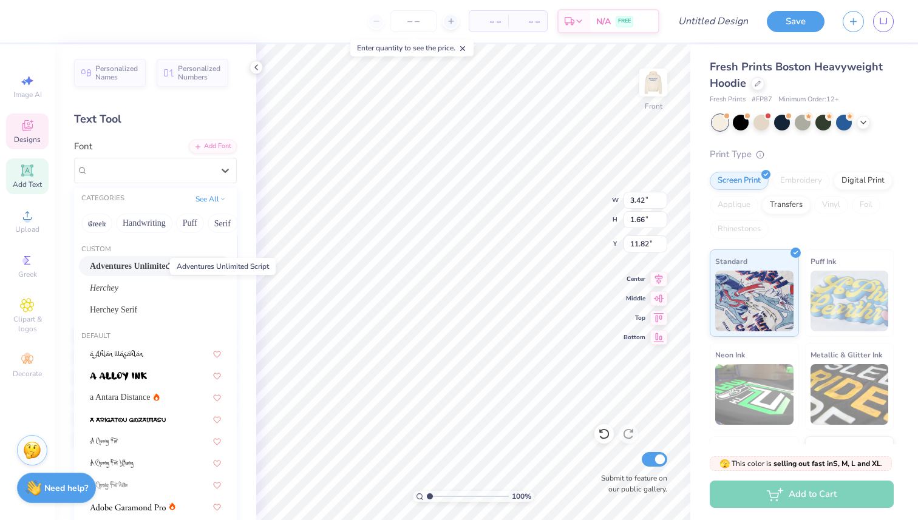
click at [136, 269] on span "Adventures Unlimited Script" at bounding box center [142, 266] width 104 height 13
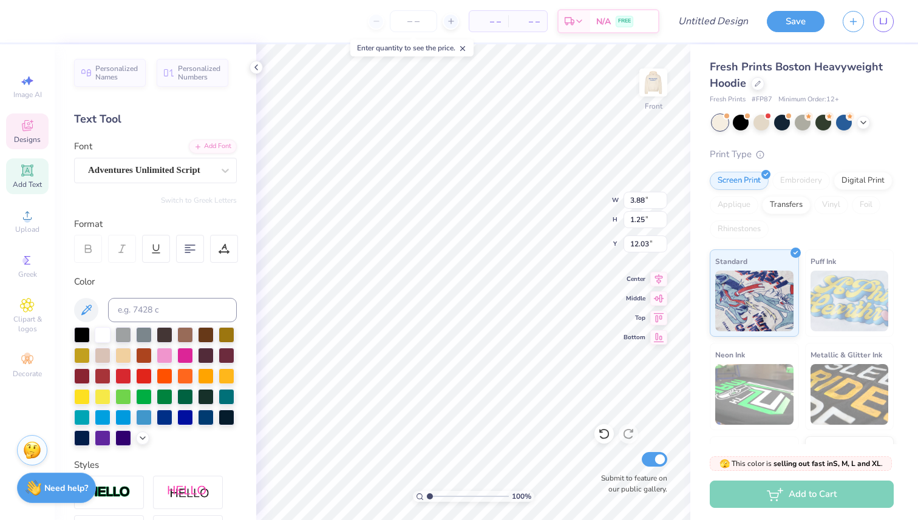
scroll to position [0, 0]
click at [156, 169] on div "Adventures Unlimited Script" at bounding box center [150, 170] width 127 height 19
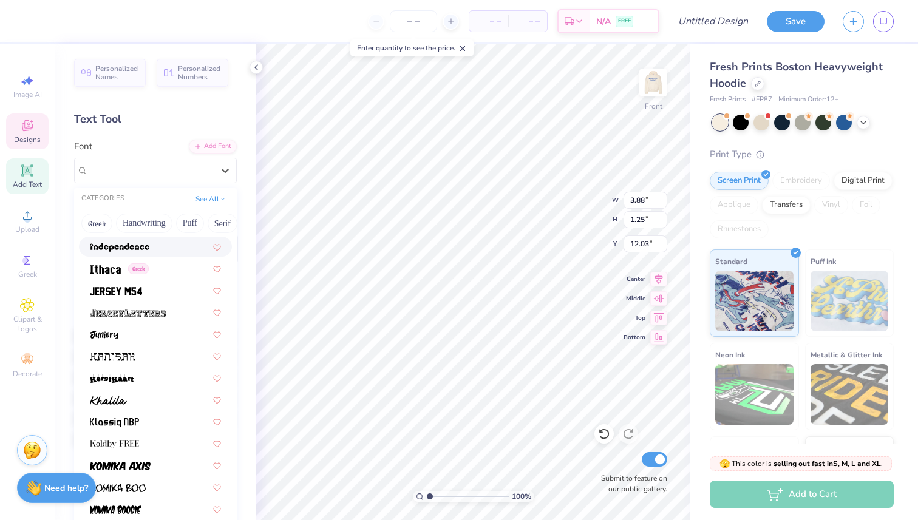
scroll to position [3390, 0]
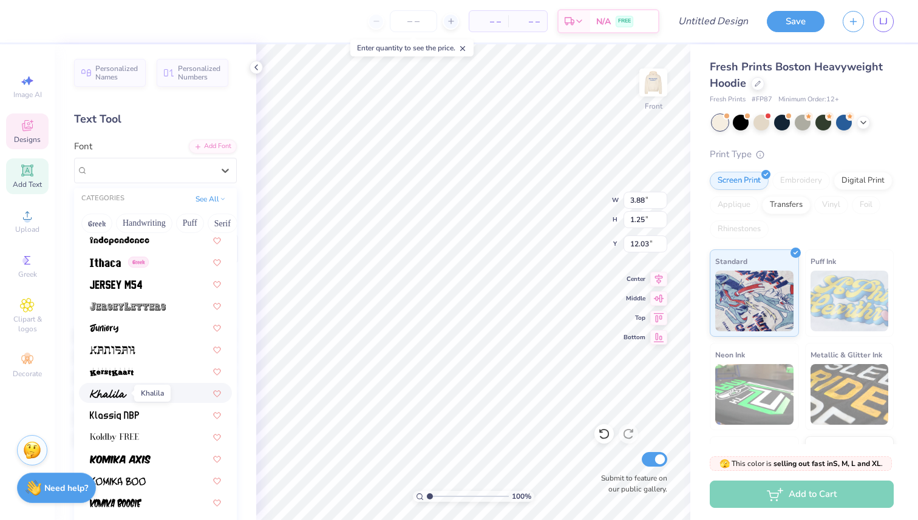
click at [126, 398] on span at bounding box center [108, 393] width 37 height 13
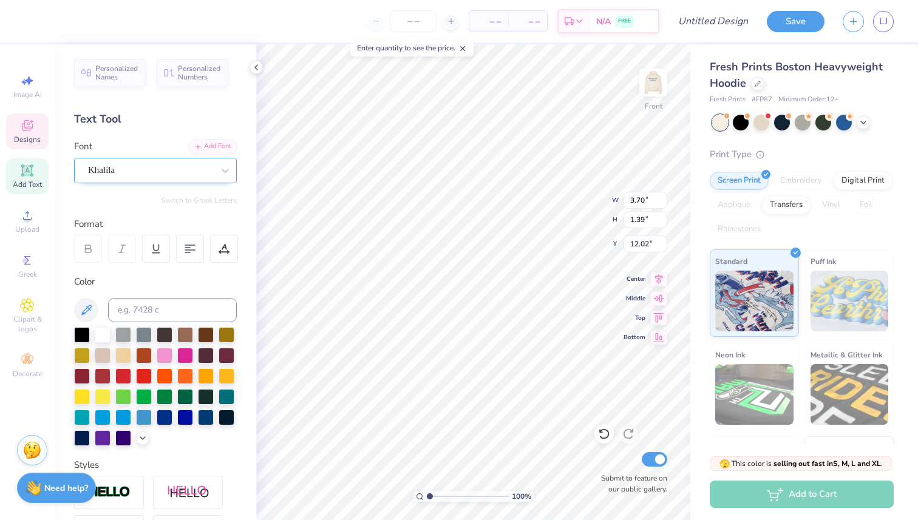
click at [175, 171] on div "Khalila" at bounding box center [150, 170] width 127 height 19
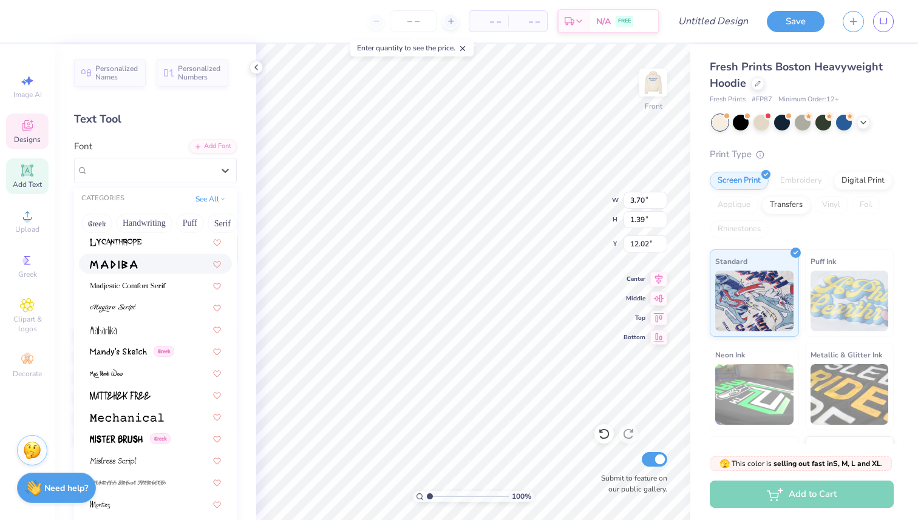
scroll to position [4330, 0]
click at [135, 306] on img at bounding box center [113, 306] width 46 height 8
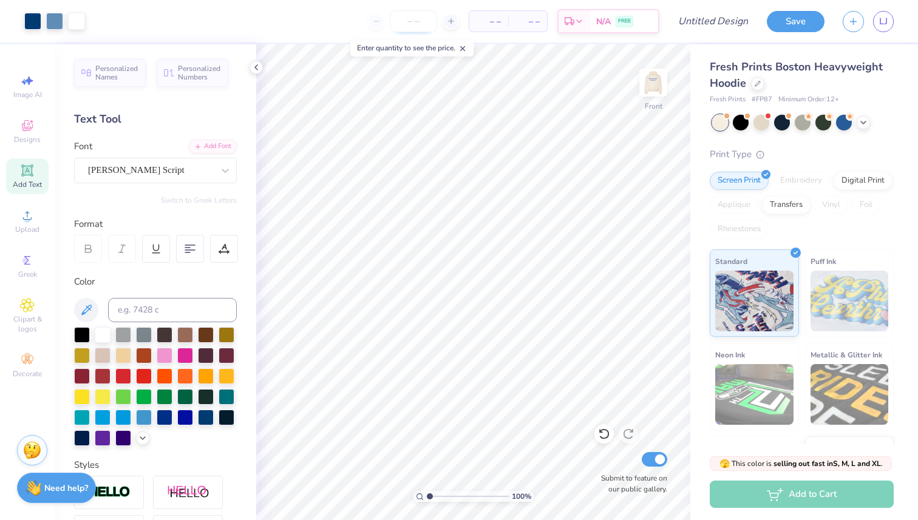
click at [411, 19] on input "number" at bounding box center [413, 21] width 47 height 22
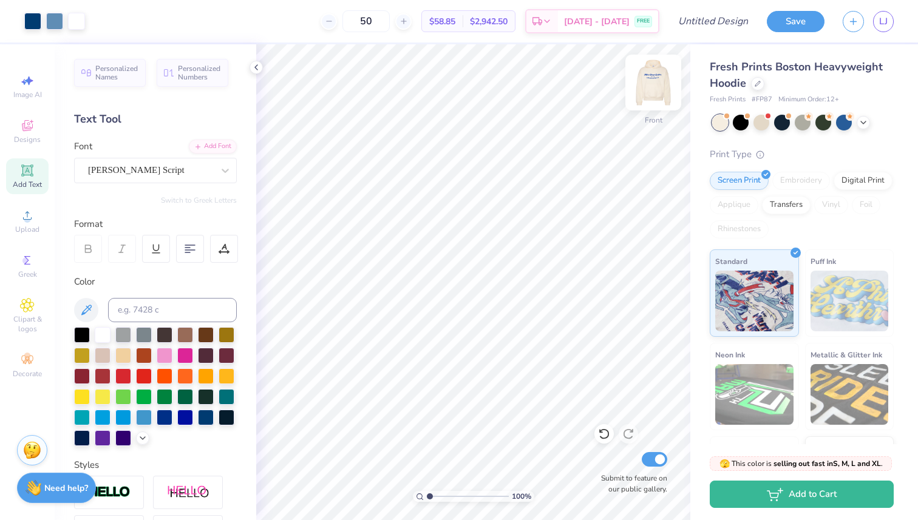
click at [657, 80] on img at bounding box center [653, 82] width 49 height 49
click at [59, 23] on div at bounding box center [54, 20] width 17 height 17
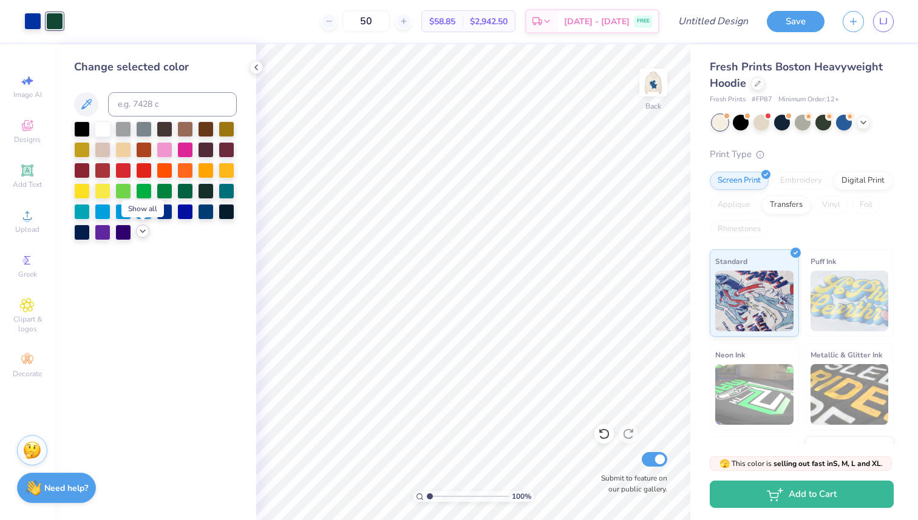
click at [141, 232] on icon at bounding box center [143, 231] width 10 height 10
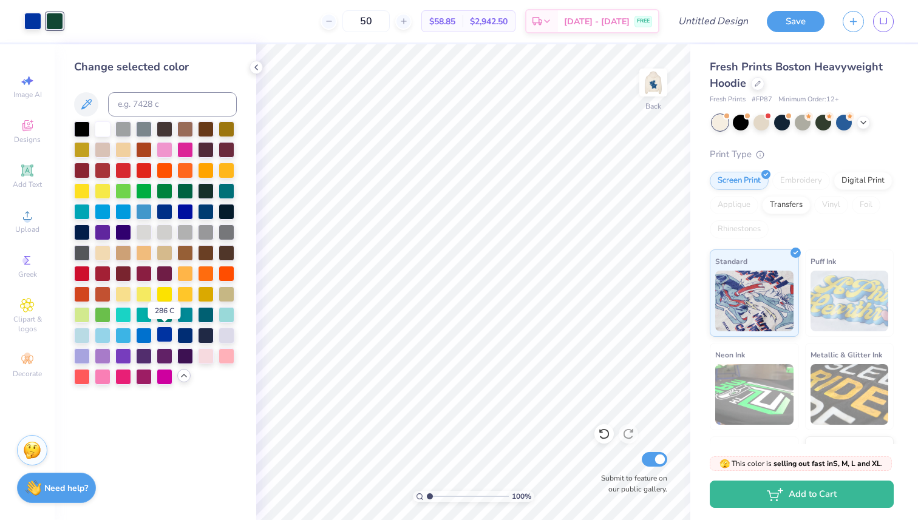
click at [166, 335] on div at bounding box center [165, 334] width 16 height 16
click at [85, 107] on icon at bounding box center [86, 104] width 15 height 15
click at [648, 83] on img at bounding box center [653, 82] width 49 height 49
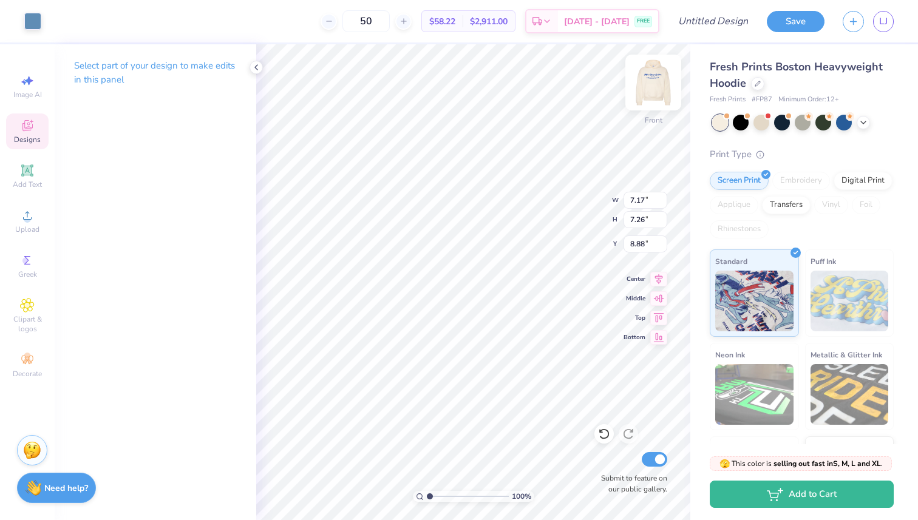
click at [650, 86] on img at bounding box center [653, 82] width 49 height 49
click at [649, 86] on img at bounding box center [653, 82] width 49 height 49
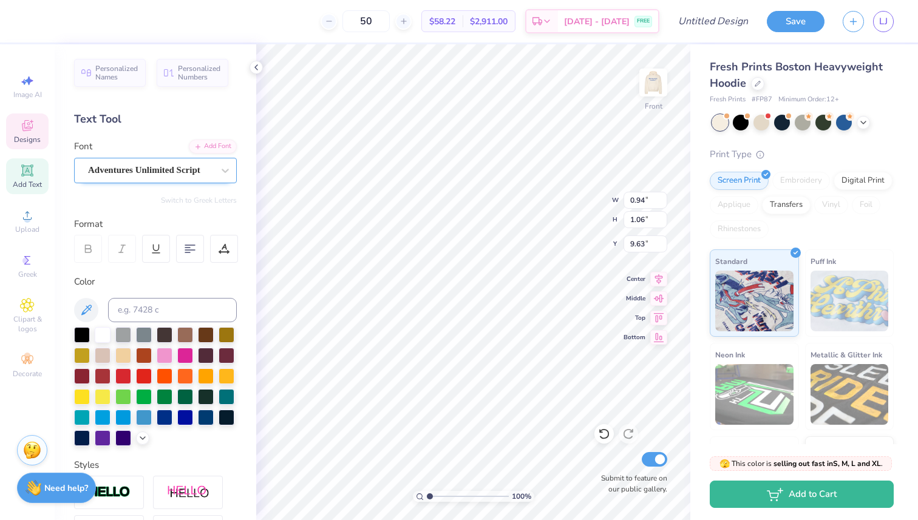
click at [181, 160] on div "Adventures Unlimited Script" at bounding box center [155, 170] width 163 height 25
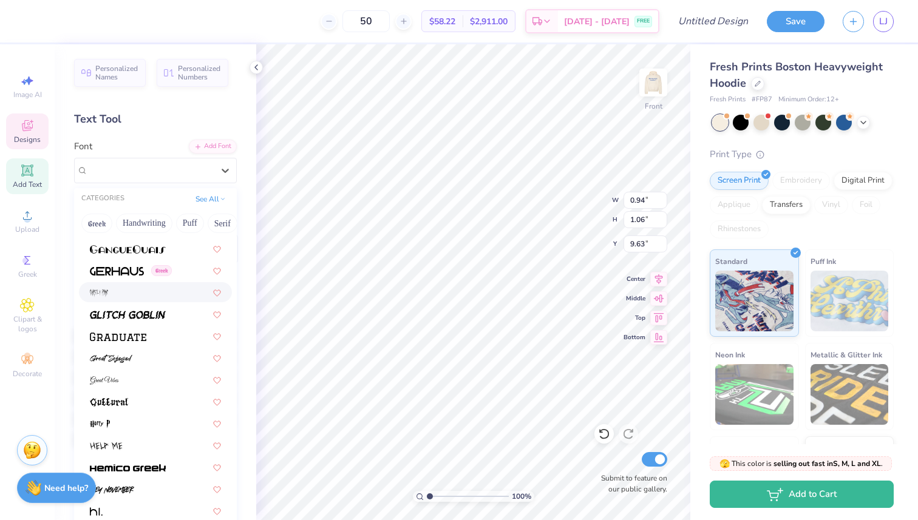
scroll to position [2892, 0]
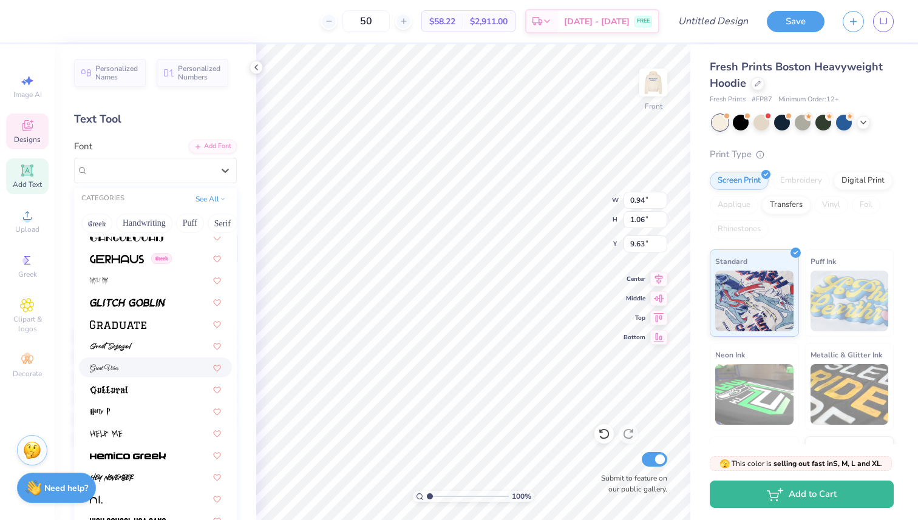
click at [127, 365] on div at bounding box center [155, 367] width 131 height 13
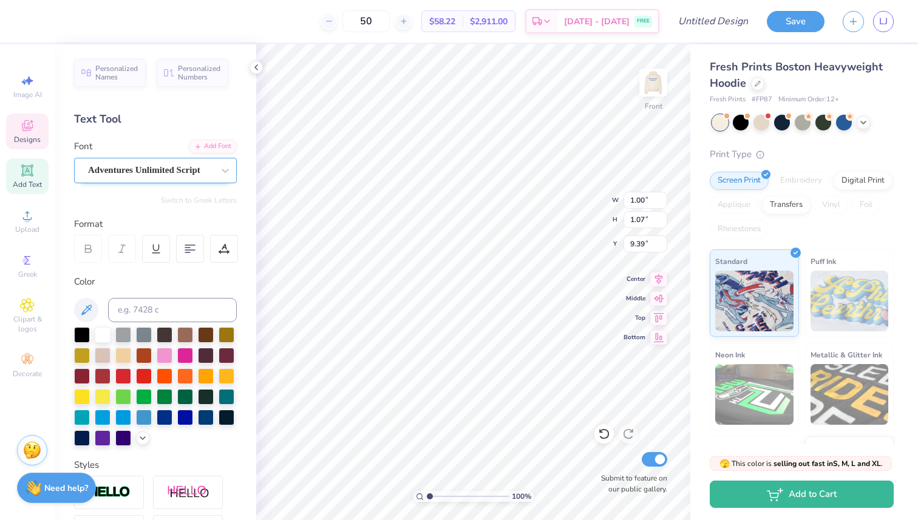
click at [165, 163] on div "Adventures Unlimited Script" at bounding box center [150, 170] width 127 height 19
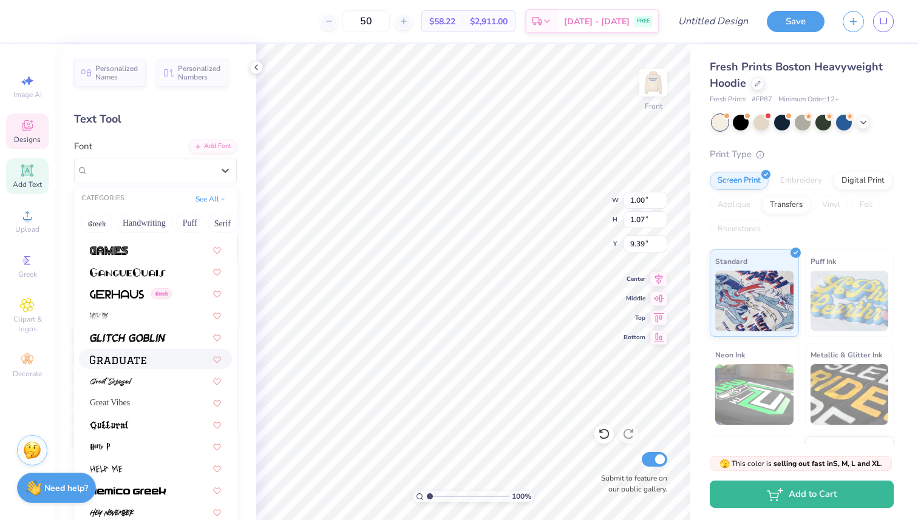
scroll to position [2879, 0]
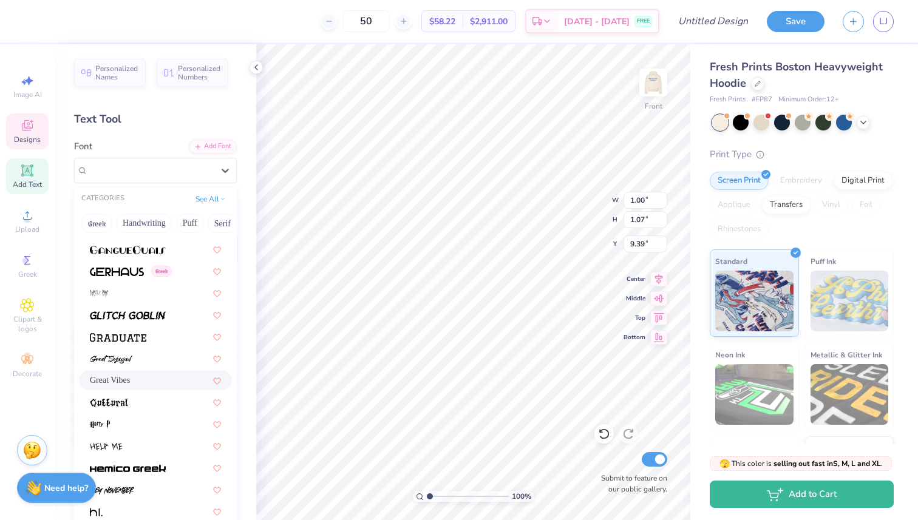
click at [129, 380] on div "Great Vibes" at bounding box center [155, 380] width 131 height 13
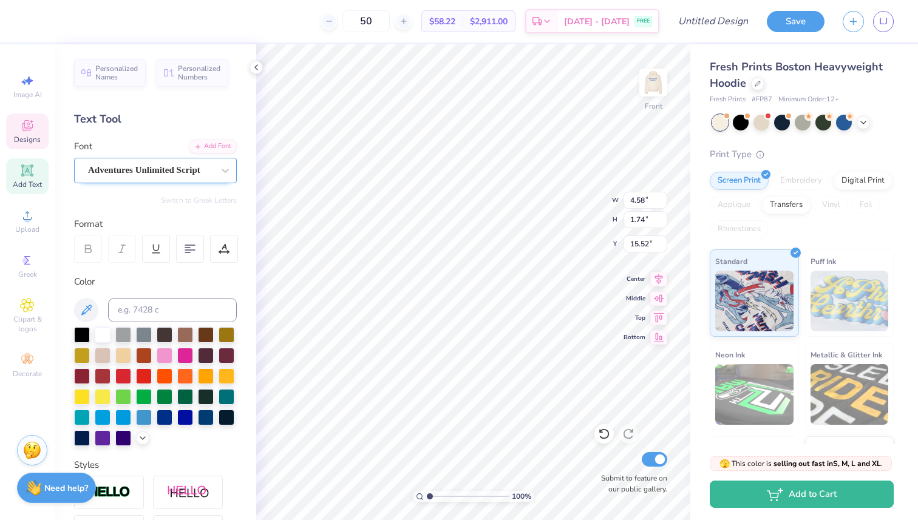
click at [160, 175] on div "Adventures Unlimited Script" at bounding box center [150, 170] width 127 height 19
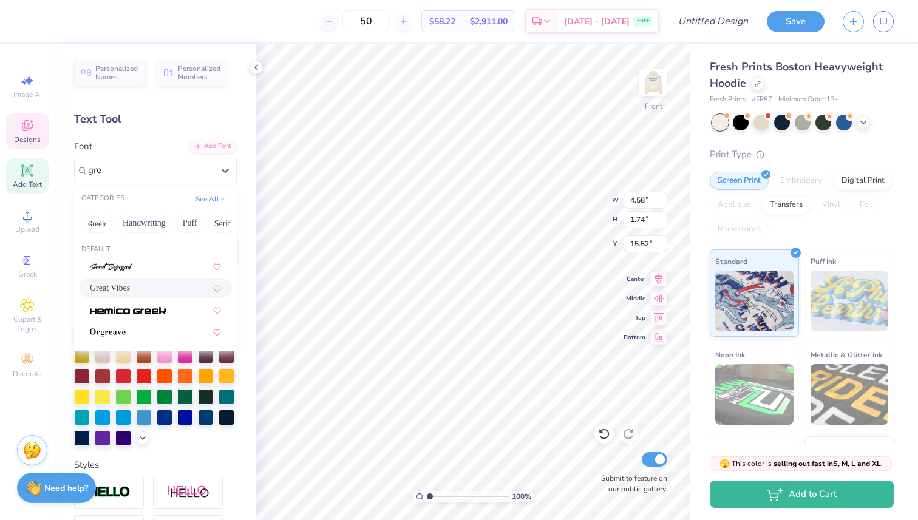
click at [117, 283] on span "Great Vibes" at bounding box center [110, 288] width 40 height 13
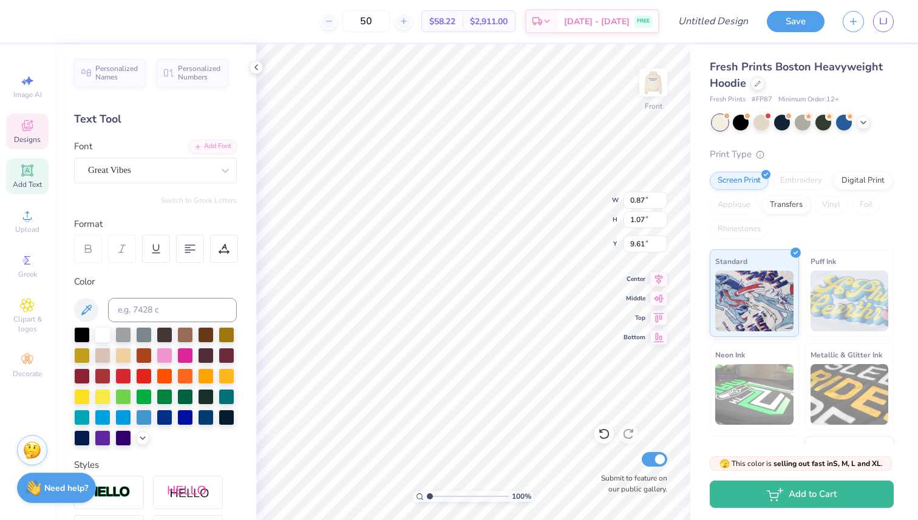
scroll to position [0, 0]
click at [192, 172] on div "Adventures Unlimited Script" at bounding box center [150, 170] width 127 height 19
click at [113, 288] on span "Great Vibes" at bounding box center [110, 288] width 40 height 13
click at [146, 158] on div "Adventures Unlimited Script" at bounding box center [155, 170] width 163 height 25
click at [116, 291] on span "Great Vibes" at bounding box center [110, 288] width 40 height 13
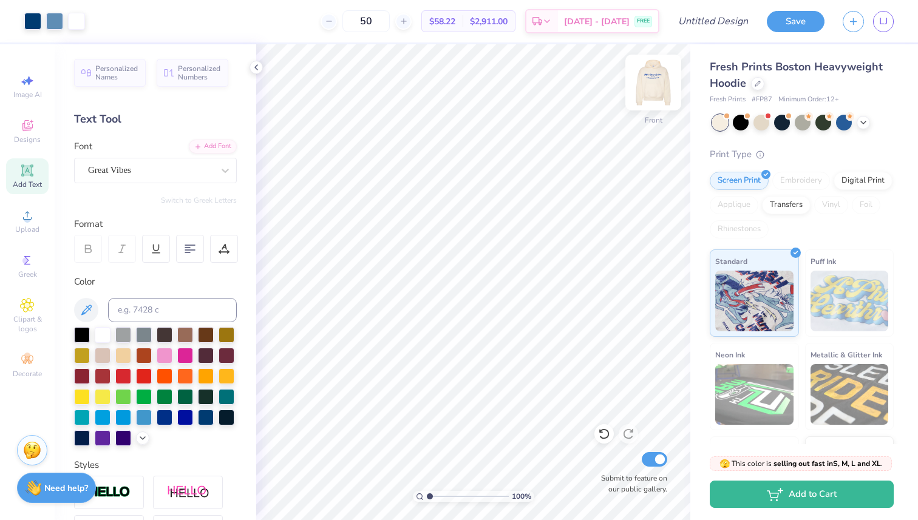
click at [654, 74] on img at bounding box center [653, 82] width 49 height 49
click at [33, 22] on div at bounding box center [32, 20] width 17 height 17
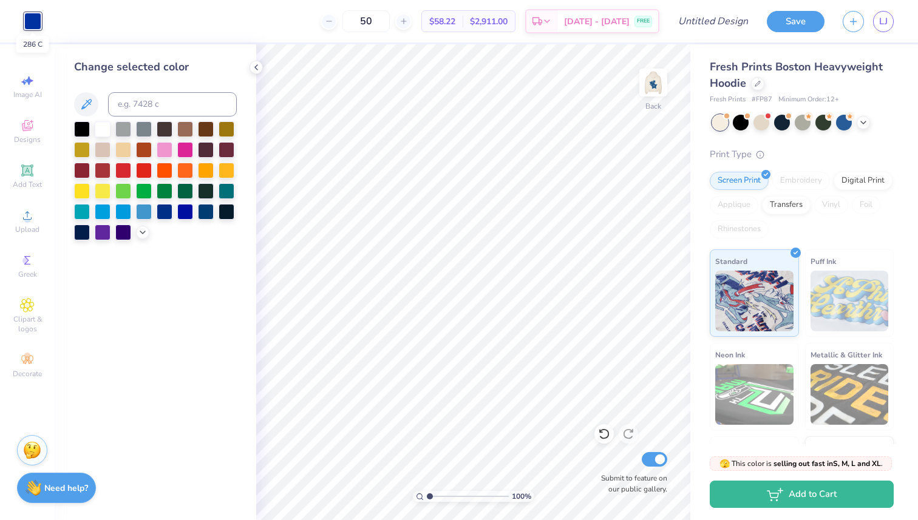
click at [33, 22] on div at bounding box center [32, 21] width 17 height 17
click at [24, 133] on div "Designs" at bounding box center [27, 131] width 42 height 36
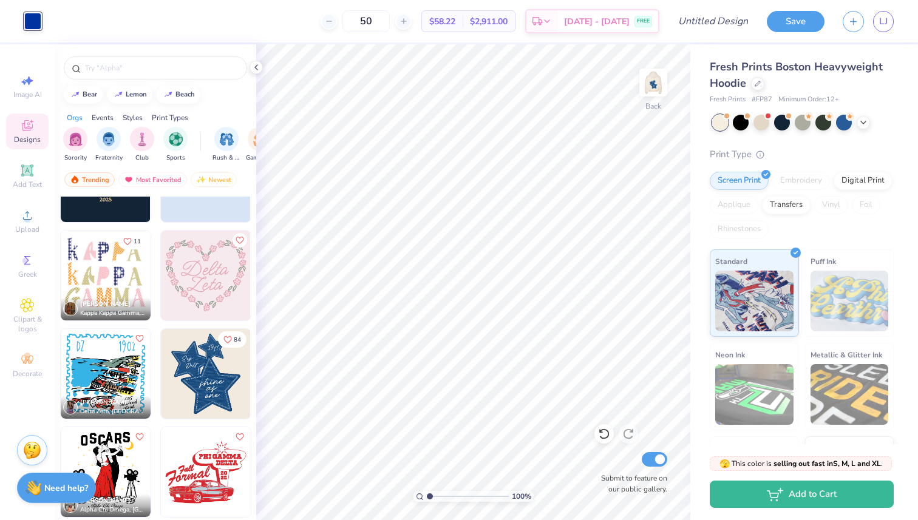
scroll to position [3321, 0]
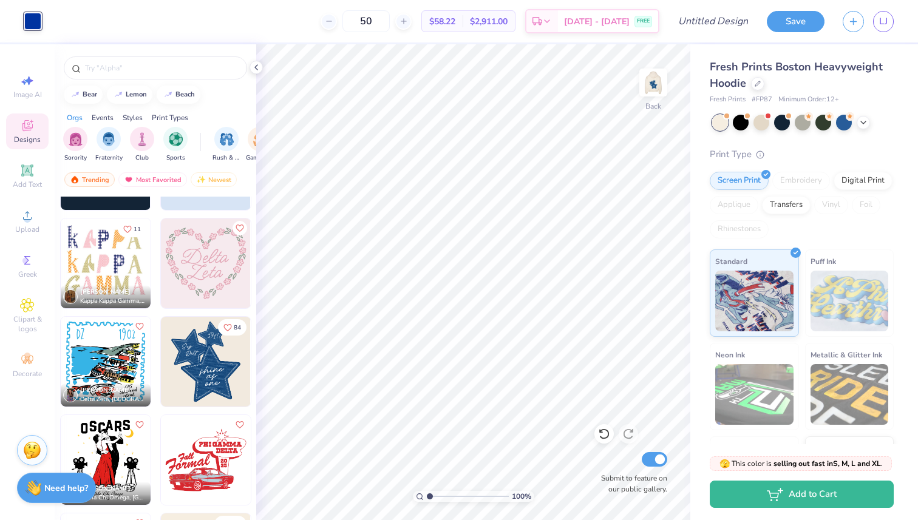
click at [192, 376] on img at bounding box center [206, 362] width 90 height 90
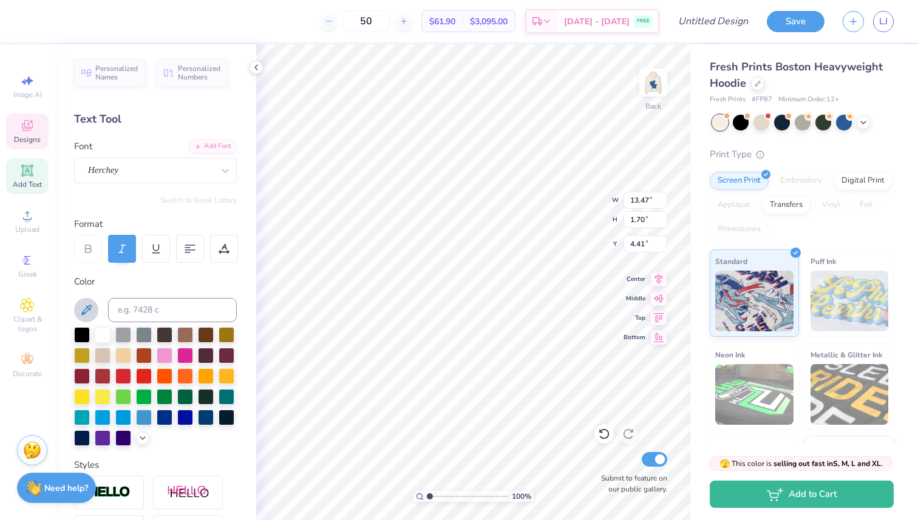
click at [86, 316] on icon at bounding box center [86, 310] width 15 height 15
click at [75, 306] on button at bounding box center [86, 310] width 24 height 24
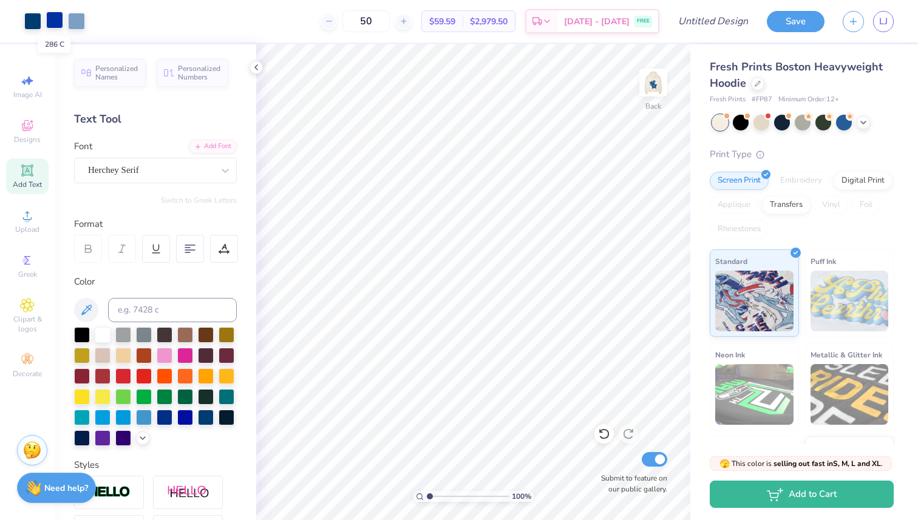
click at [55, 13] on div at bounding box center [54, 20] width 17 height 17
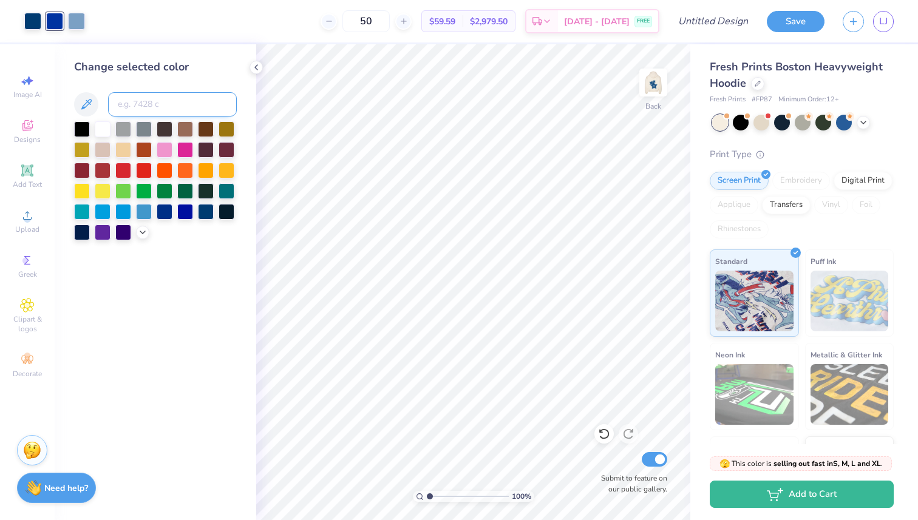
click at [148, 101] on input at bounding box center [172, 104] width 129 height 24
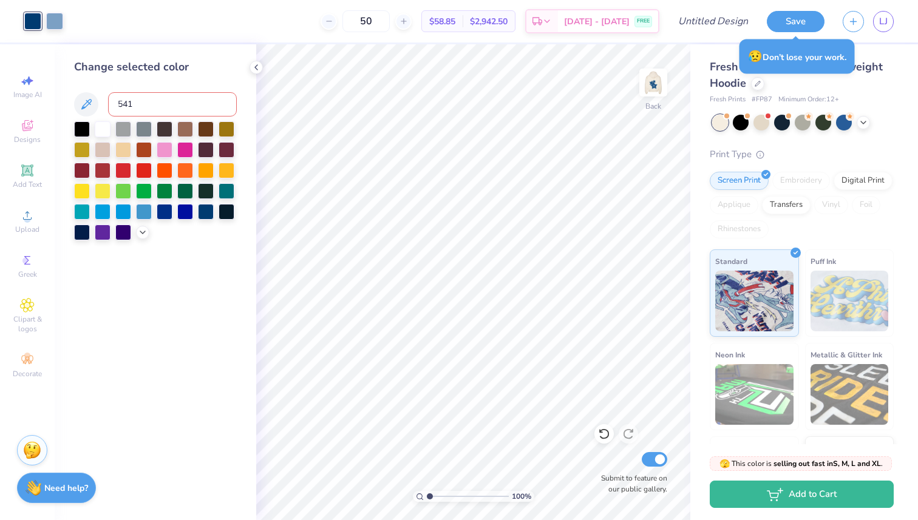
click at [193, 67] on div "Change selected color" at bounding box center [155, 67] width 163 height 16
click at [254, 64] on icon at bounding box center [256, 68] width 10 height 10
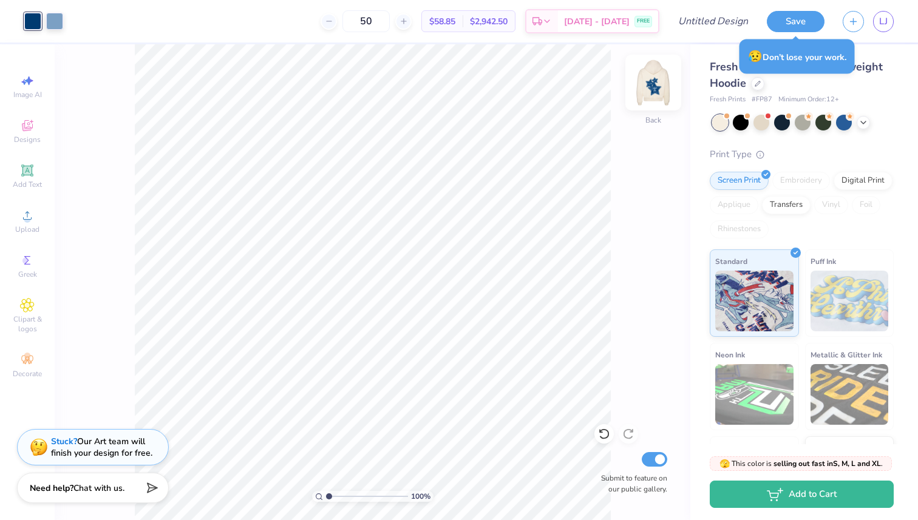
click at [648, 88] on img at bounding box center [653, 82] width 49 height 49
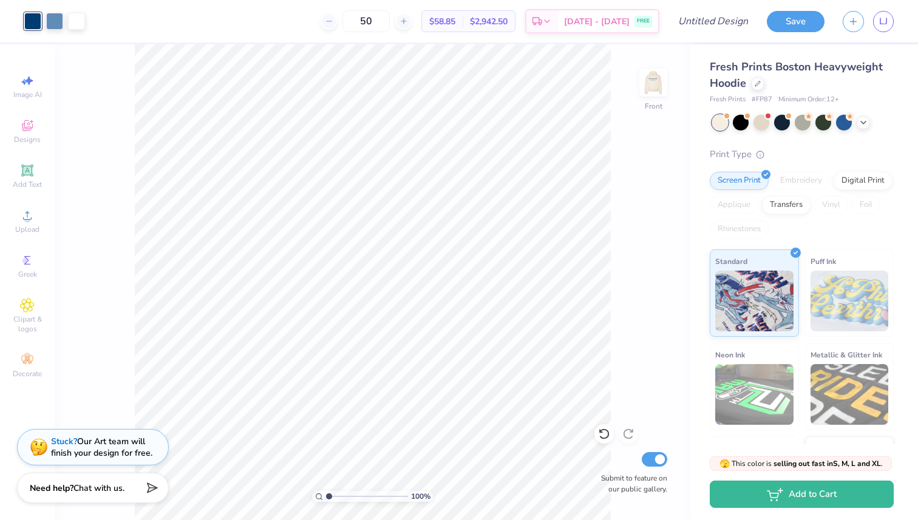
click at [651, 89] on img at bounding box center [653, 82] width 24 height 24
click at [796, 22] on button "Save" at bounding box center [795, 19] width 58 height 21
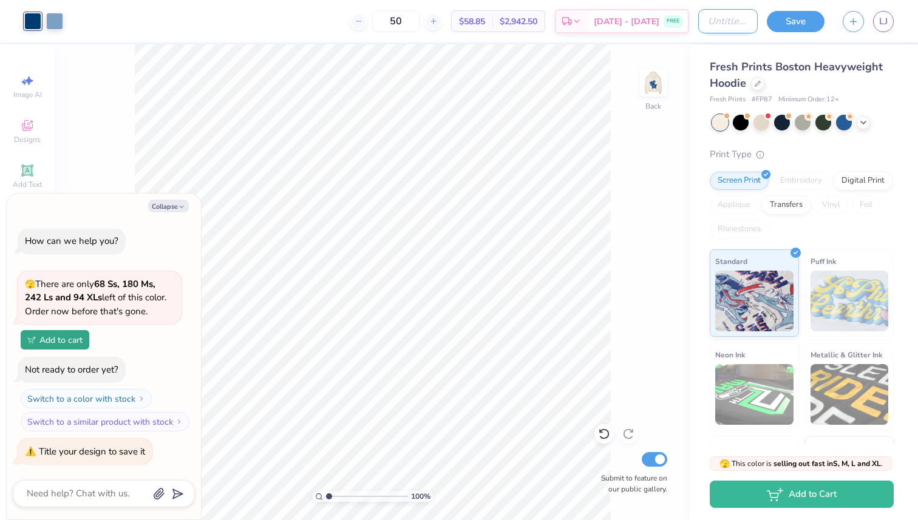
click at [703, 27] on input "Design Title" at bounding box center [727, 21] width 59 height 24
click at [786, 18] on button "Save" at bounding box center [795, 19] width 58 height 21
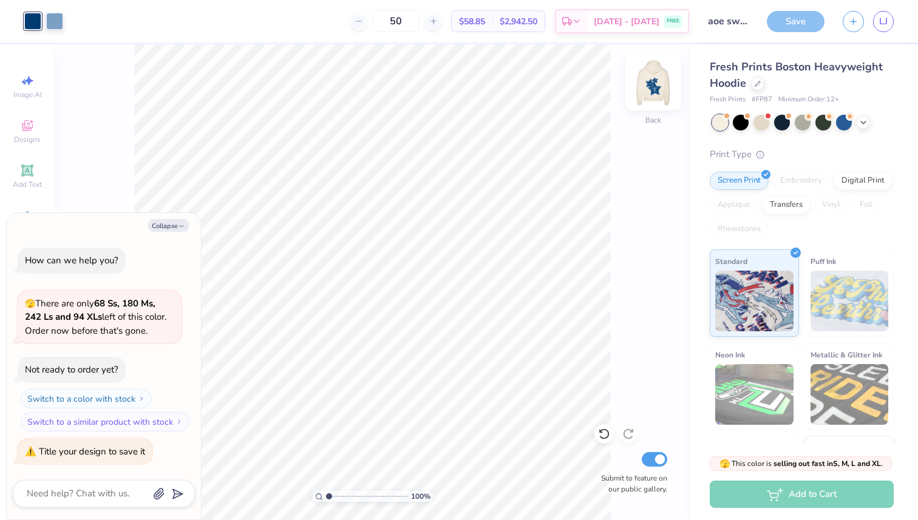
click at [649, 85] on img at bounding box center [653, 82] width 49 height 49
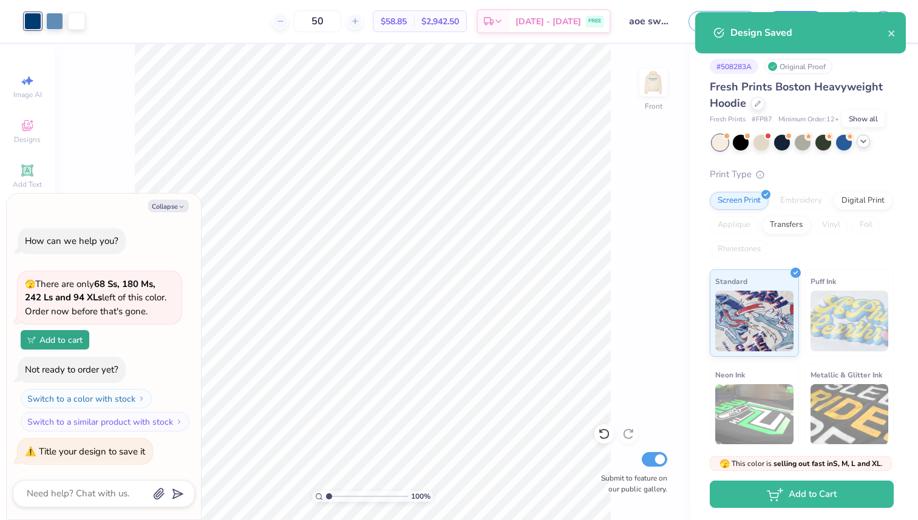
click at [864, 142] on icon at bounding box center [863, 142] width 10 height 10
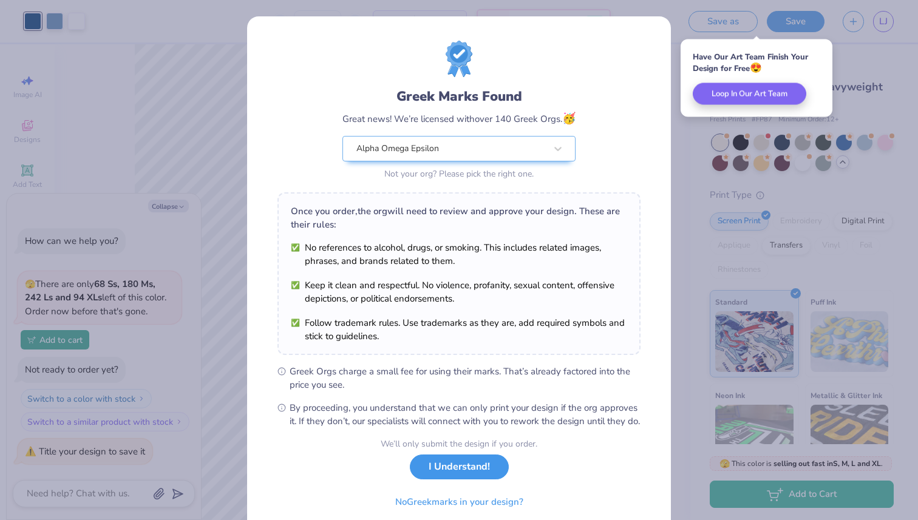
click at [454, 479] on button "I Understand!" at bounding box center [459, 467] width 99 height 25
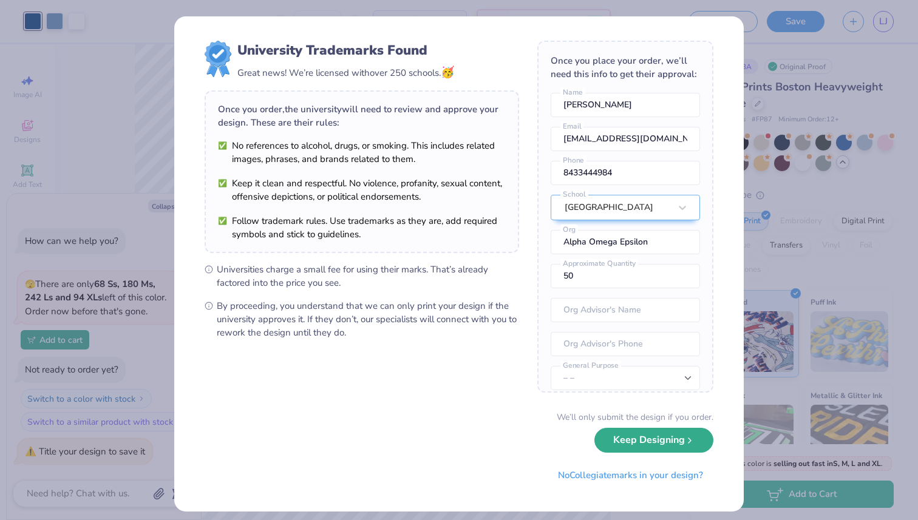
click at [646, 445] on button "Keep Designing" at bounding box center [653, 440] width 119 height 25
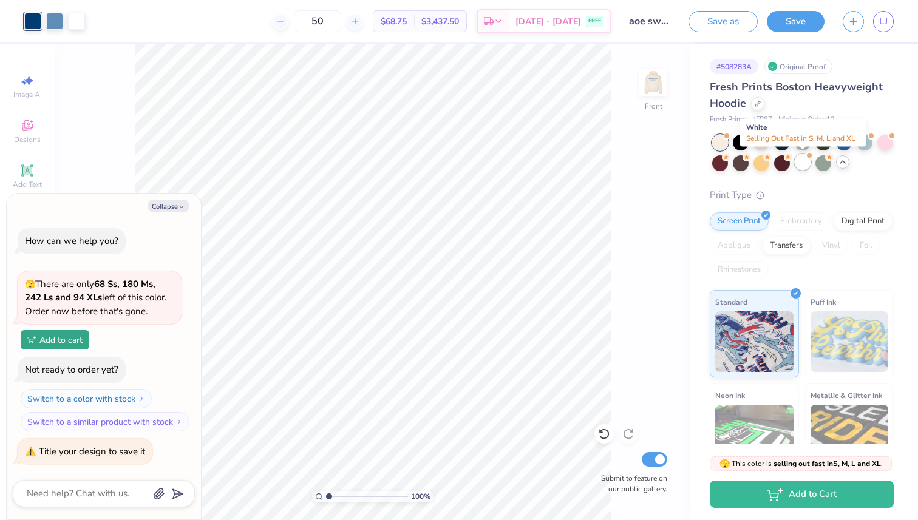
click at [799, 165] on div at bounding box center [802, 162] width 16 height 16
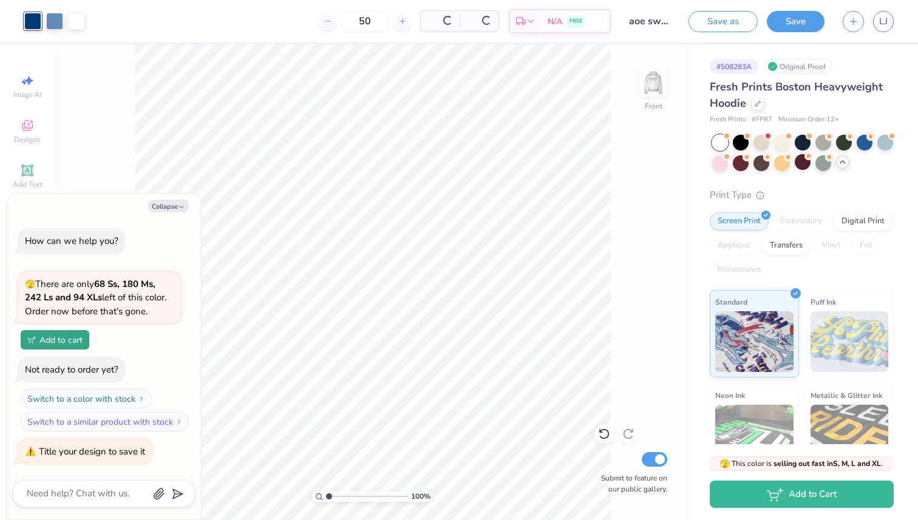
scroll to position [139, 0]
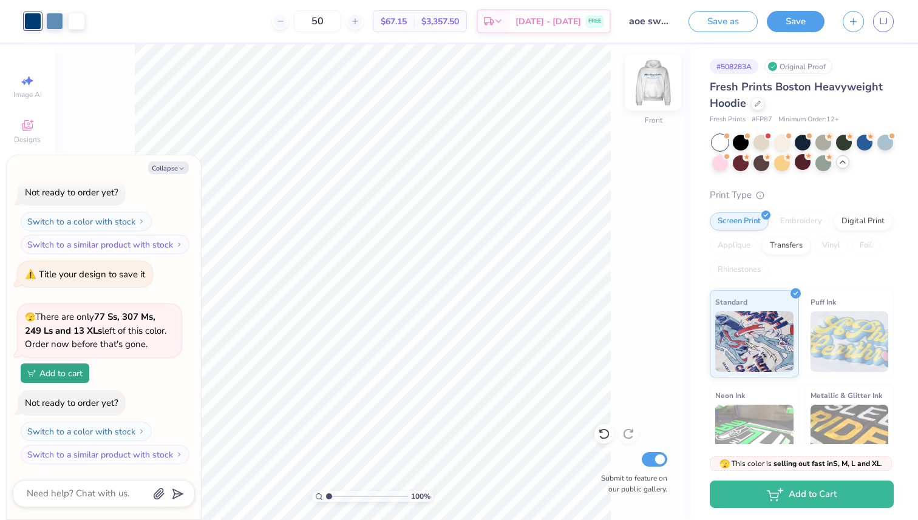
click at [650, 87] on img at bounding box center [653, 82] width 49 height 49
click at [783, 145] on div at bounding box center [782, 142] width 16 height 16
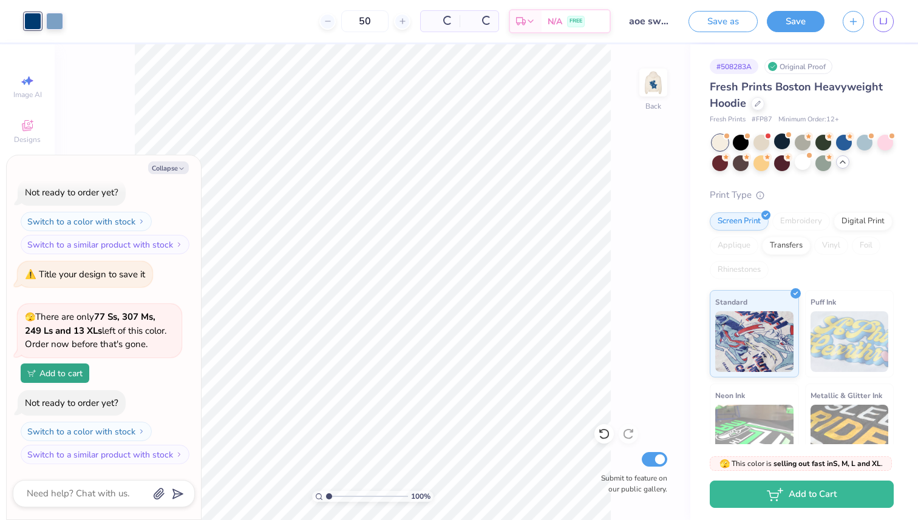
scroll to position [316, 0]
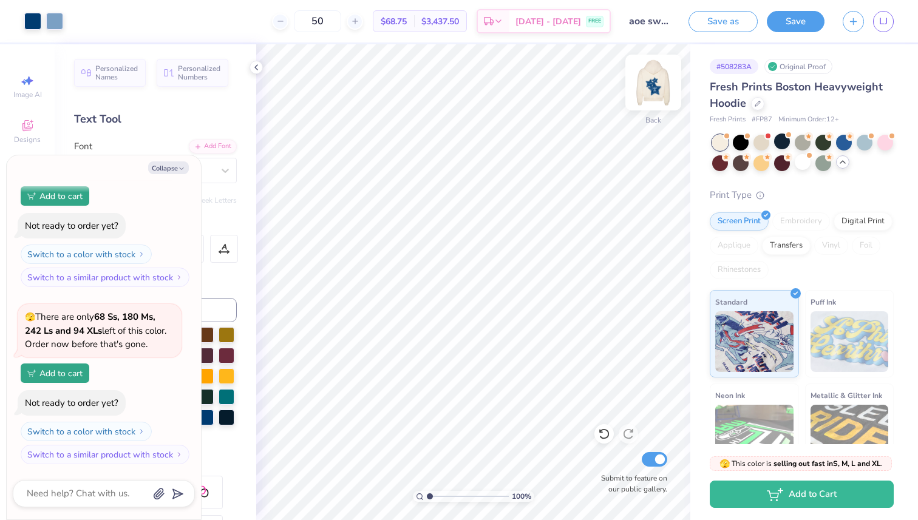
click at [653, 79] on img at bounding box center [653, 82] width 49 height 49
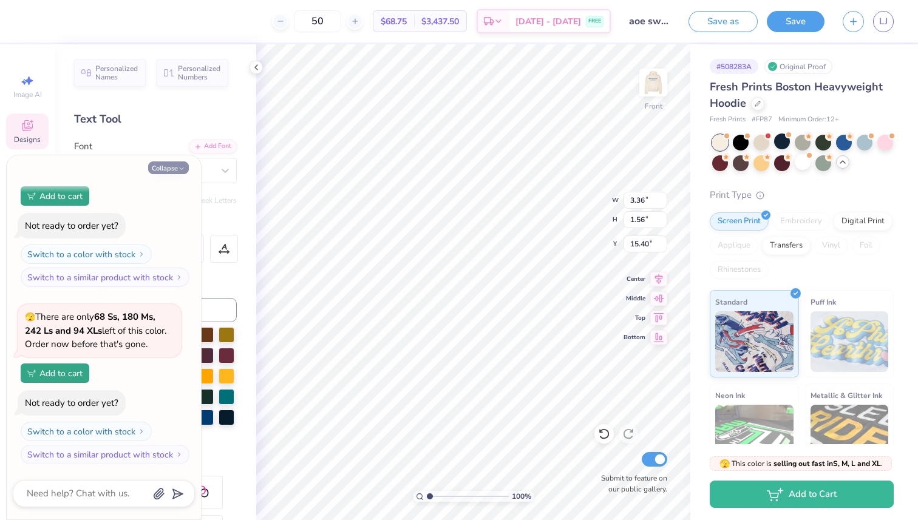
click at [177, 171] on button "Collapse" at bounding box center [168, 167] width 41 height 13
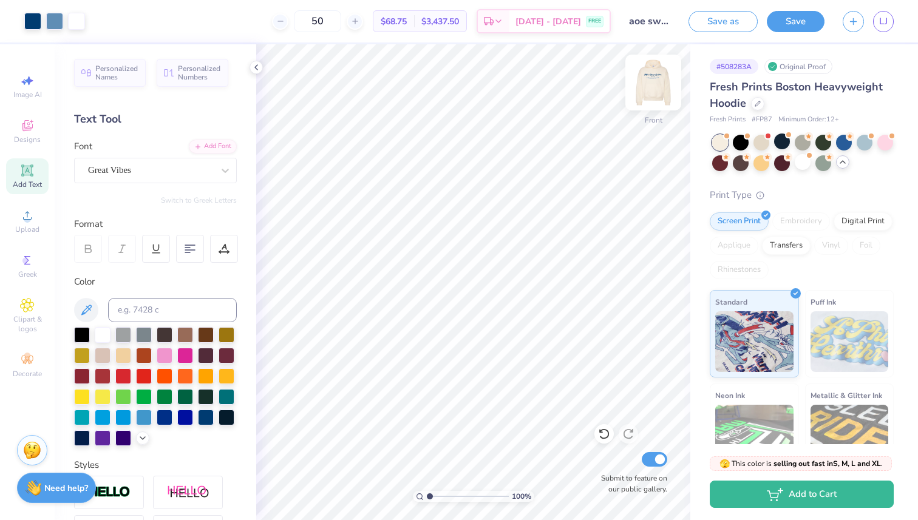
click at [668, 86] on img at bounding box center [653, 82] width 49 height 49
click at [663, 94] on img at bounding box center [653, 82] width 49 height 49
